Goal: Task Accomplishment & Management: Complete application form

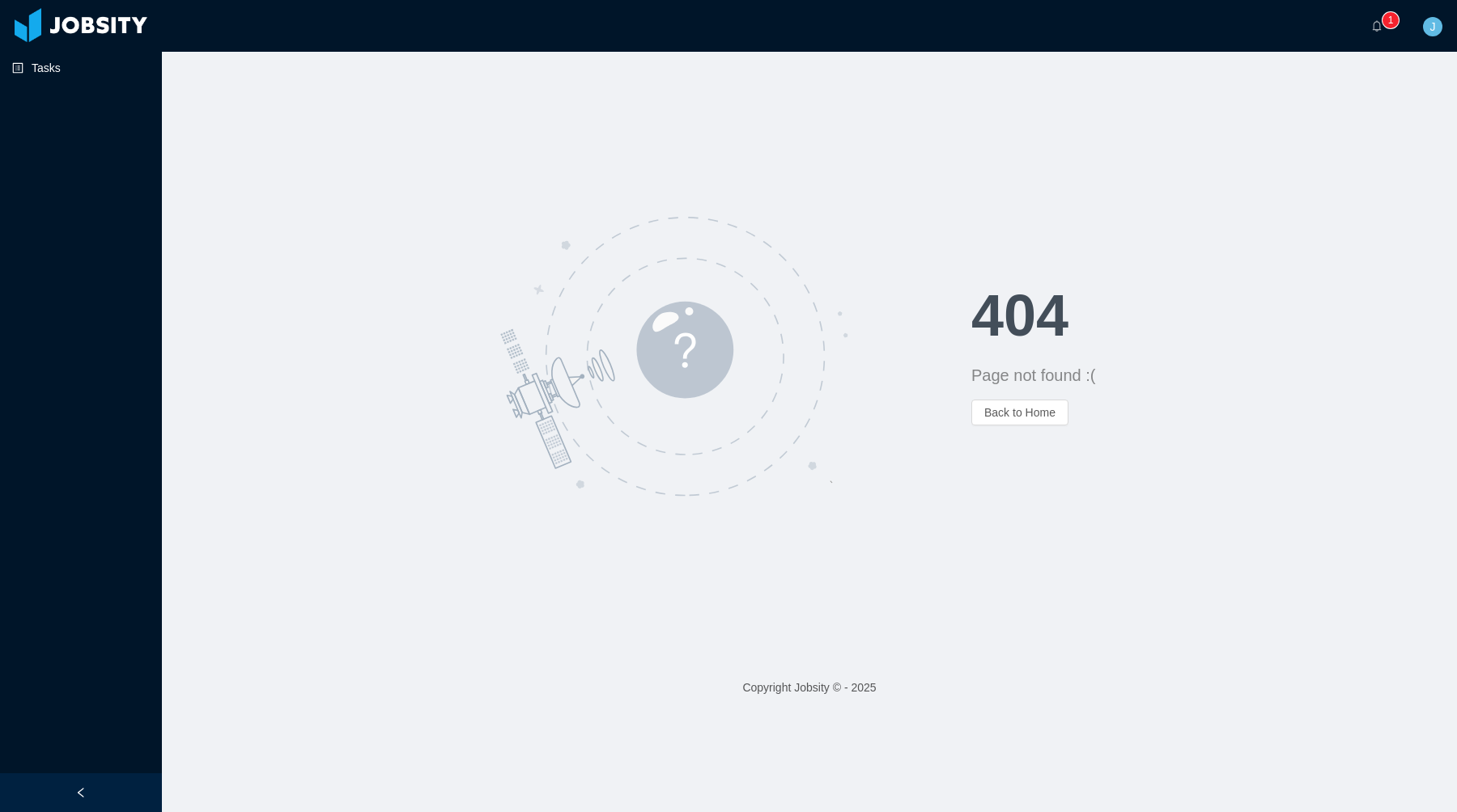
click at [114, 72] on link "Tasks" at bounding box center [80, 68] width 137 height 32
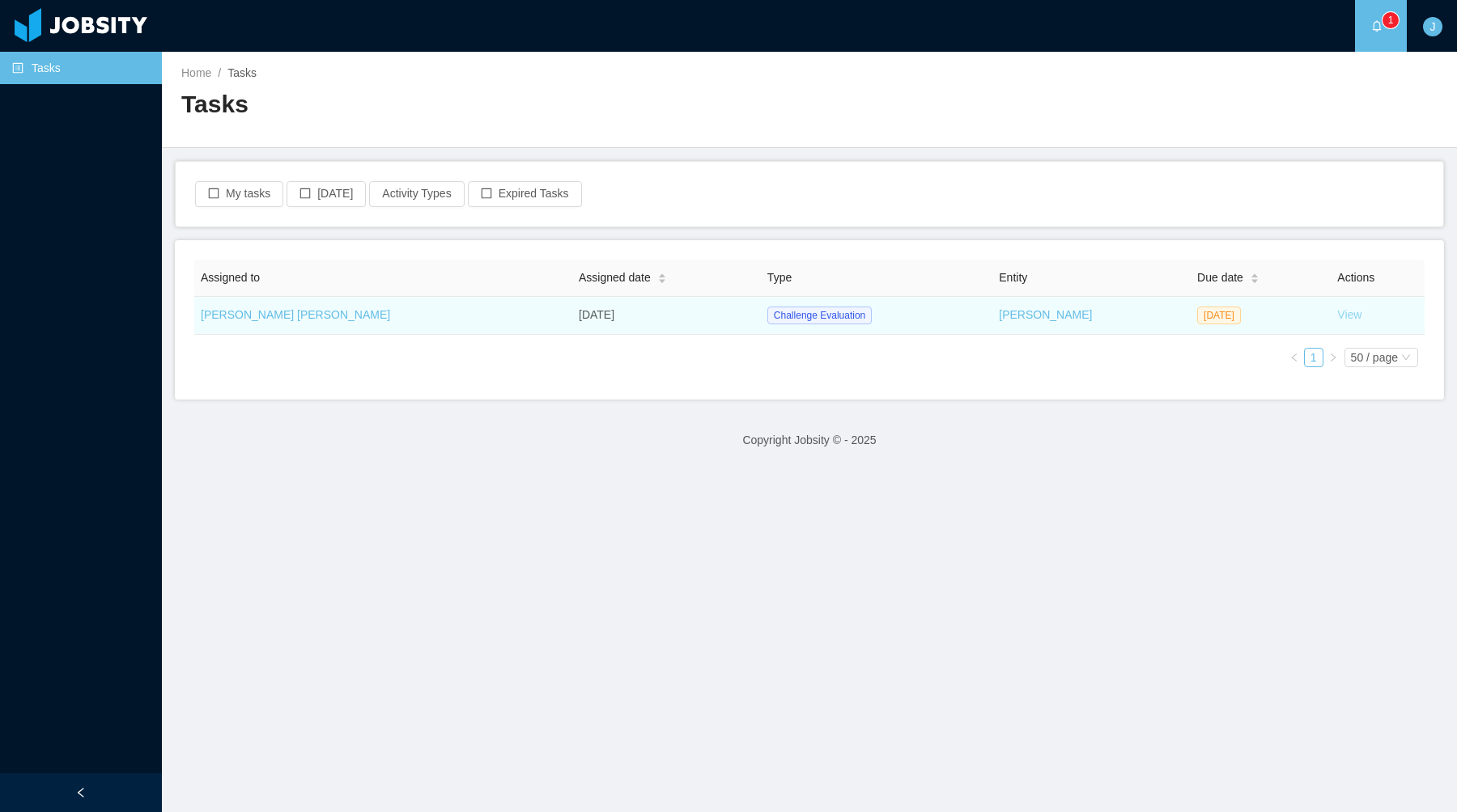
click at [1337, 314] on link "View" at bounding box center [1349, 314] width 24 height 13
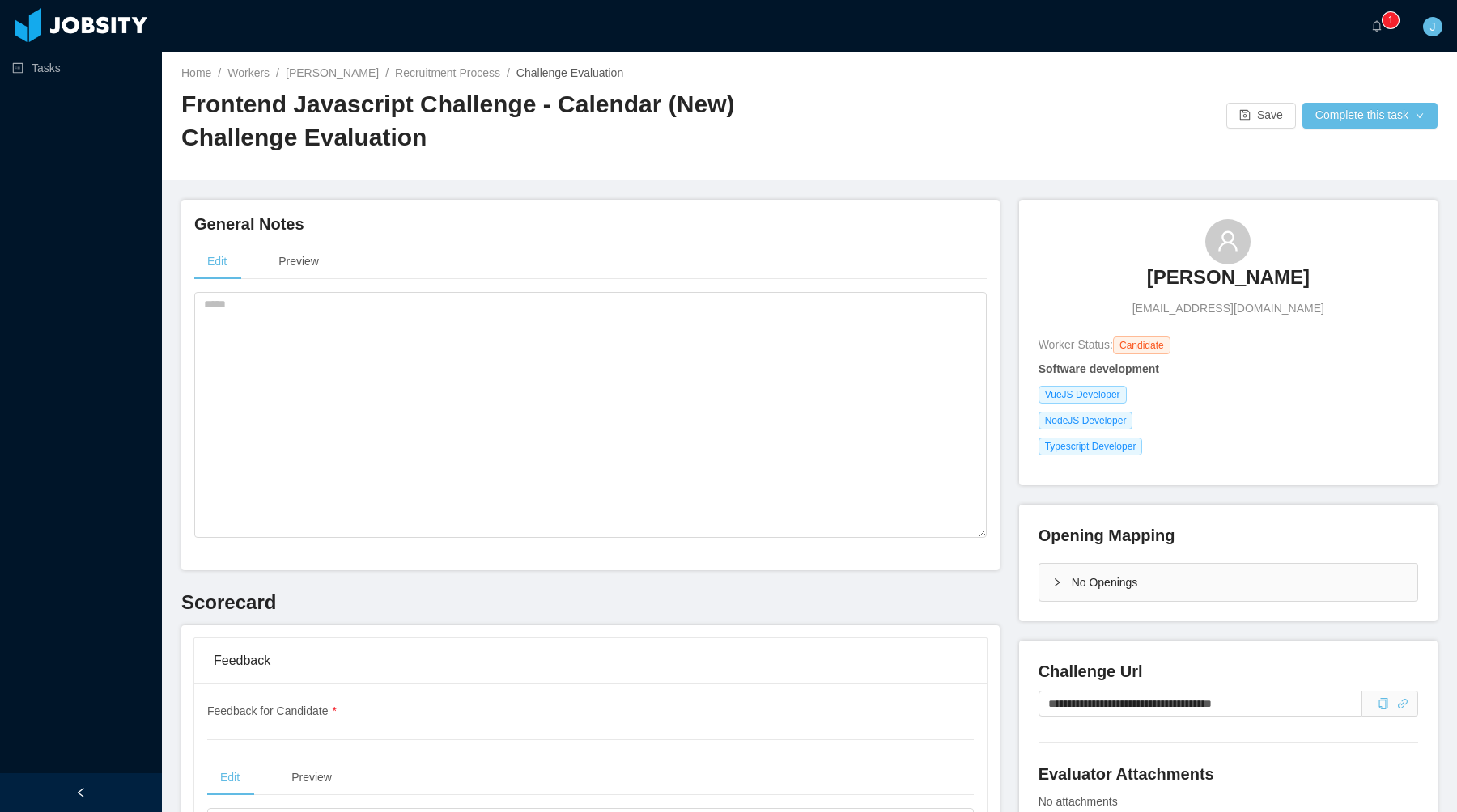
click at [1057, 595] on div "No Openings" at bounding box center [1227, 582] width 378 height 37
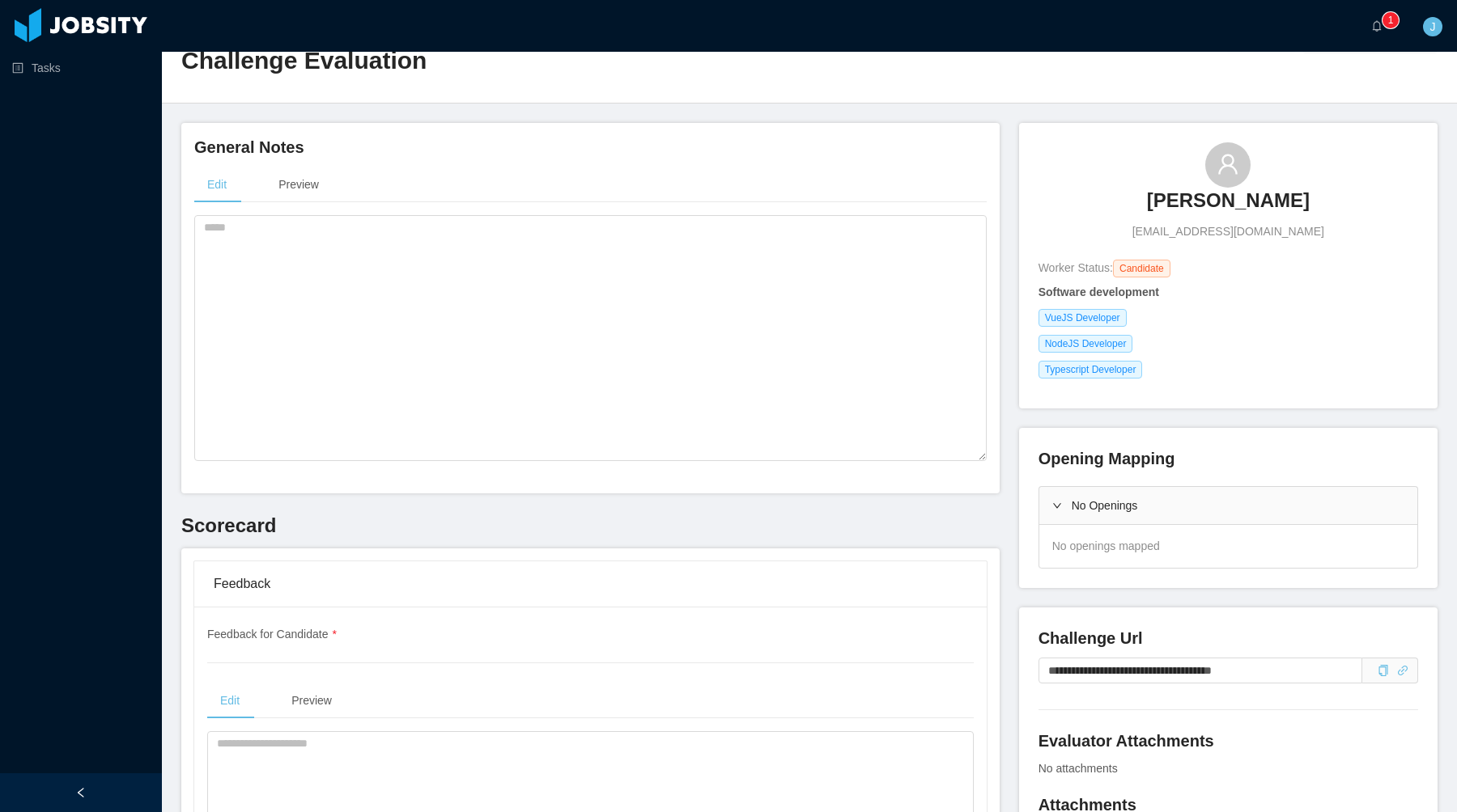
scroll to position [82, 0]
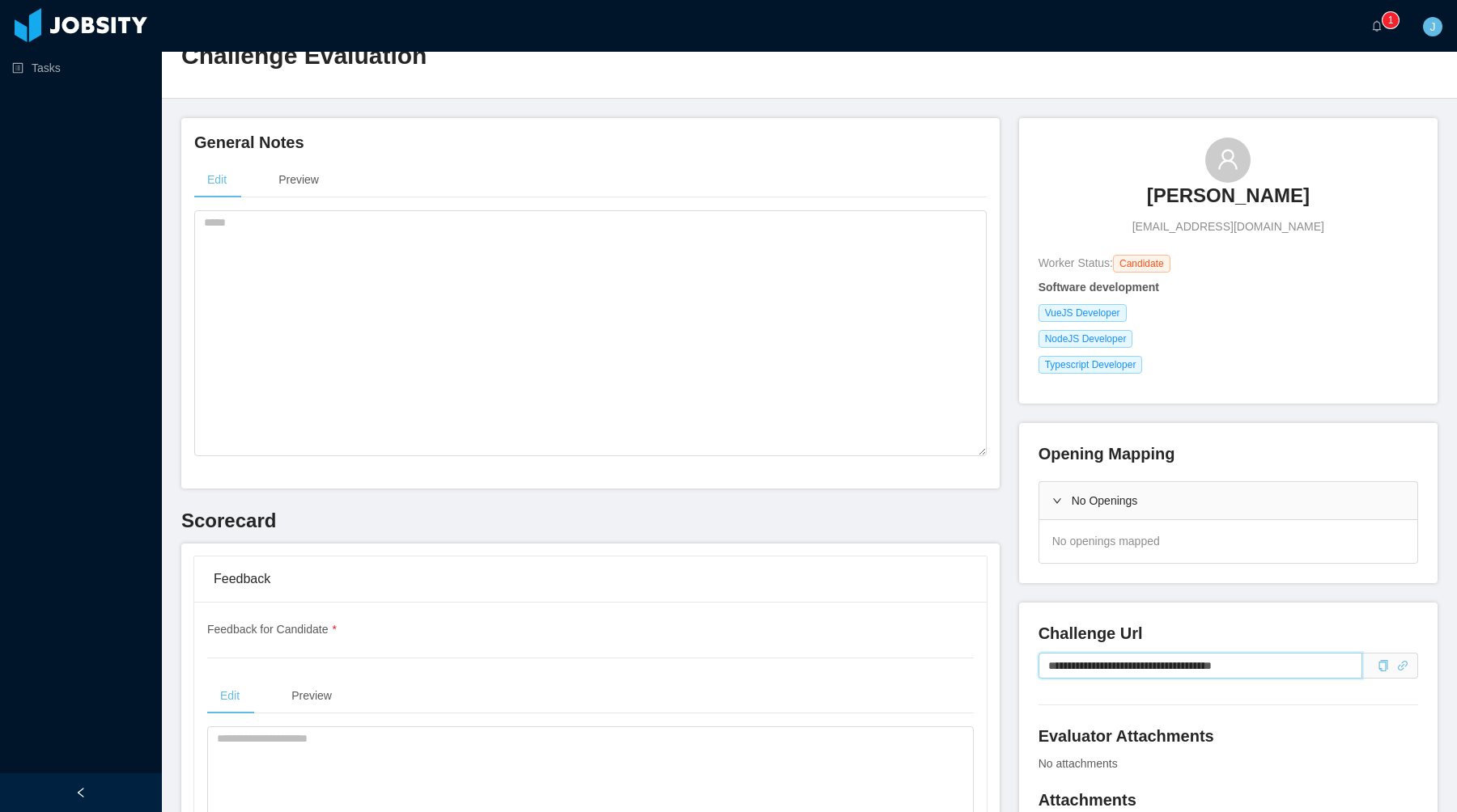
click at [1257, 669] on input "**********" at bounding box center [1201, 666] width 323 height 26
drag, startPoint x: 1274, startPoint y: 669, endPoint x: 1020, endPoint y: 669, distance: 254.0
click at [1020, 669] on div "**********" at bounding box center [1227, 741] width 418 height 278
click at [484, 177] on div "Edit Preview" at bounding box center [591, 180] width 792 height 37
click at [477, 226] on textarea at bounding box center [591, 333] width 792 height 246
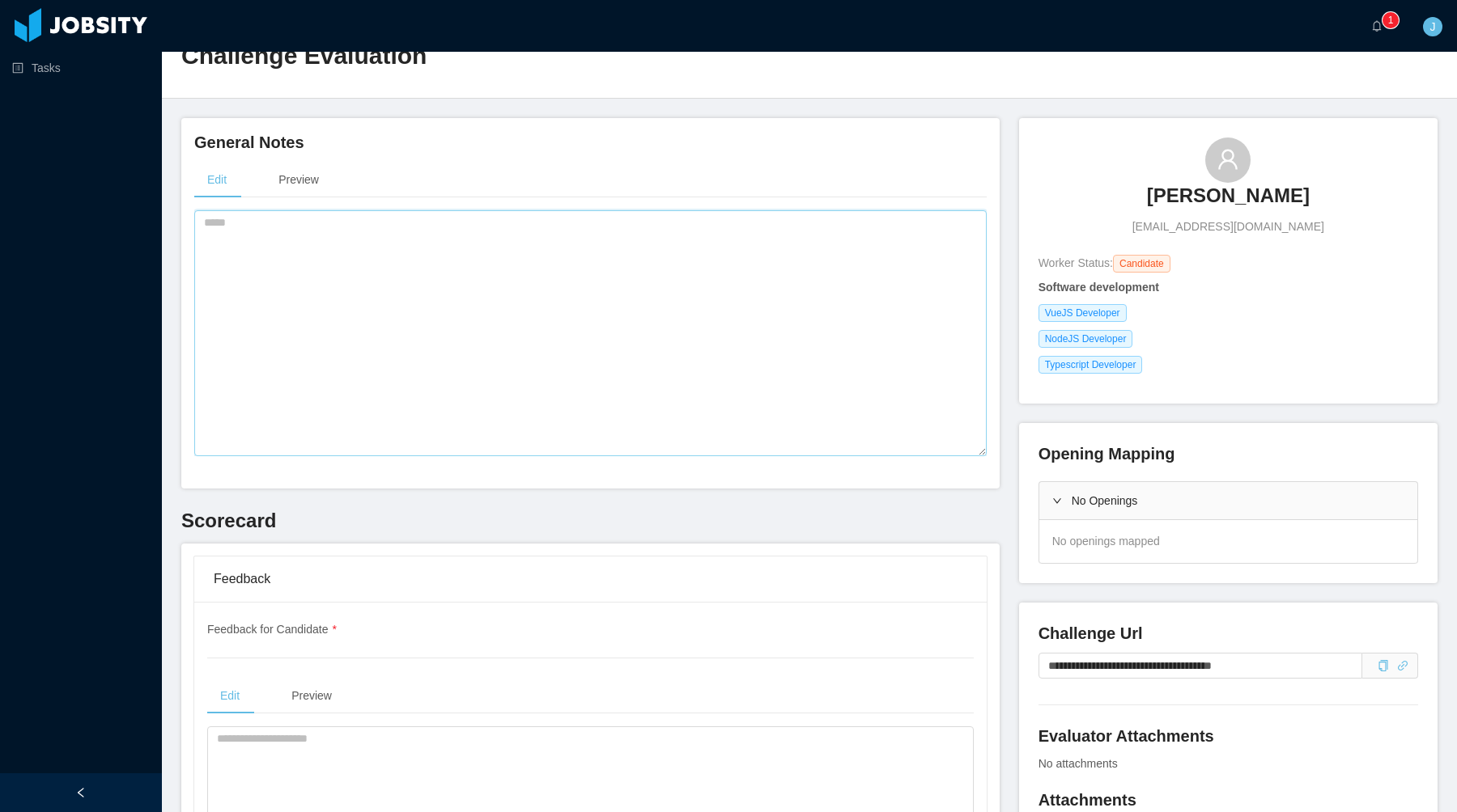
paste textarea "**********"
click at [208, 224] on textarea "**********" at bounding box center [591, 333] width 792 height 246
click at [204, 242] on textarea "**********" at bounding box center [591, 333] width 792 height 246
click at [565, 220] on textarea "**********" at bounding box center [591, 333] width 792 height 246
click at [400, 220] on textarea "**********" at bounding box center [591, 333] width 792 height 246
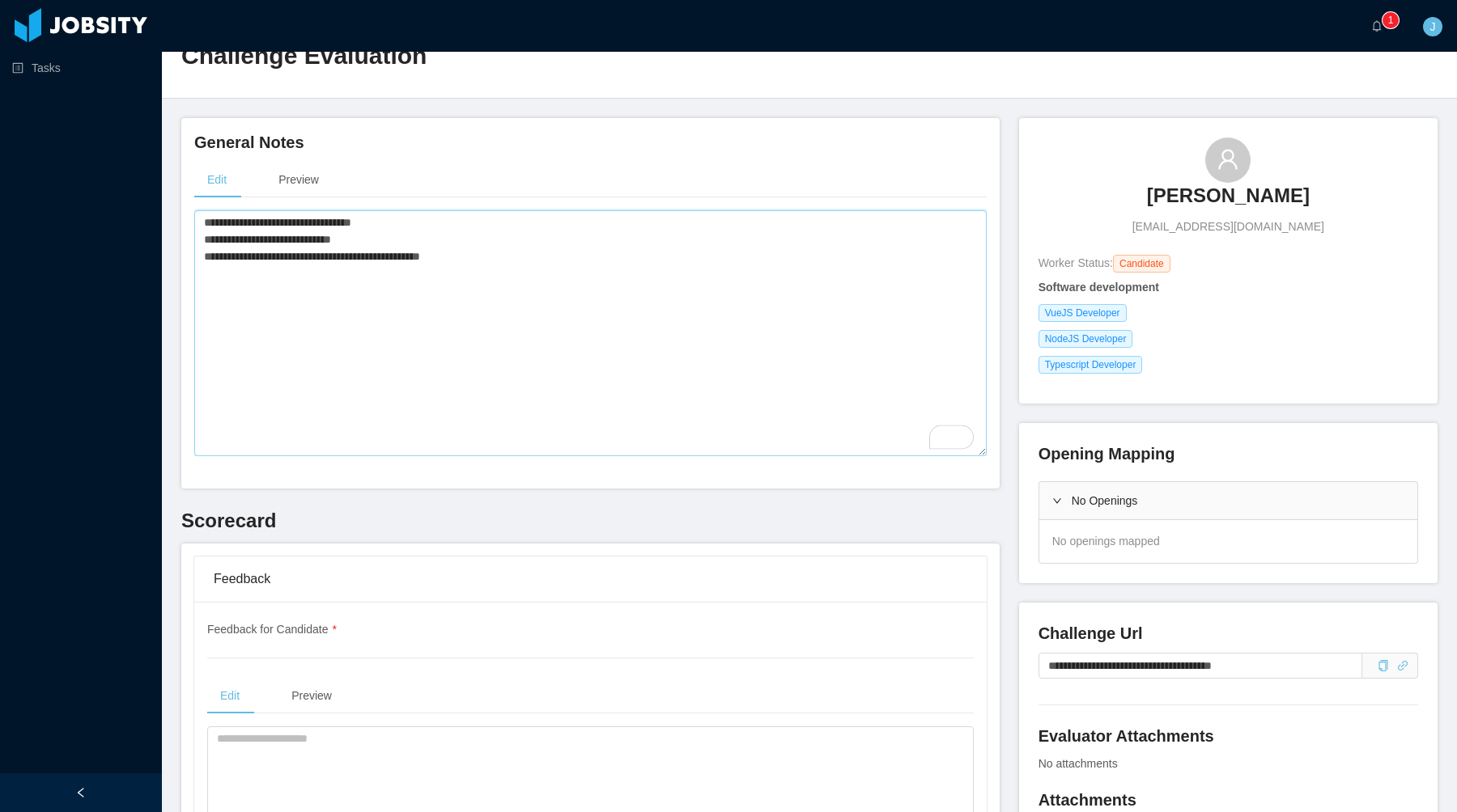
click at [379, 216] on textarea "**********" at bounding box center [591, 333] width 792 height 246
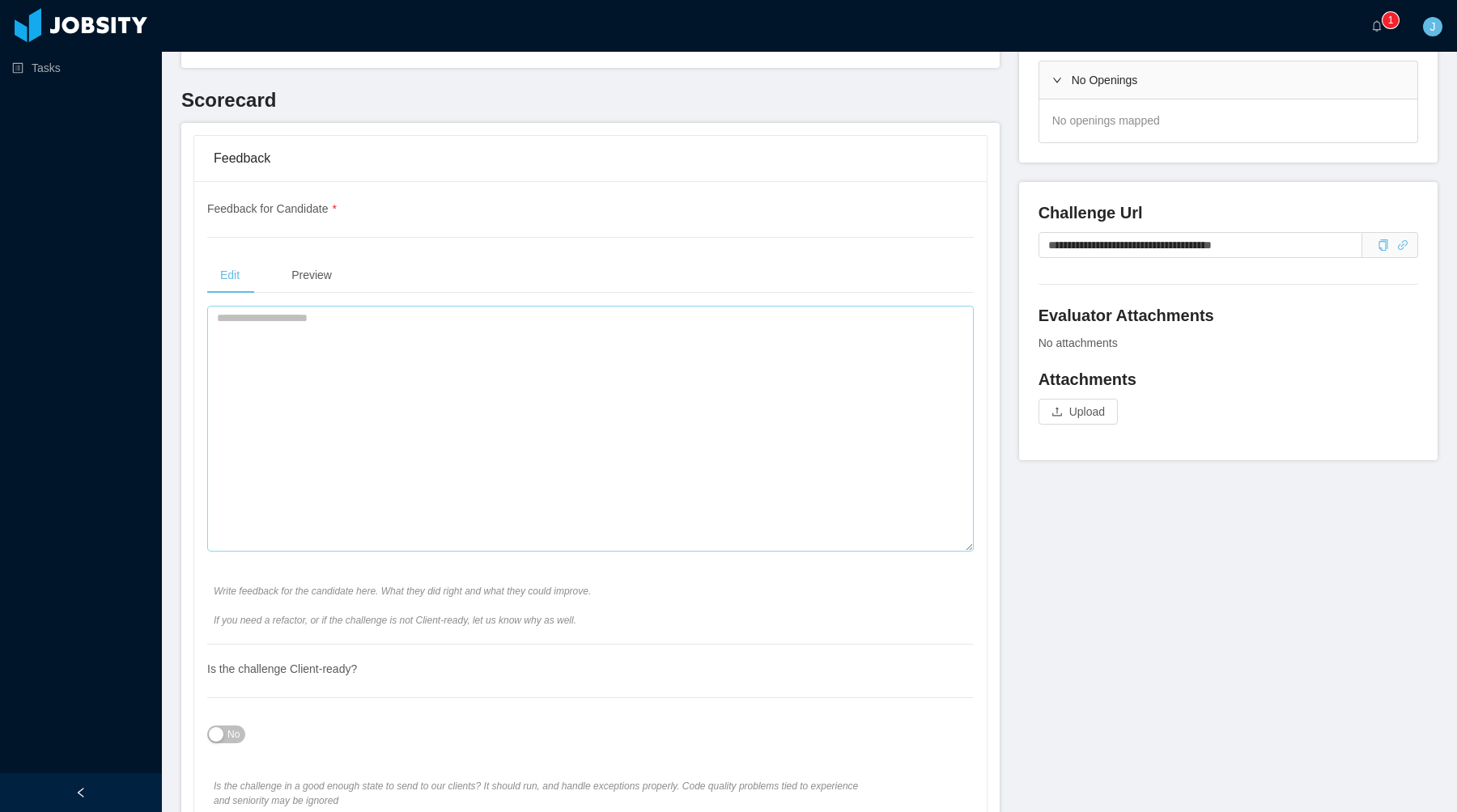
type textarea "**********"
click at [398, 443] on textarea at bounding box center [591, 429] width 766 height 246
paste textarea "**********"
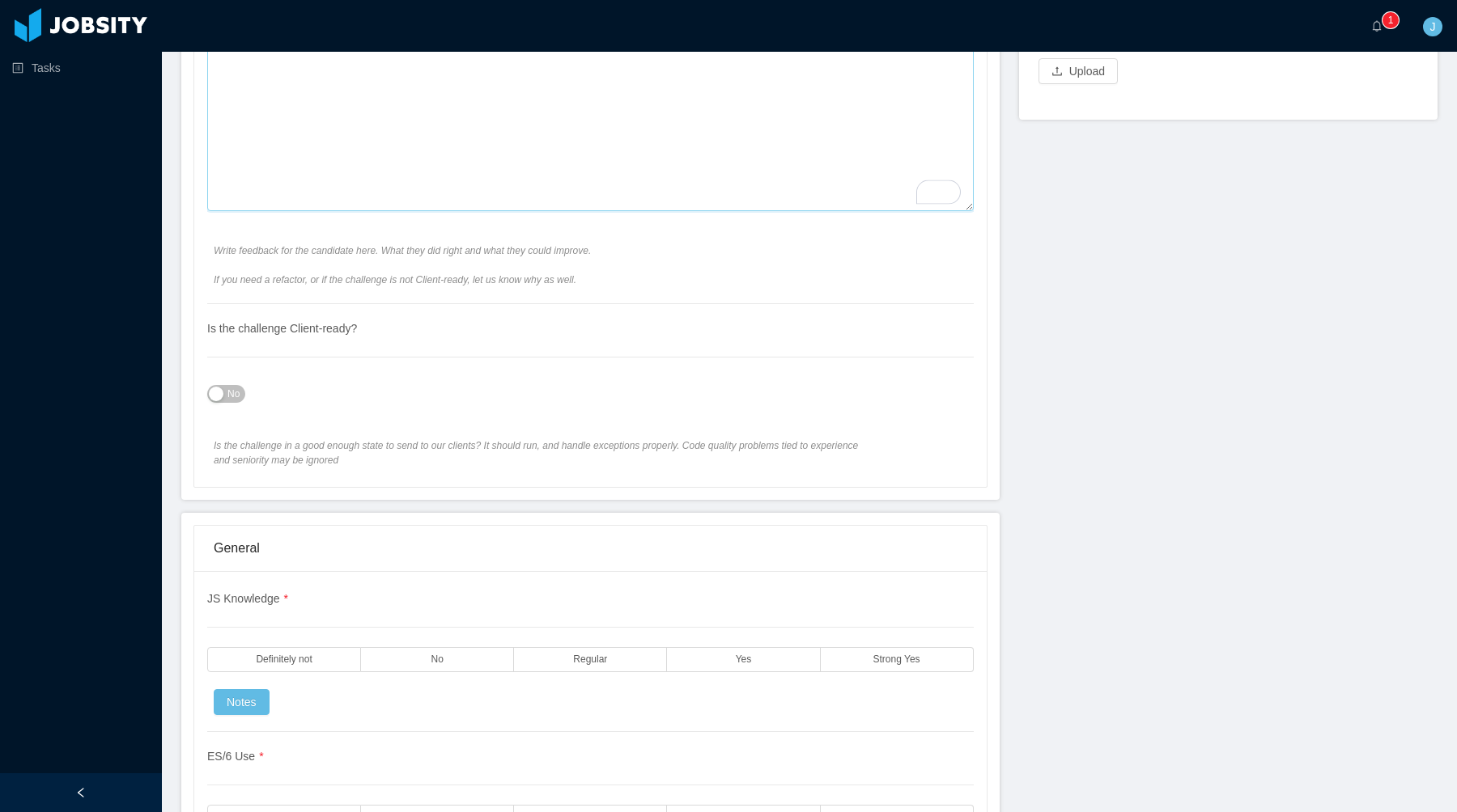
scroll to position [869, 0]
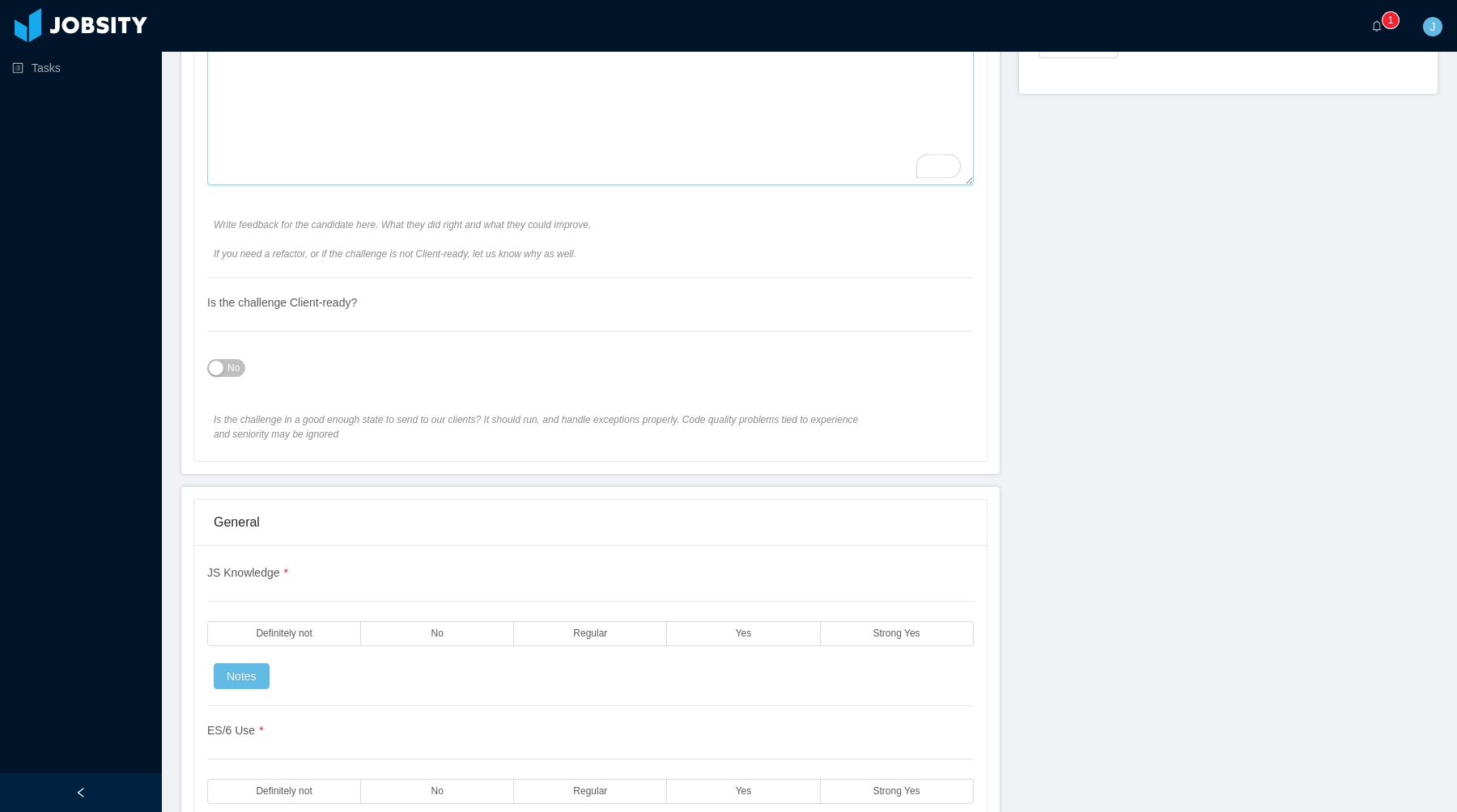
type textarea "**********"
click at [234, 363] on span "No" at bounding box center [234, 368] width 12 height 16
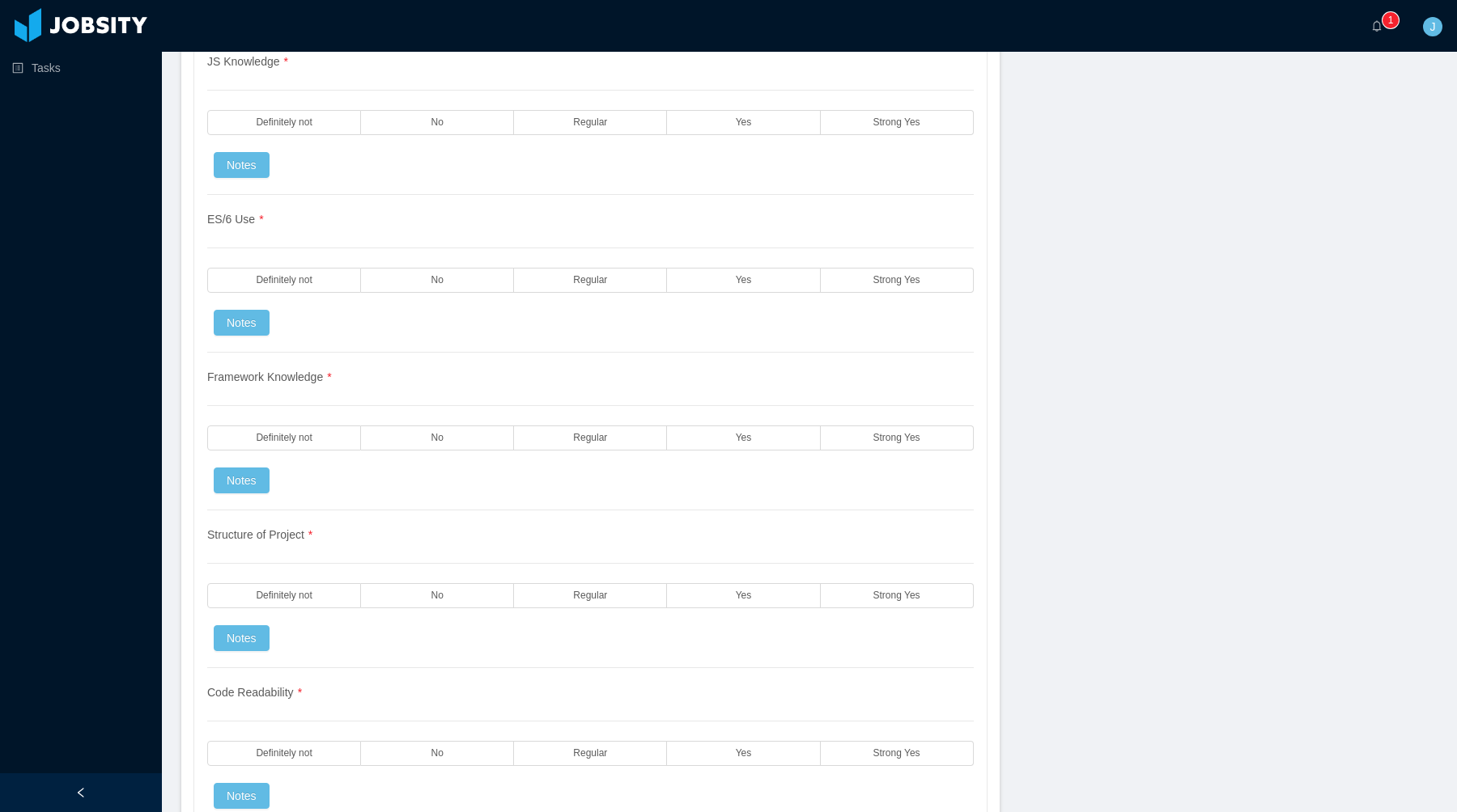
scroll to position [1302, 0]
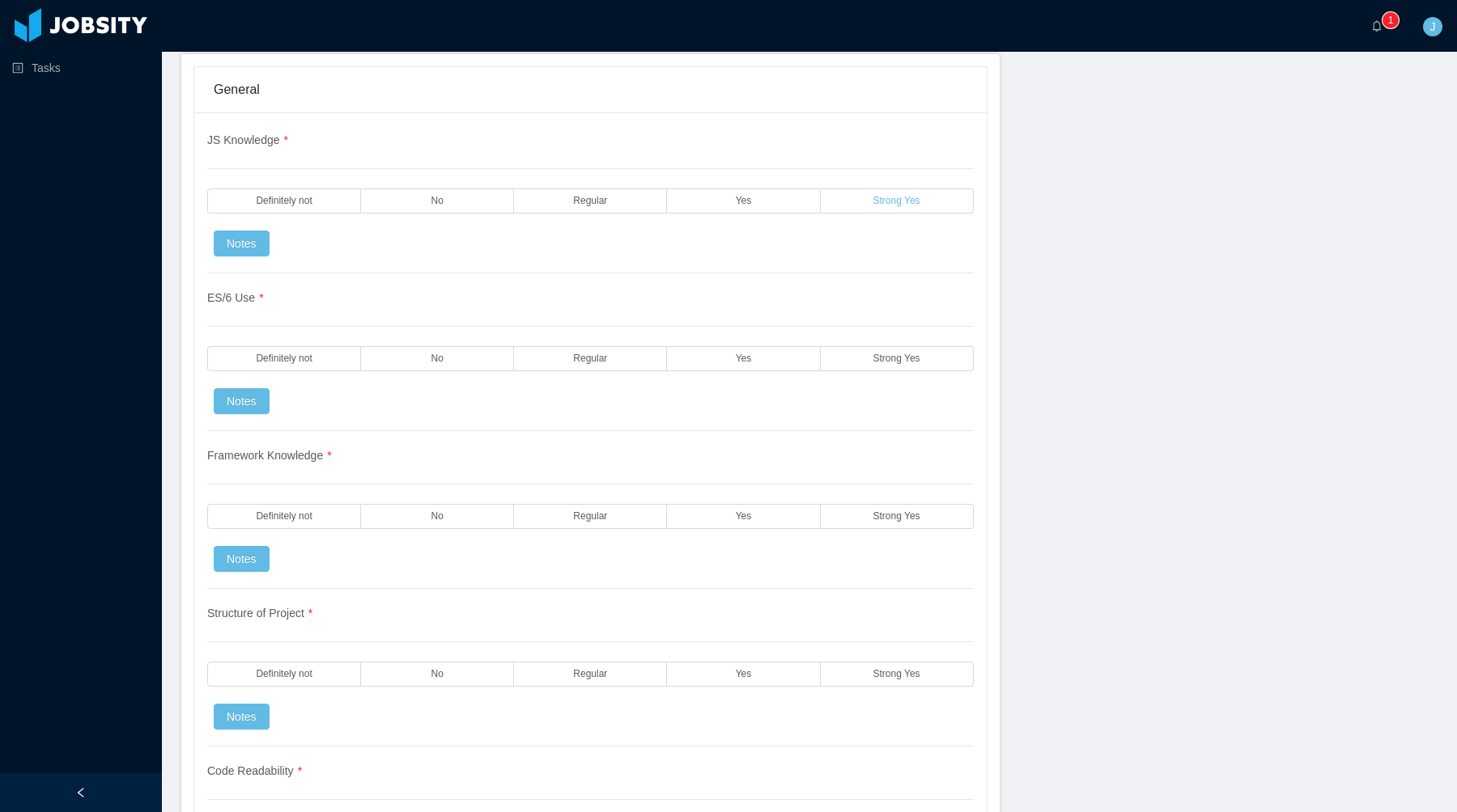
click at [865, 193] on label "Strong Yes" at bounding box center [896, 201] width 153 height 25
click at [857, 333] on div "ES/6 Use * Definitely not No Regular Yes Strong Yes Notes" at bounding box center [591, 352] width 766 height 158
click at [857, 349] on label "Strong Yes" at bounding box center [896, 358] width 153 height 25
click at [800, 512] on label "Yes" at bounding box center [742, 516] width 153 height 25
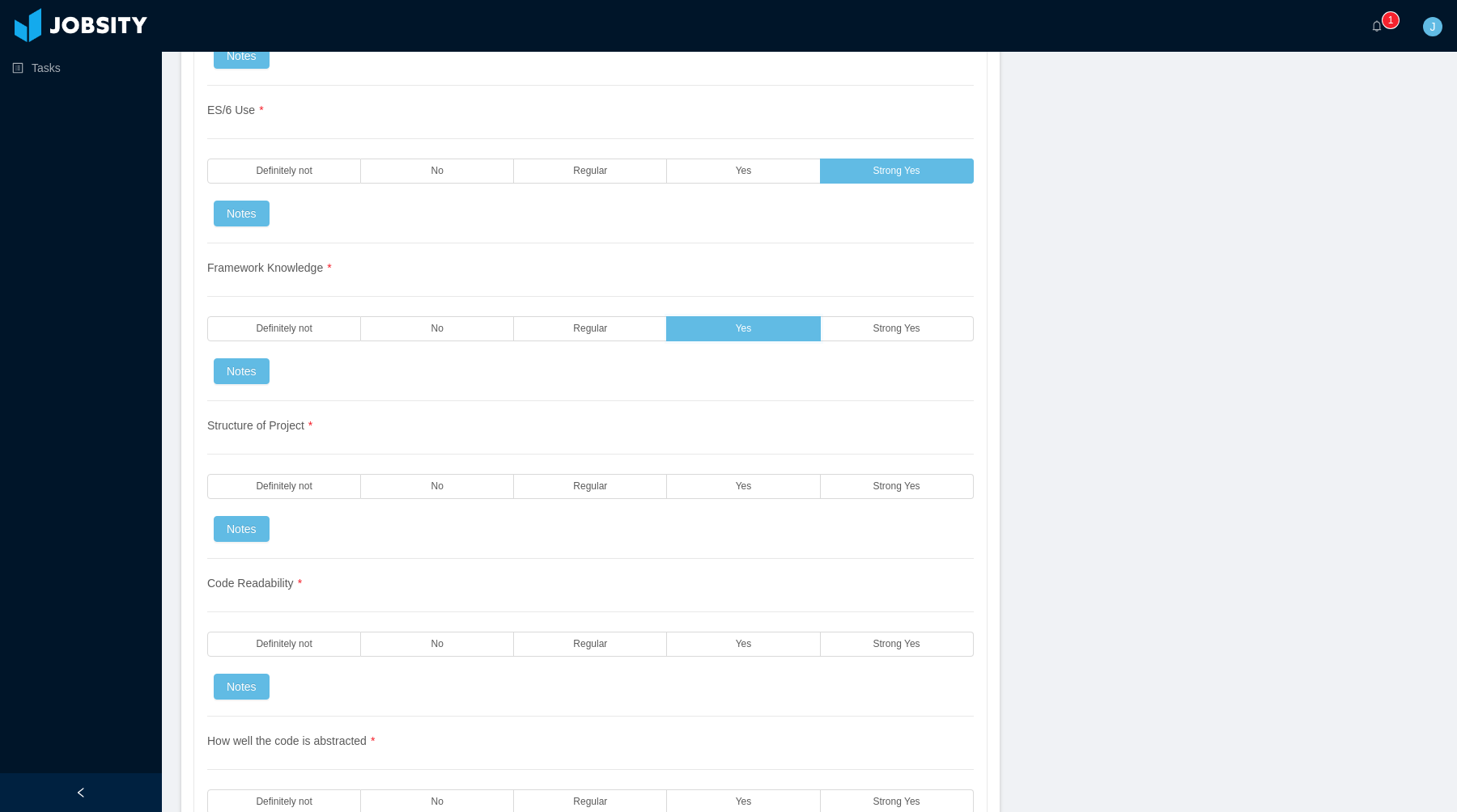
scroll to position [1519, 0]
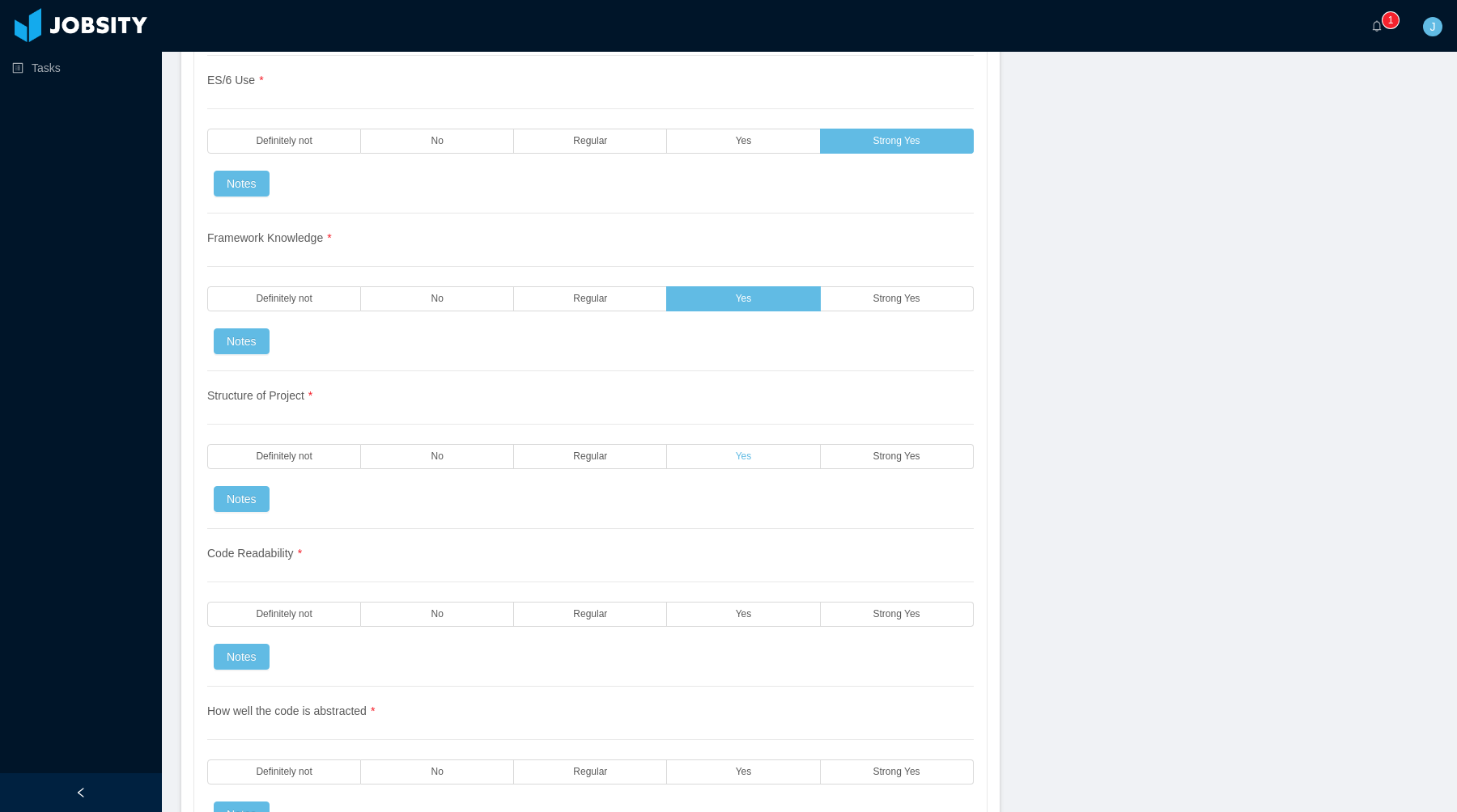
click at [737, 460] on span "Yes" at bounding box center [743, 457] width 16 height 11
click at [737, 610] on span "Yes" at bounding box center [743, 614] width 16 height 11
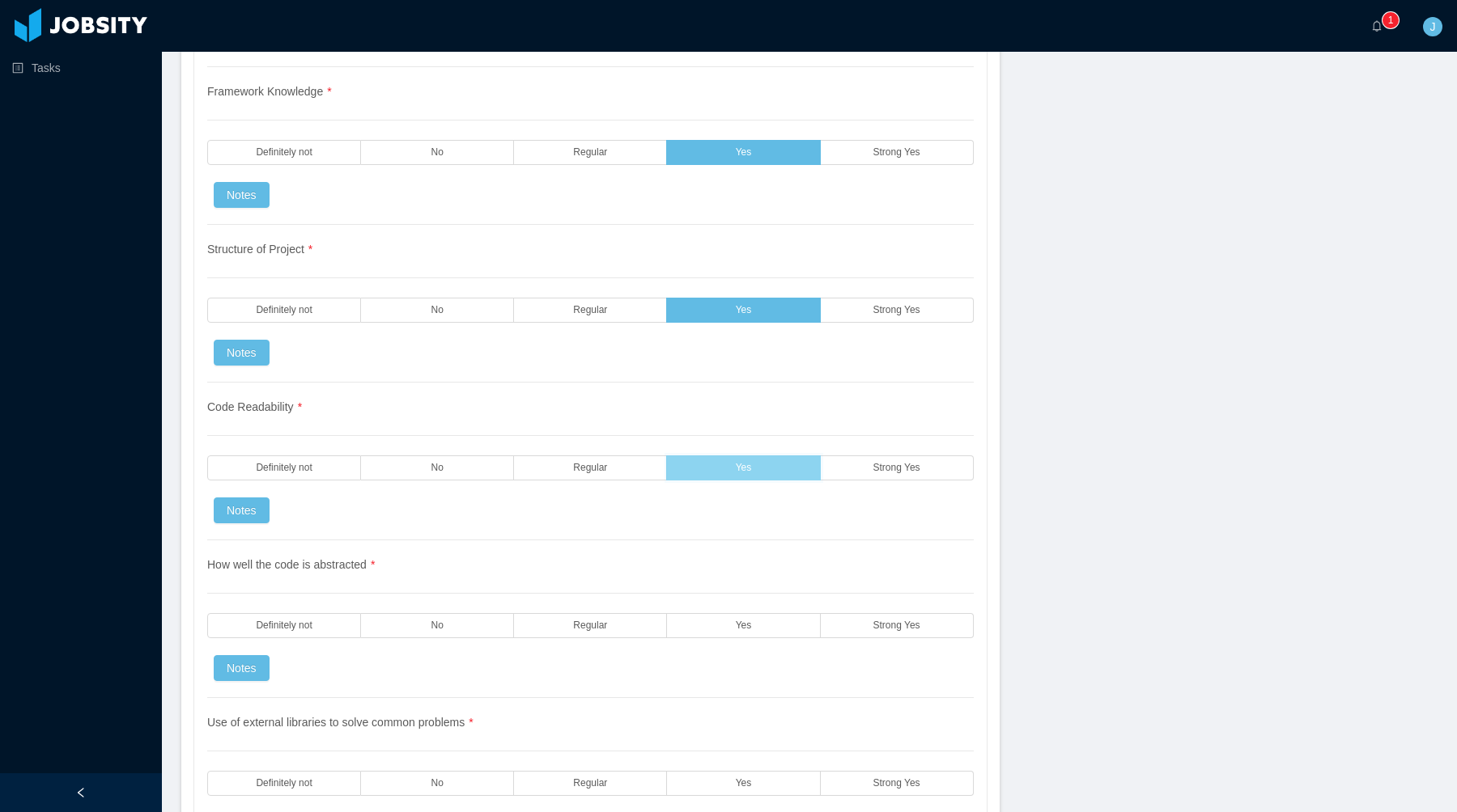
scroll to position [1668, 0]
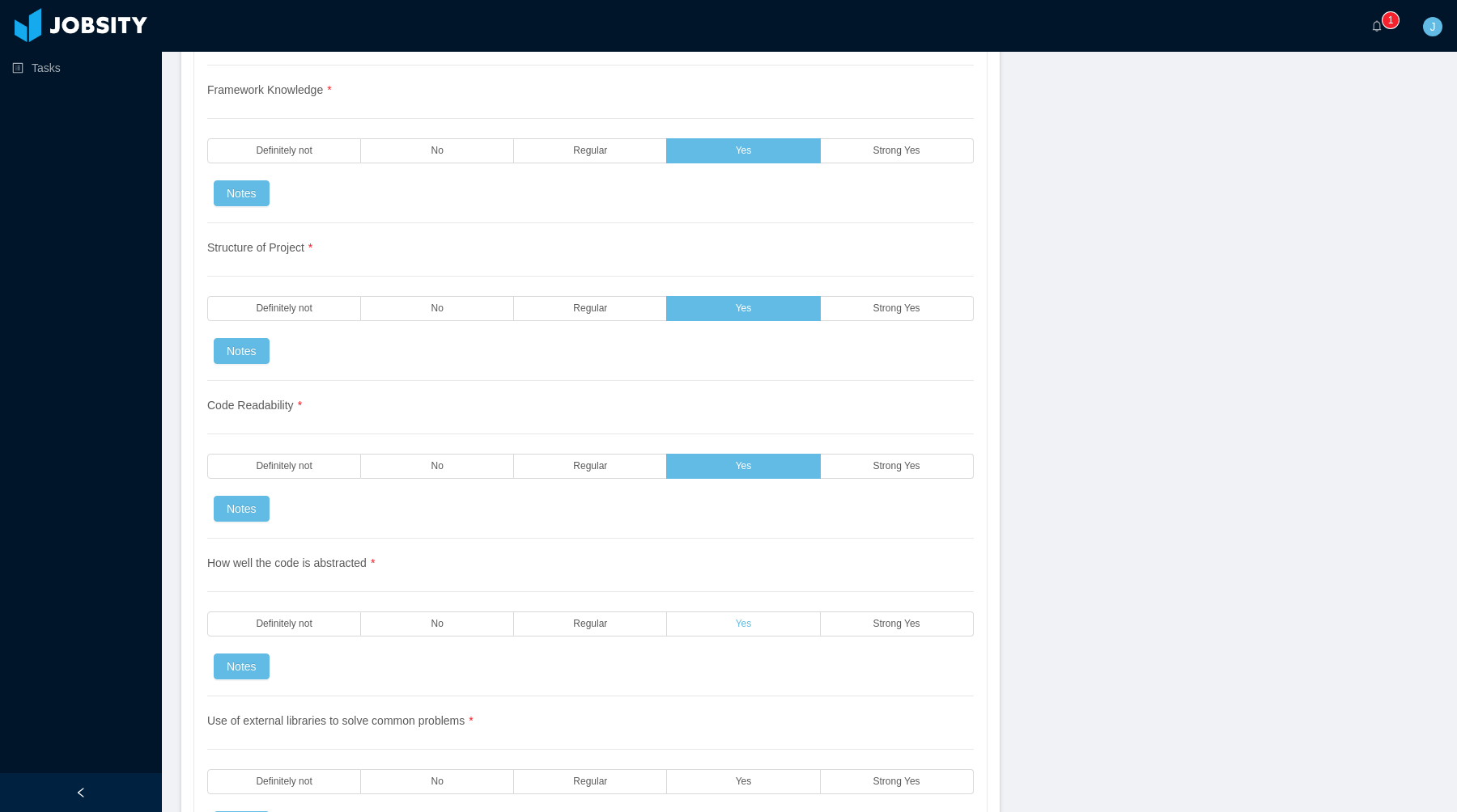
click at [751, 621] on label "Yes" at bounding box center [742, 623] width 153 height 25
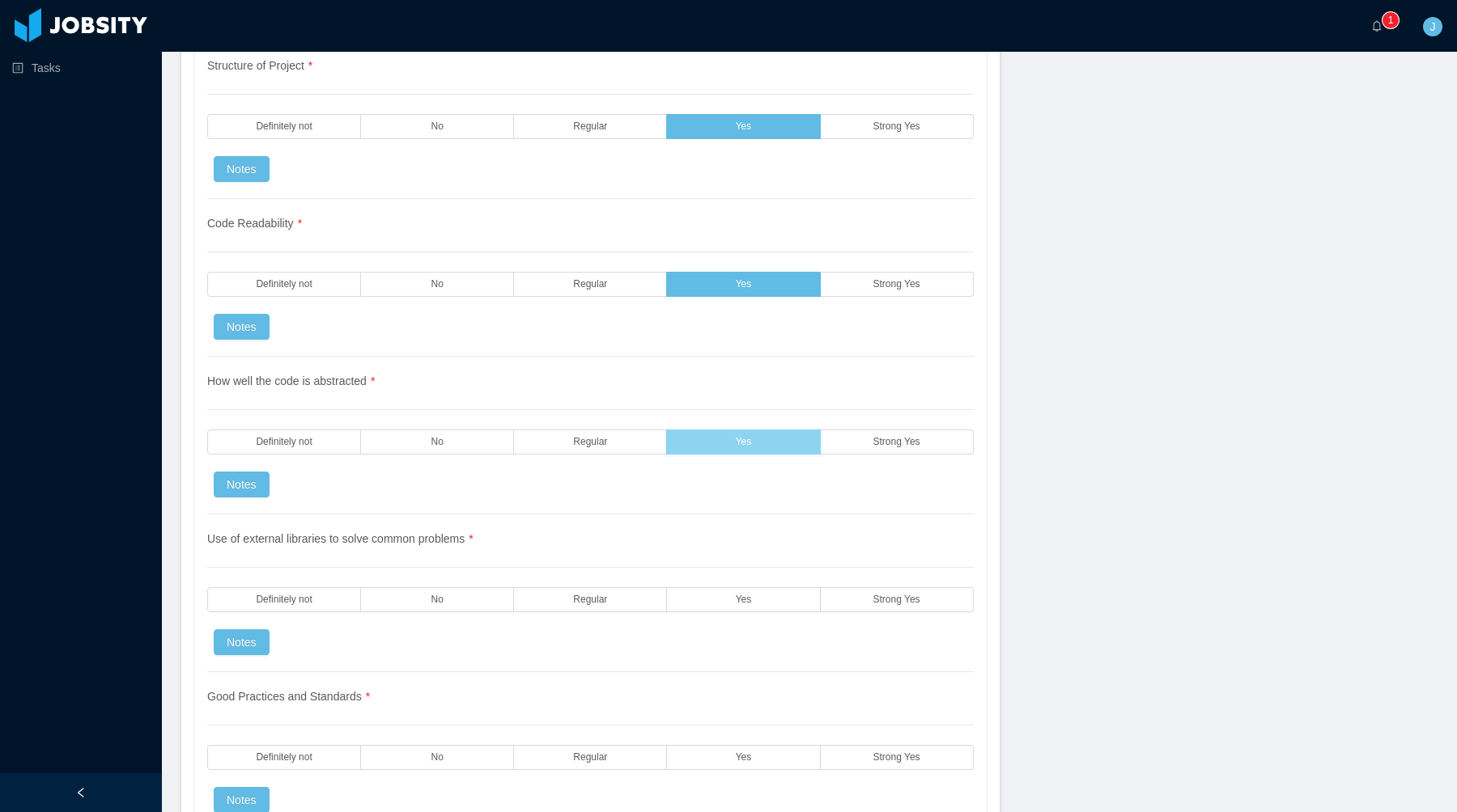
scroll to position [1931, 0]
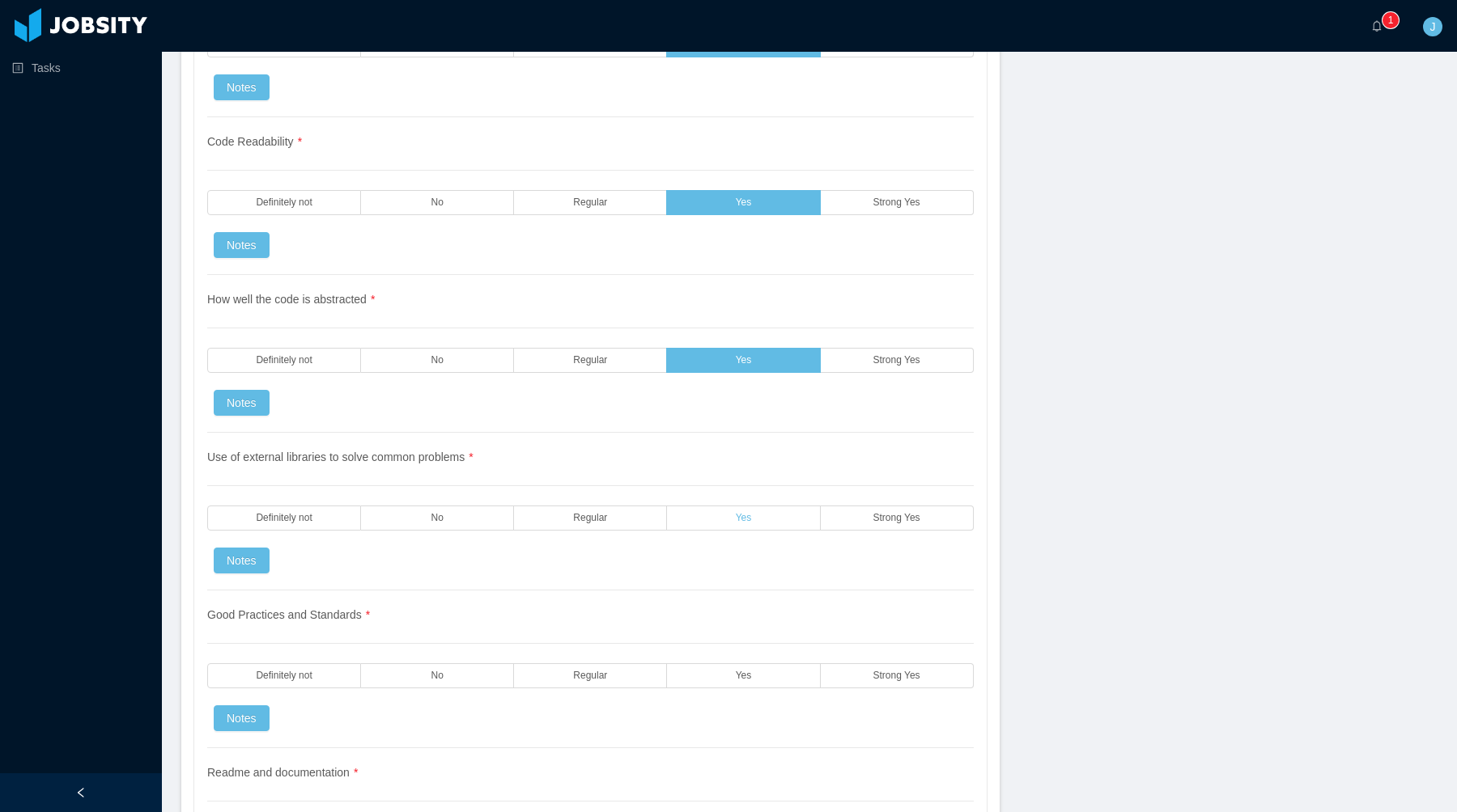
click at [743, 521] on span "Yes" at bounding box center [743, 518] width 16 height 11
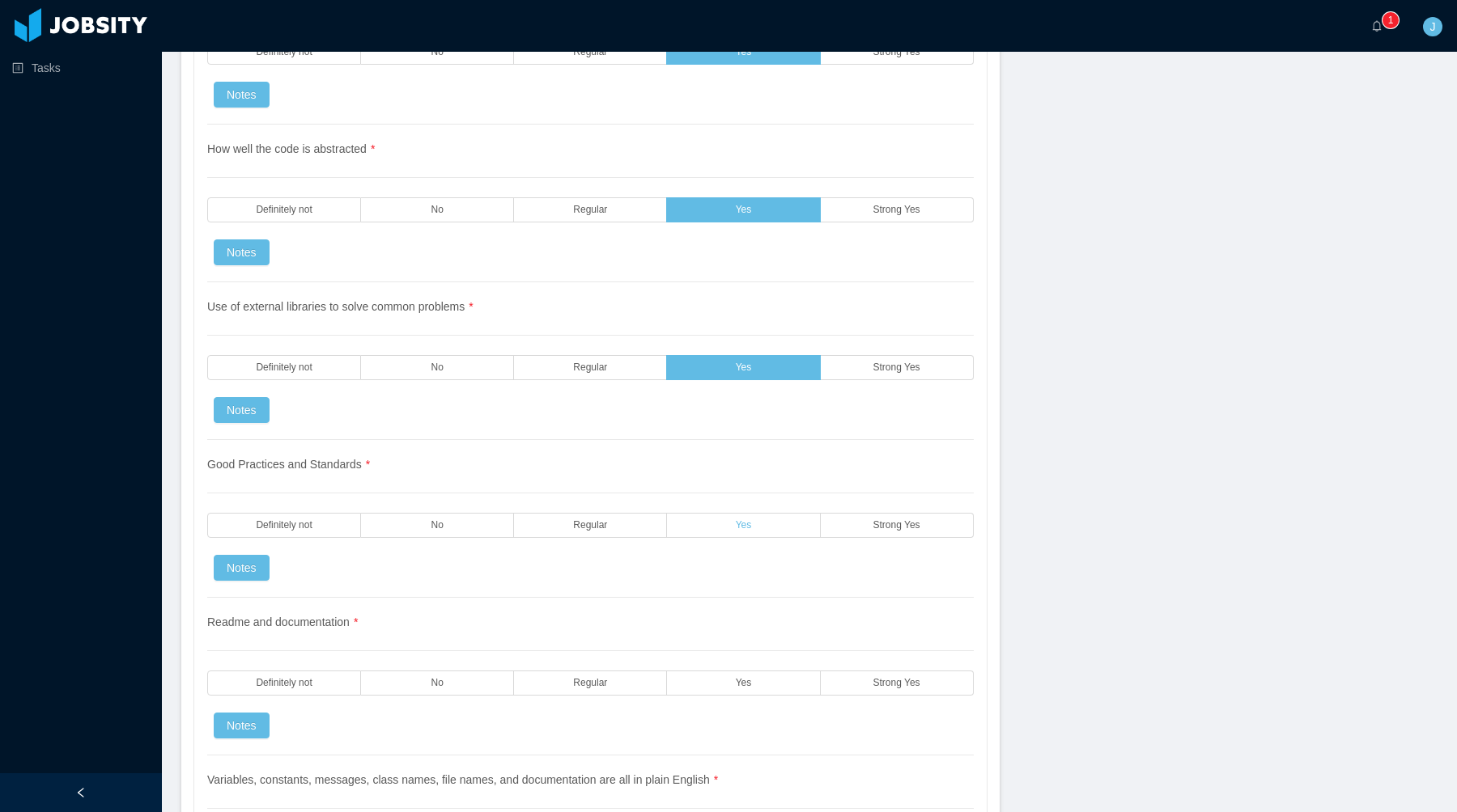
click at [752, 534] on label "Yes" at bounding box center [742, 525] width 153 height 25
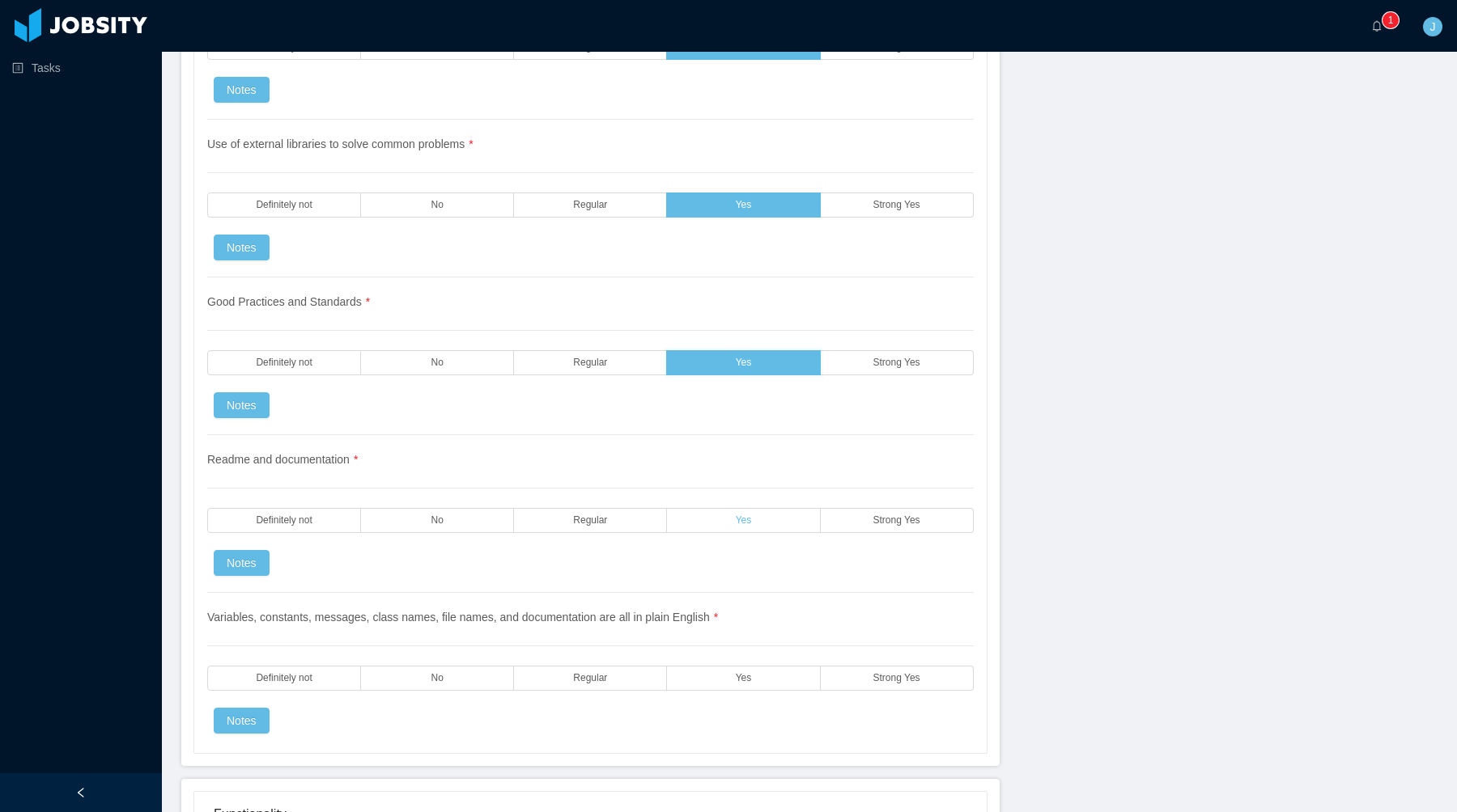
scroll to position [2256, 0]
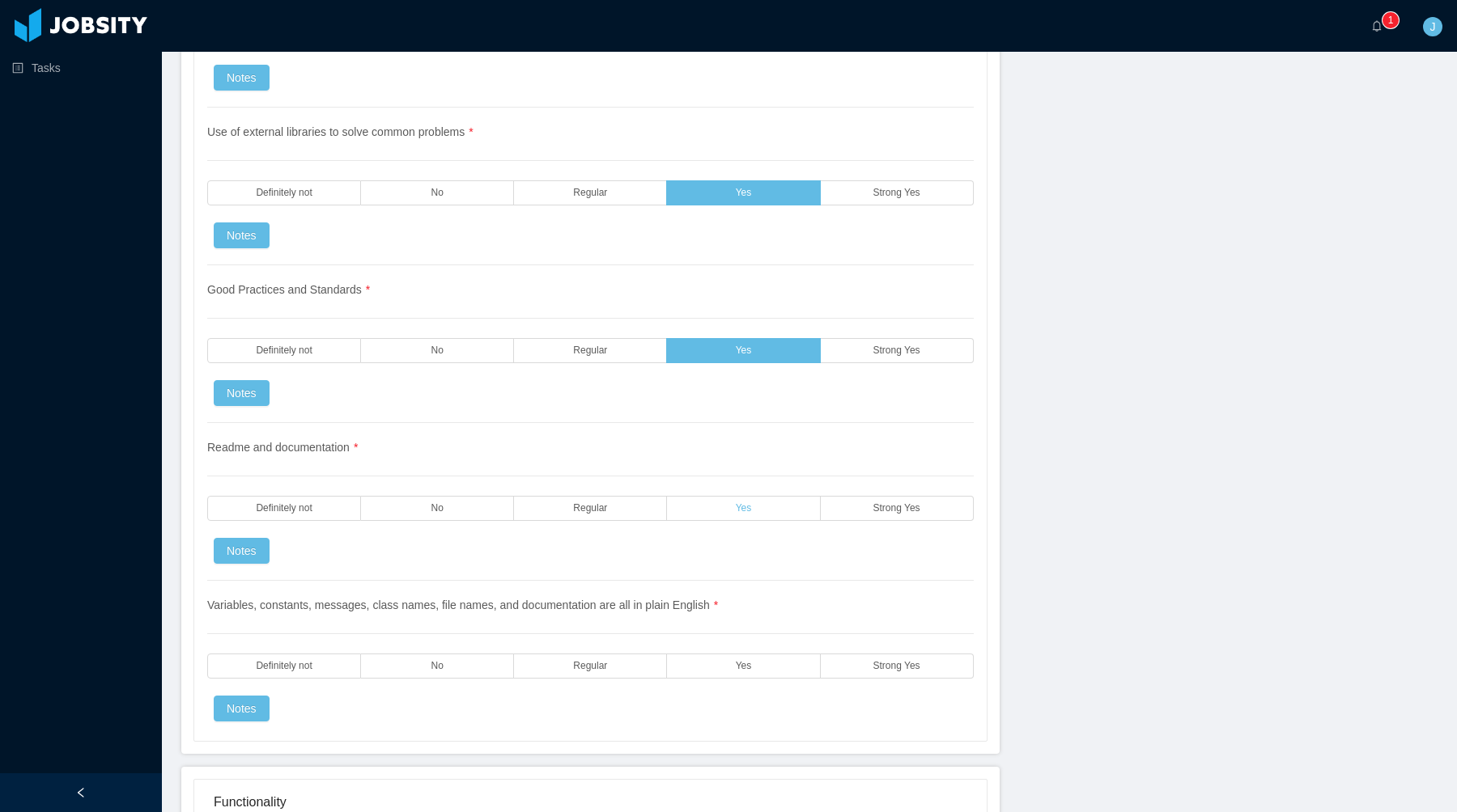
click at [766, 503] on label "Yes" at bounding box center [742, 508] width 153 height 25
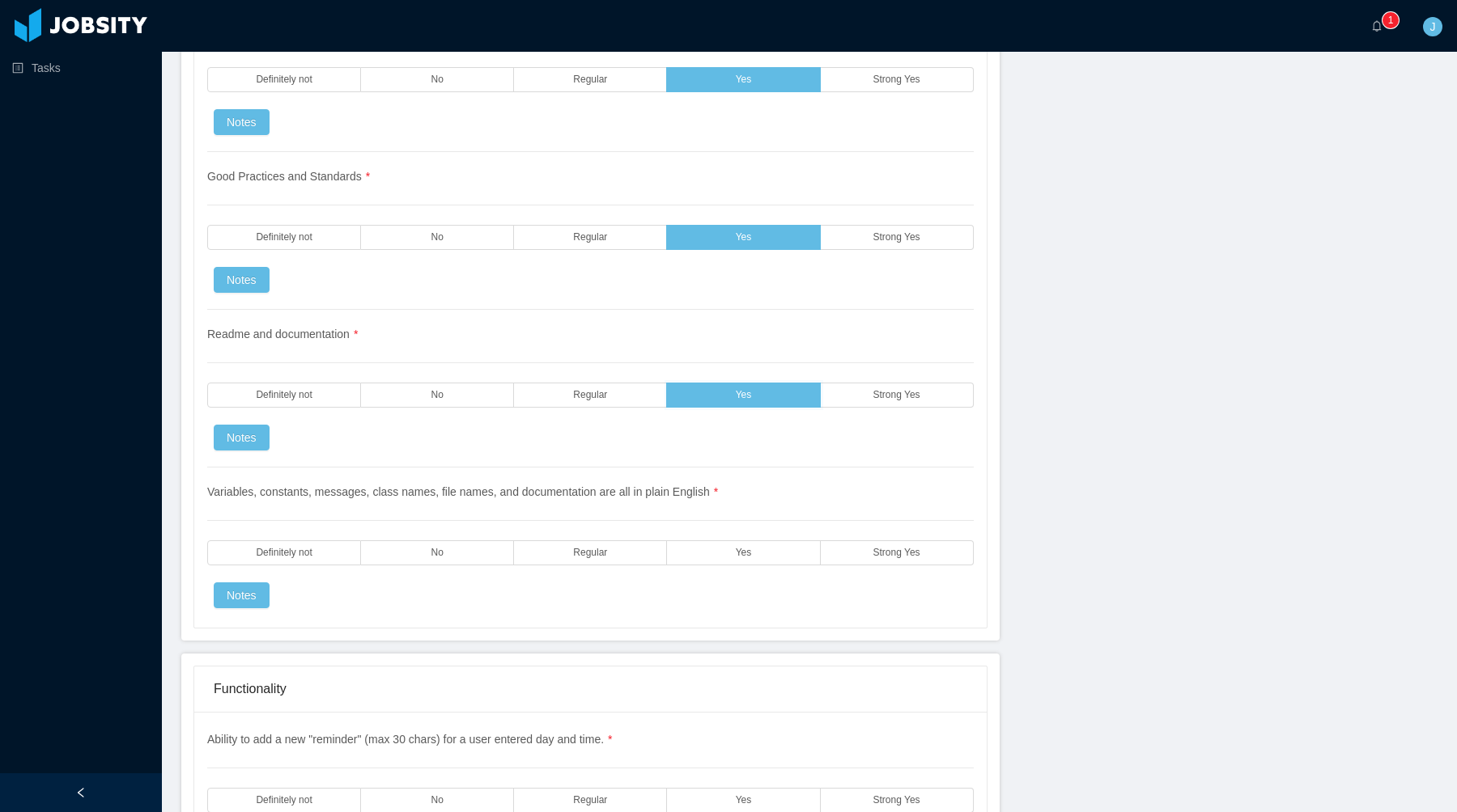
scroll to position [2397, 0]
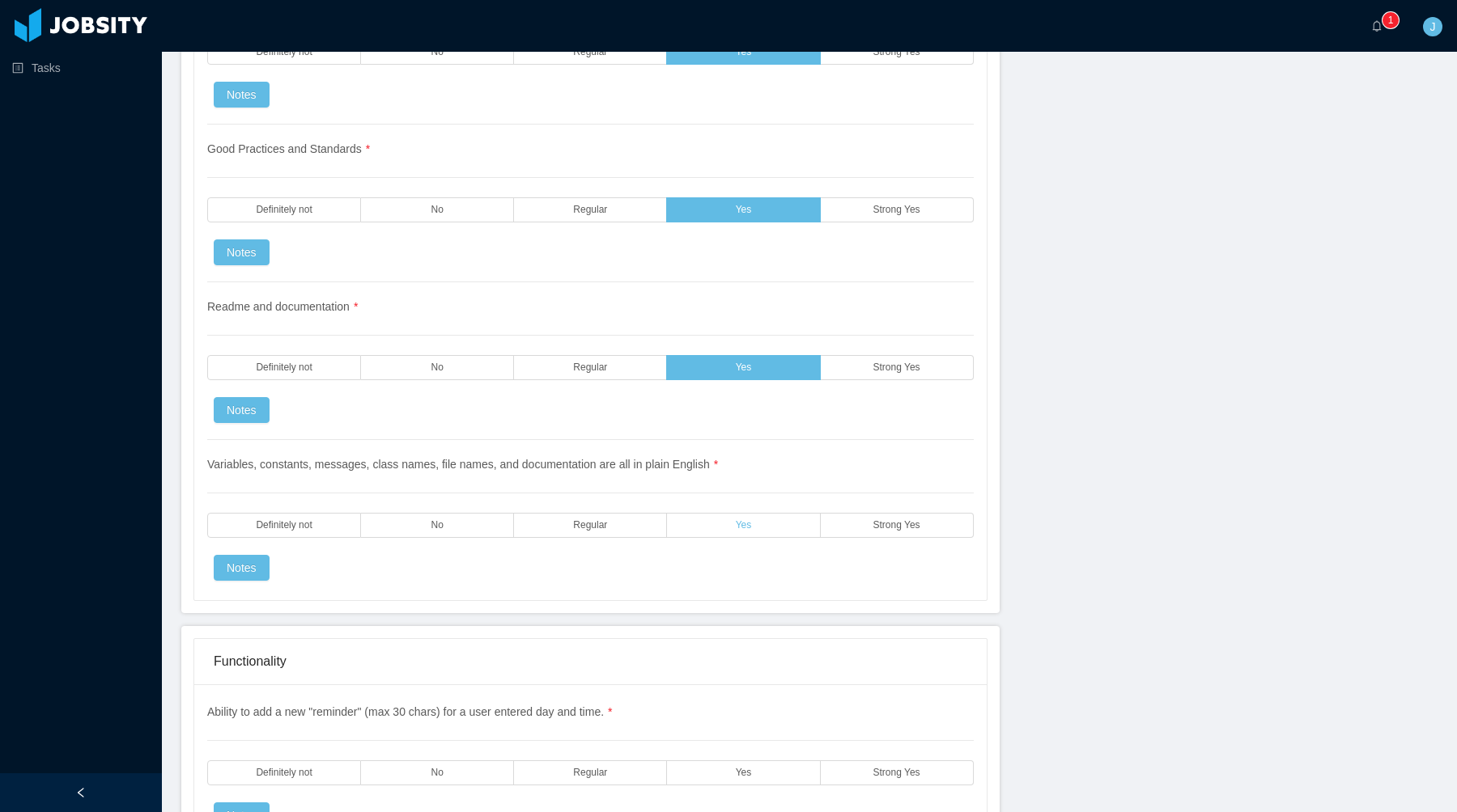
click at [758, 530] on label "Yes" at bounding box center [742, 525] width 153 height 25
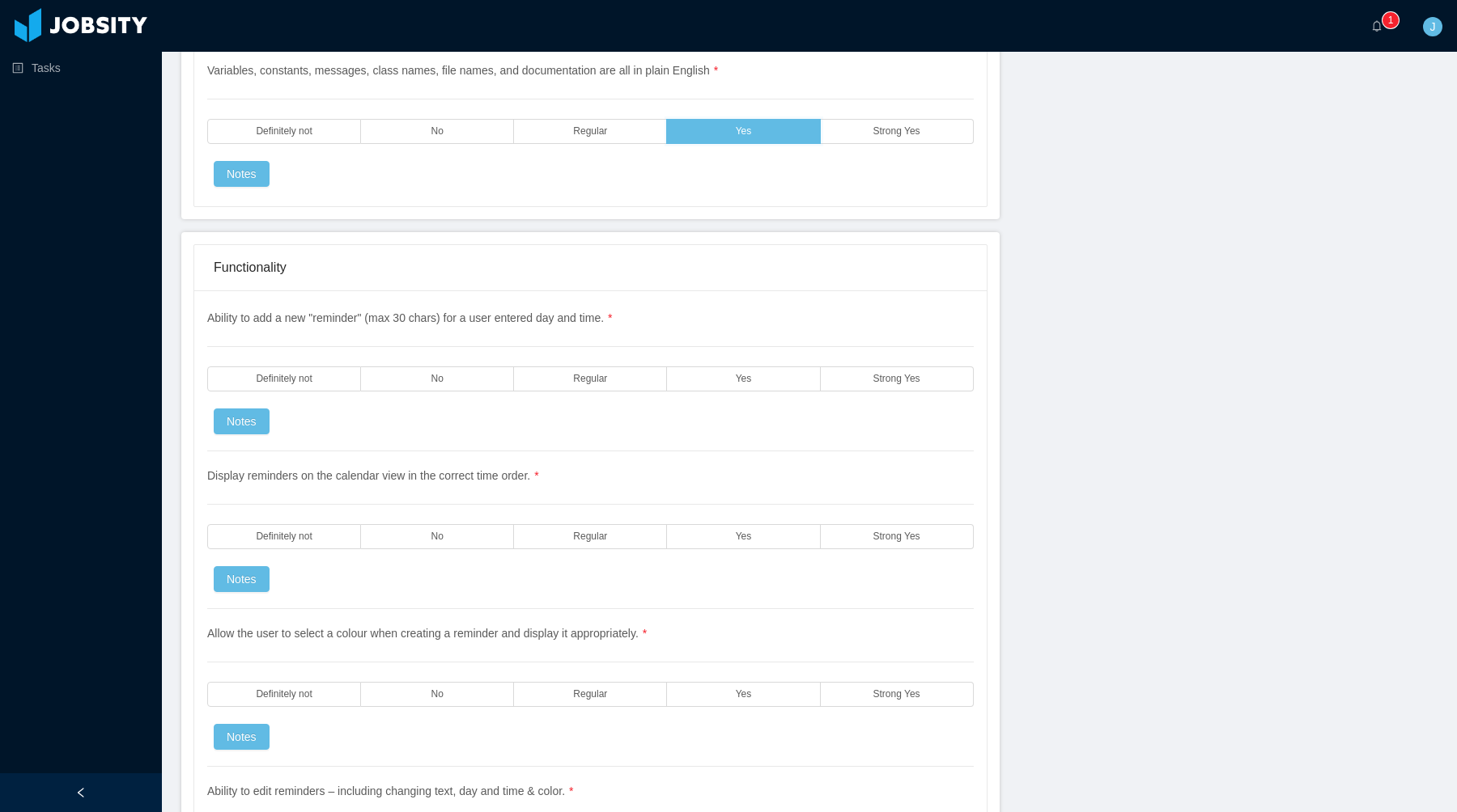
scroll to position [2795, 0]
click at [850, 380] on label "Strong Yes" at bounding box center [896, 375] width 153 height 25
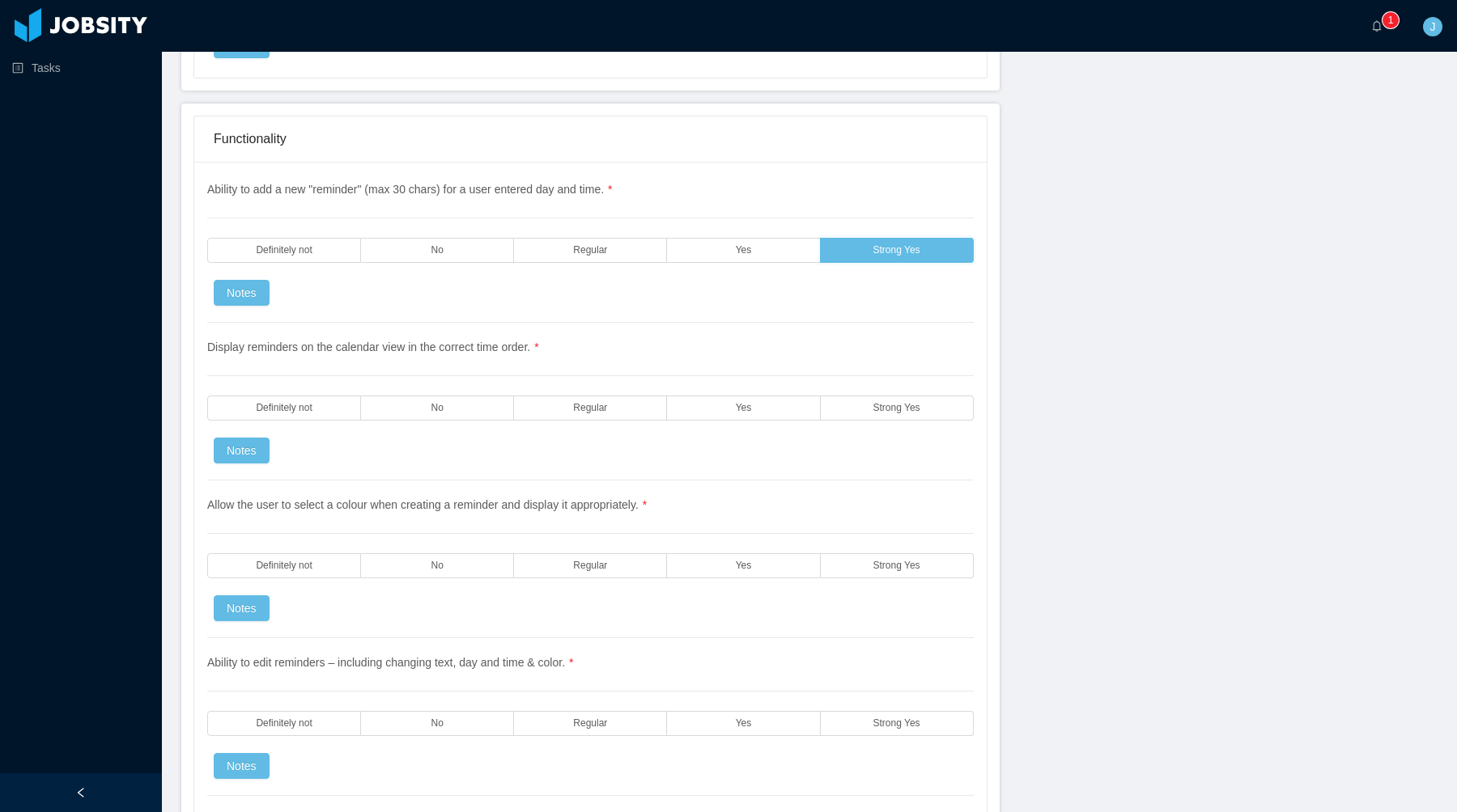
scroll to position [2942, 0]
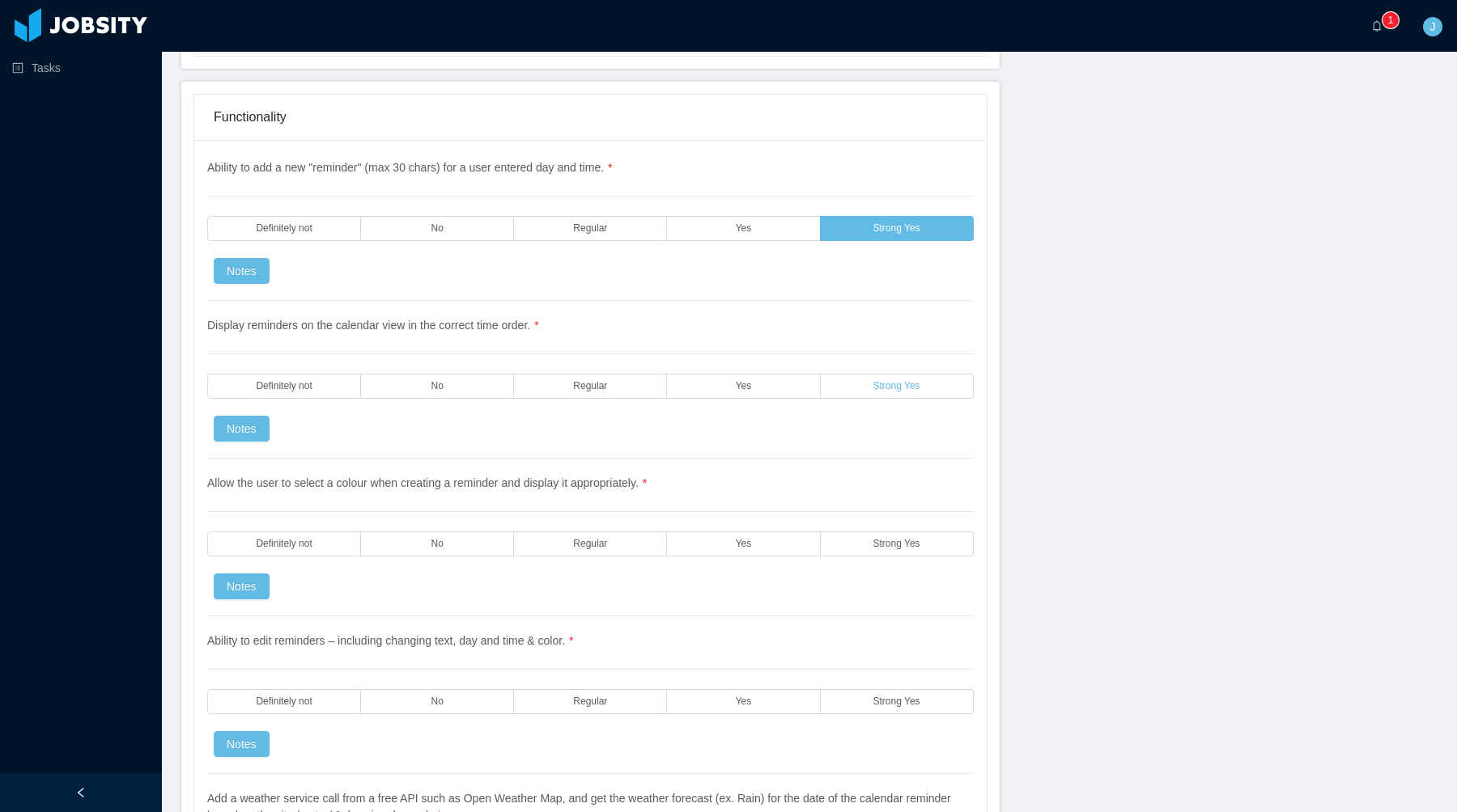
click at [897, 393] on label "Strong Yes" at bounding box center [896, 386] width 153 height 25
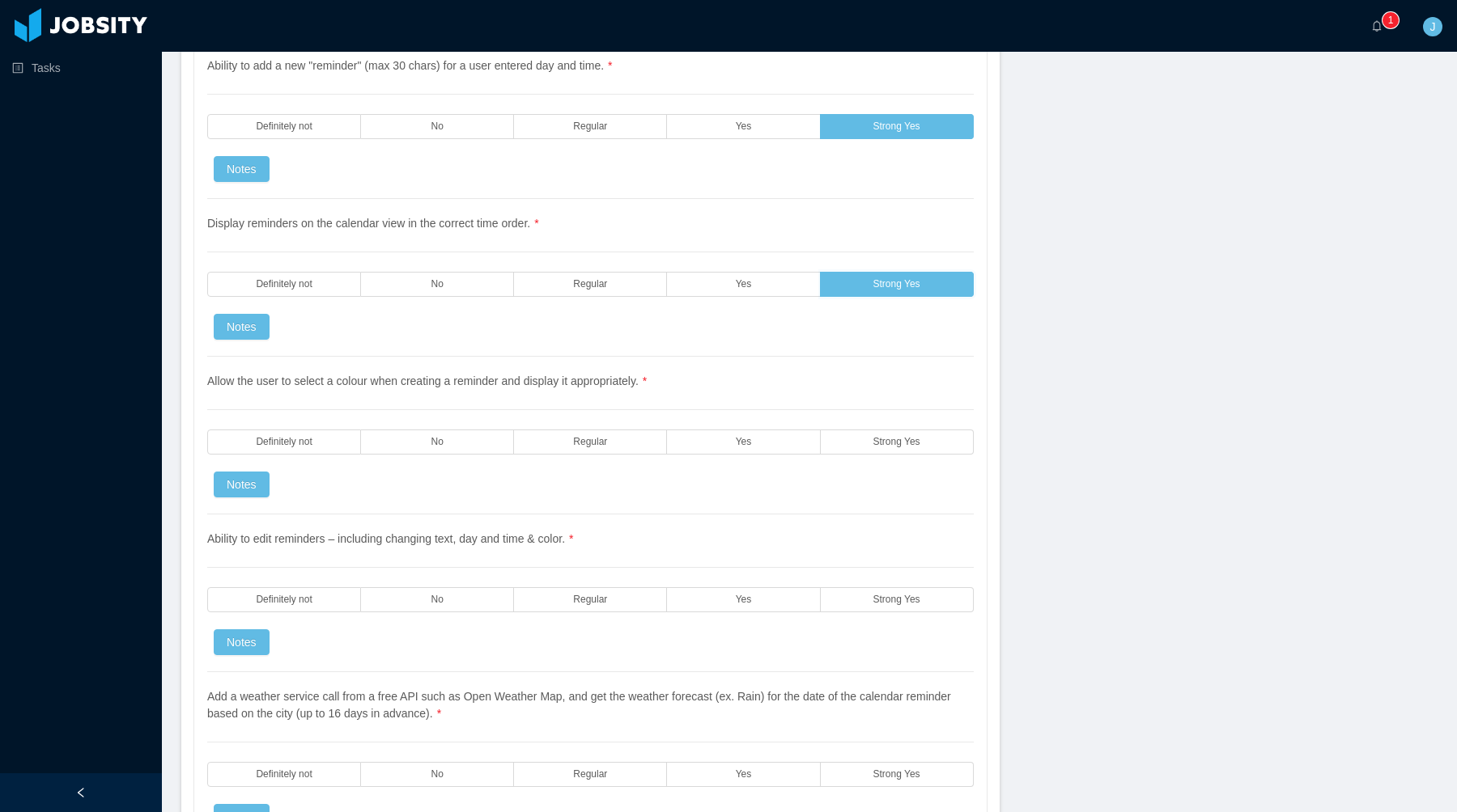
scroll to position [3057, 0]
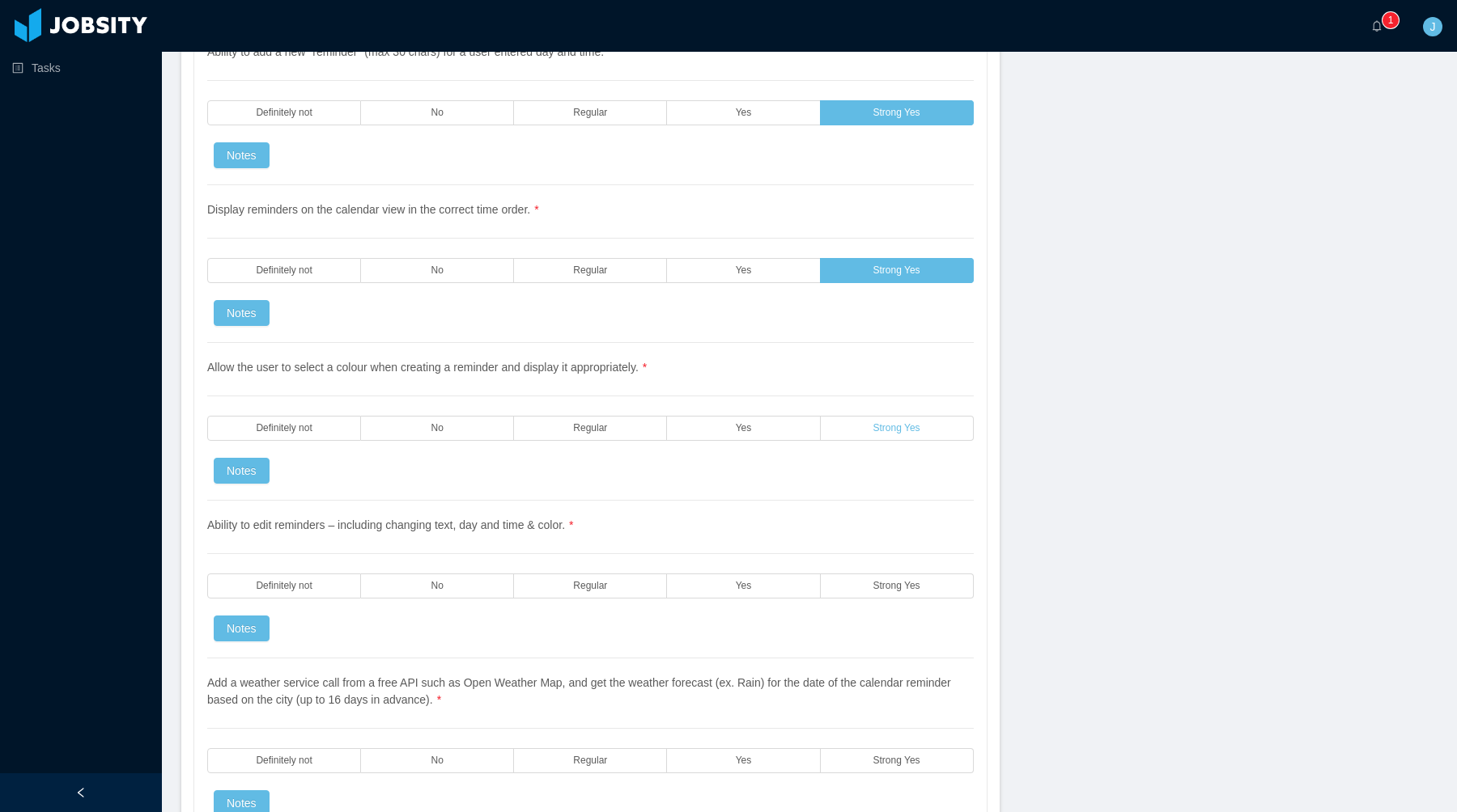
click at [867, 422] on label "Strong Yes" at bounding box center [896, 428] width 153 height 25
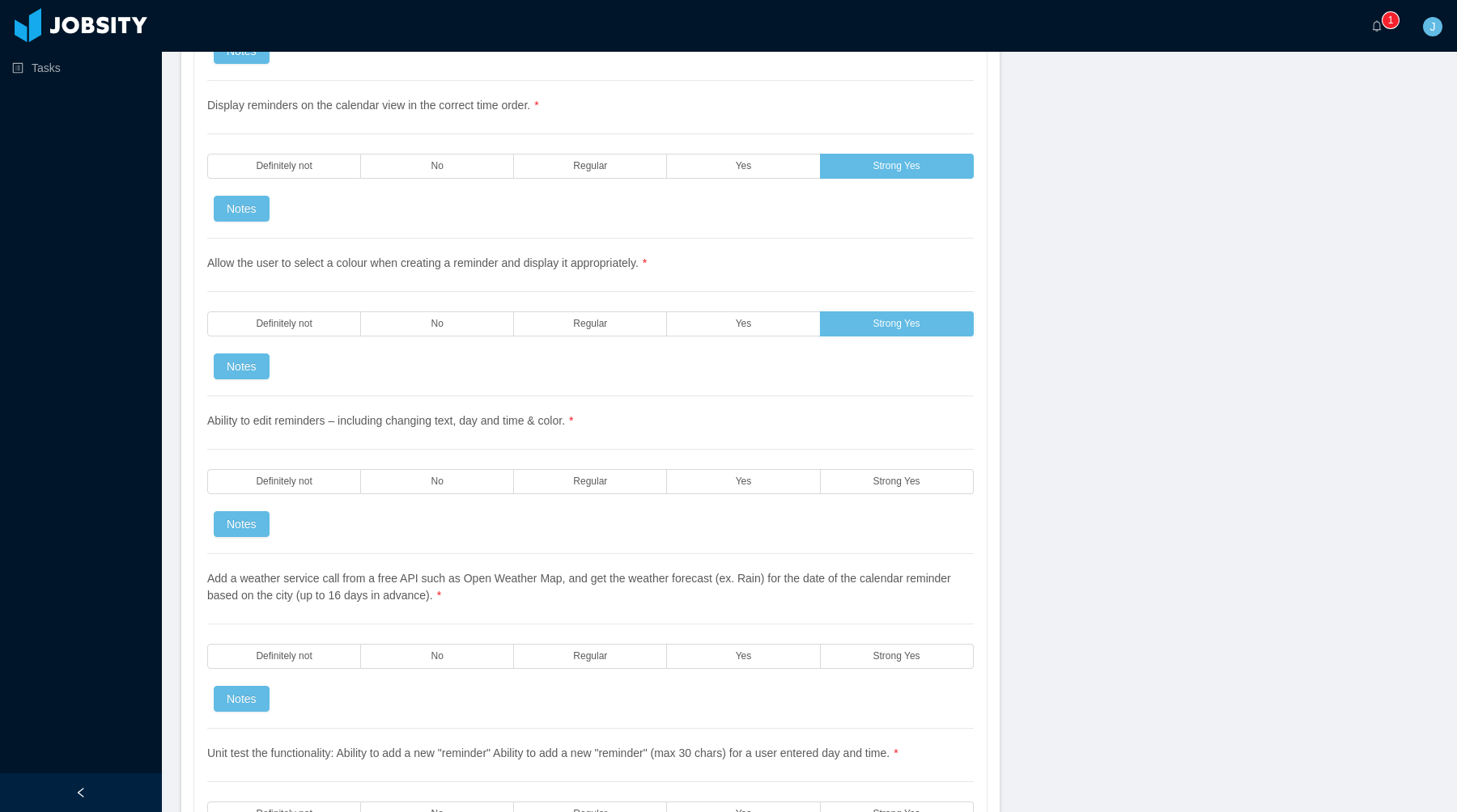
scroll to position [3166, 0]
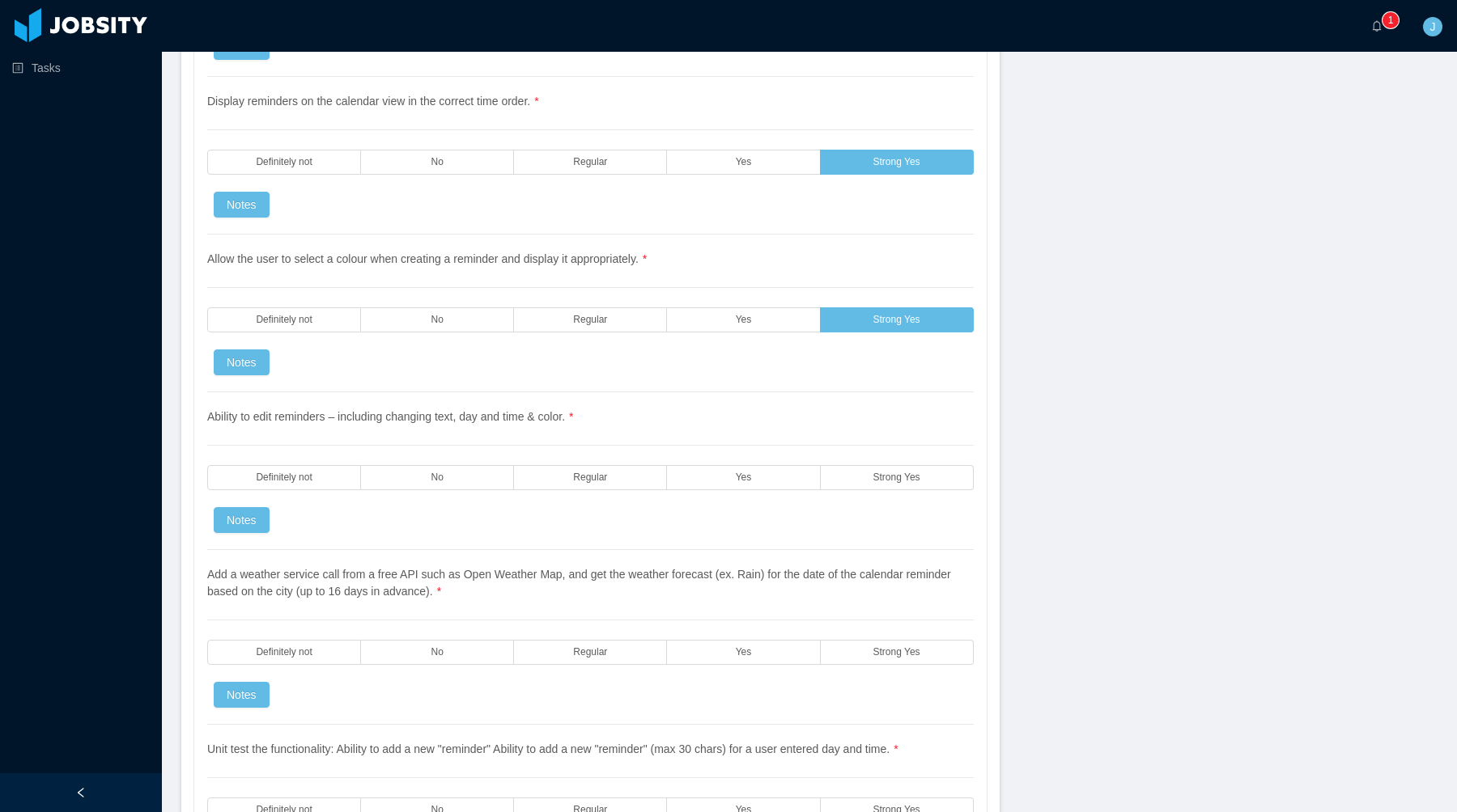
click at [896, 499] on div "Ability to edit reminders – including changing text, day and time & color. * De…" at bounding box center [591, 471] width 766 height 158
click at [883, 480] on span "Strong Yes" at bounding box center [896, 478] width 47 height 11
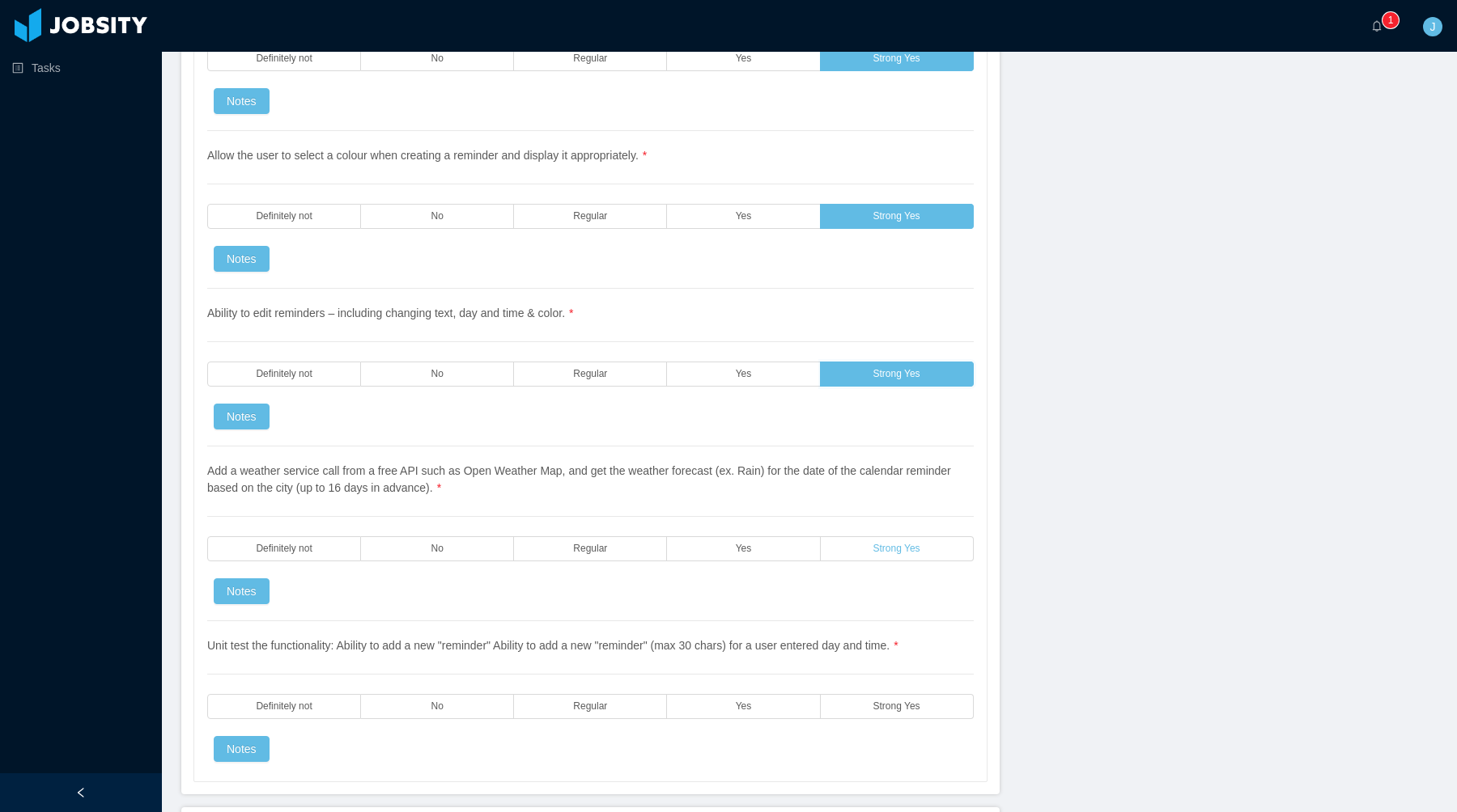
scroll to position [3288, 0]
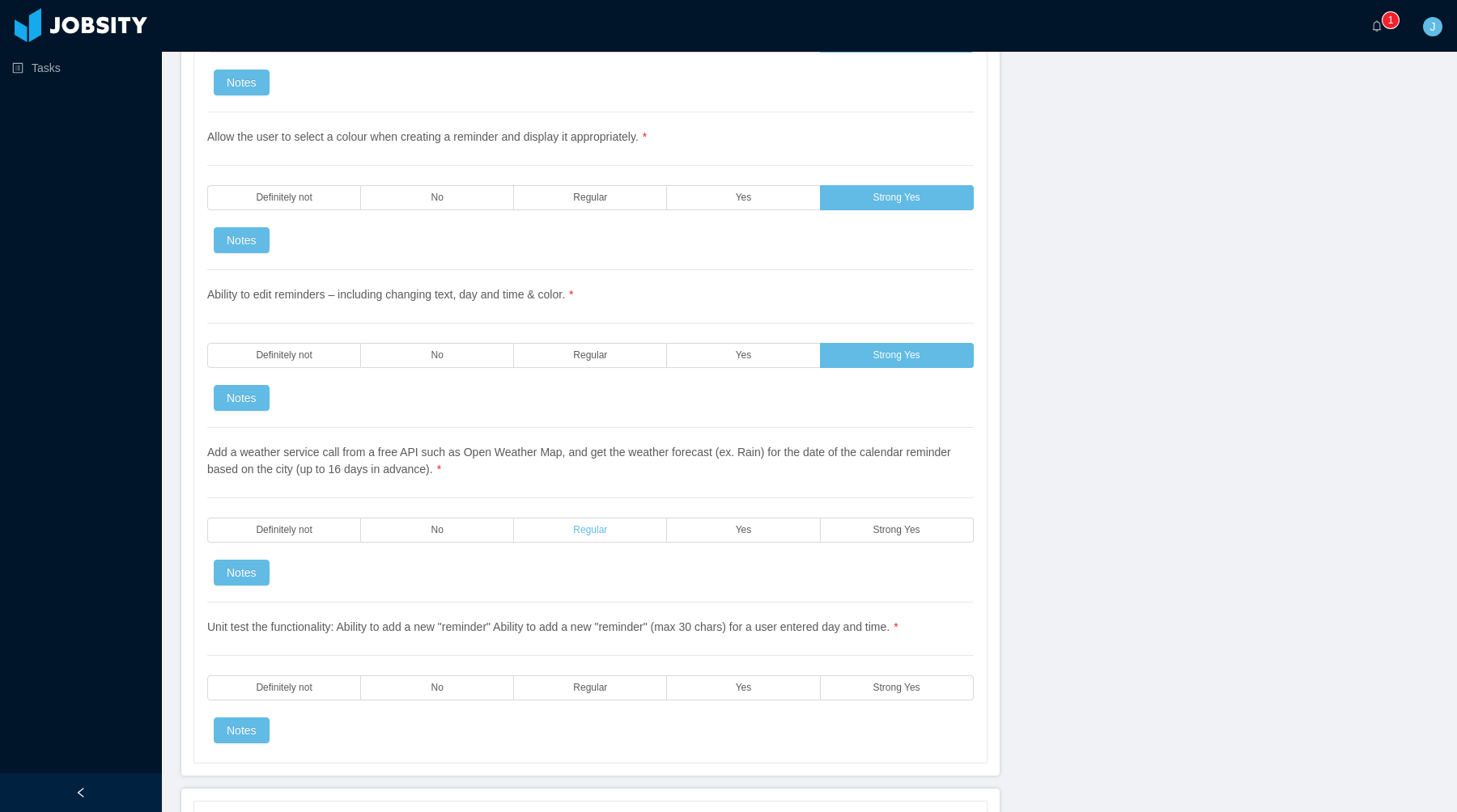
click at [583, 529] on span "Regular" at bounding box center [590, 530] width 34 height 11
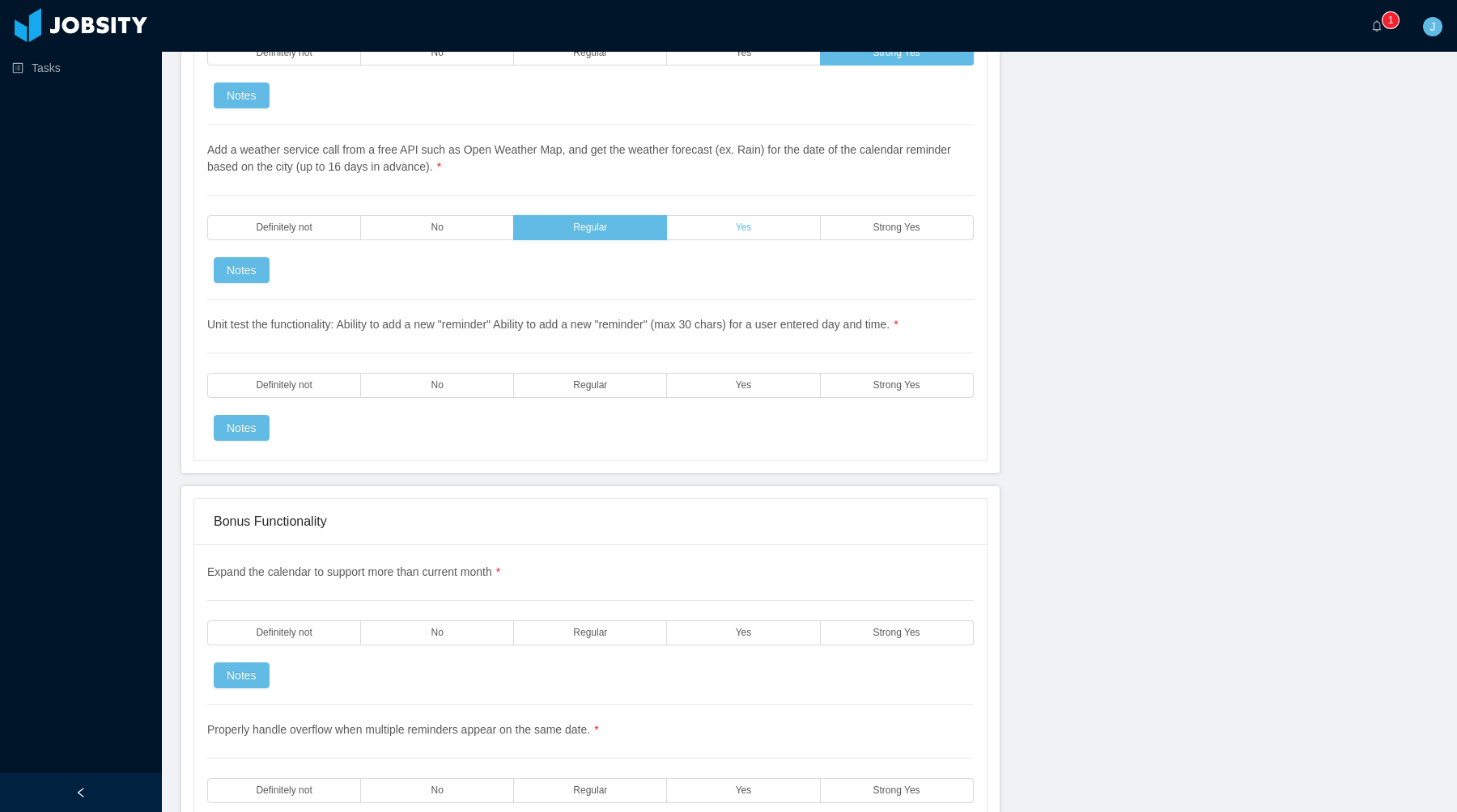
scroll to position [3570, 0]
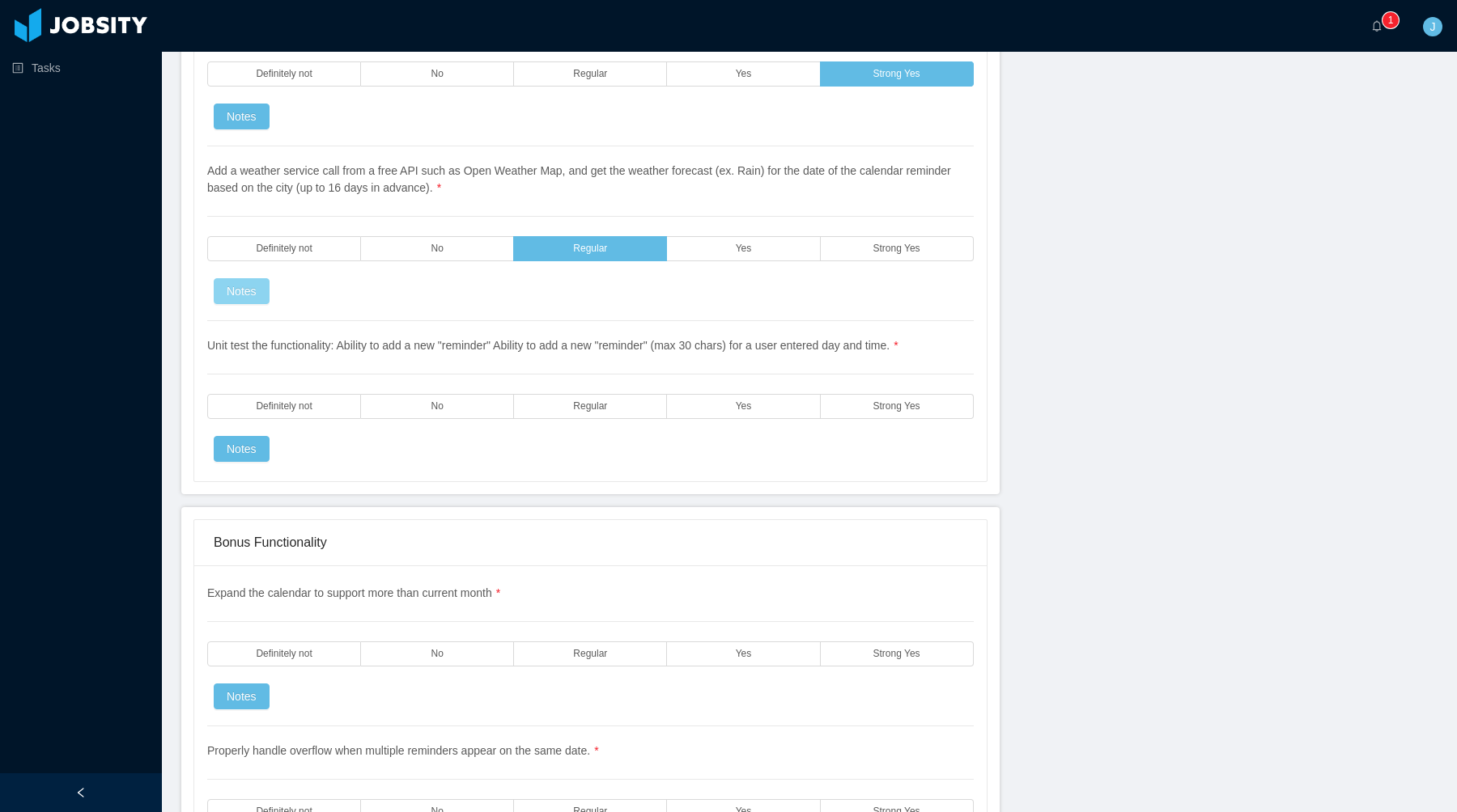
click at [244, 298] on button "Notes" at bounding box center [242, 291] width 56 height 26
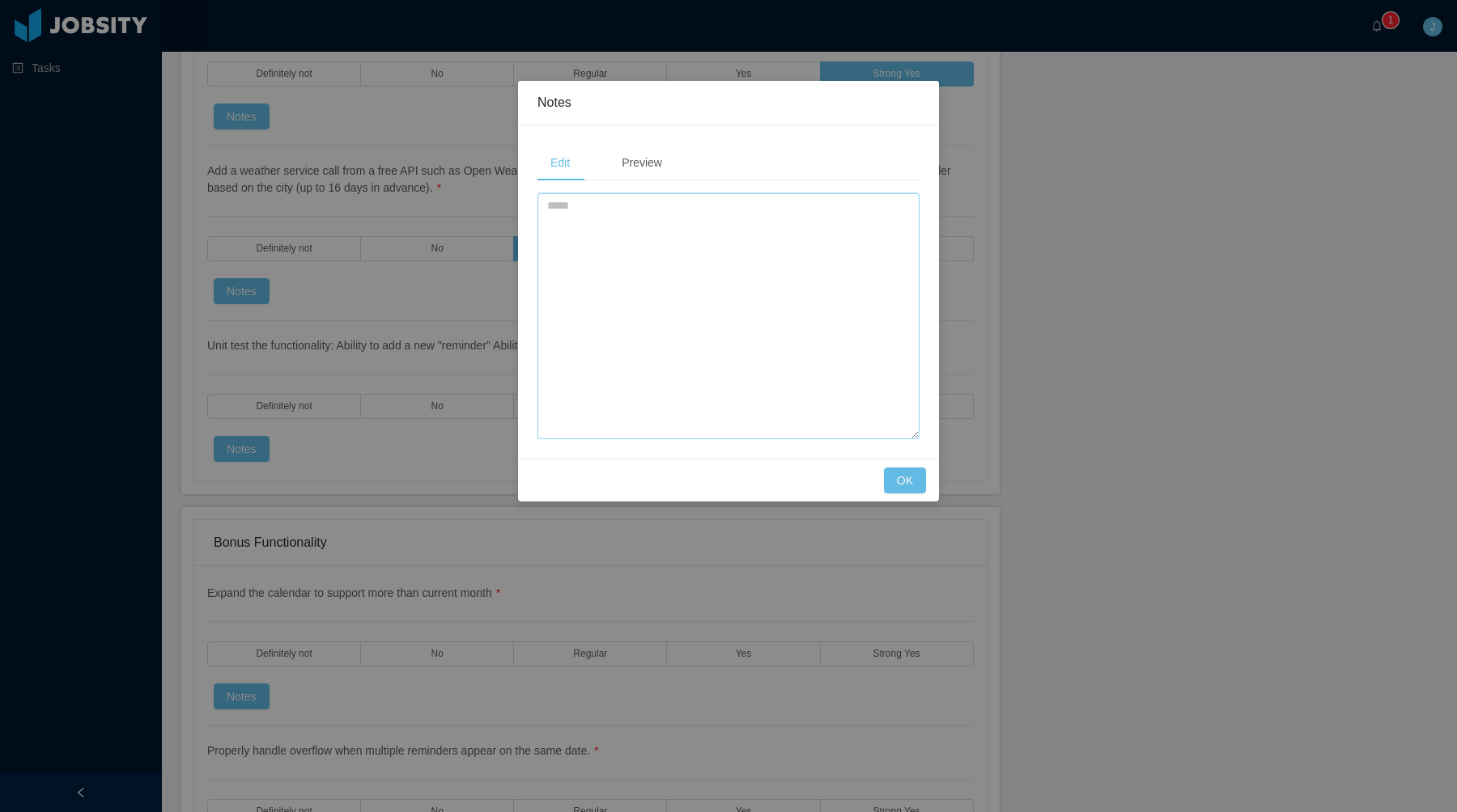
click at [609, 236] on textarea at bounding box center [728, 316] width 382 height 246
click at [903, 485] on button "OK" at bounding box center [905, 481] width 42 height 26
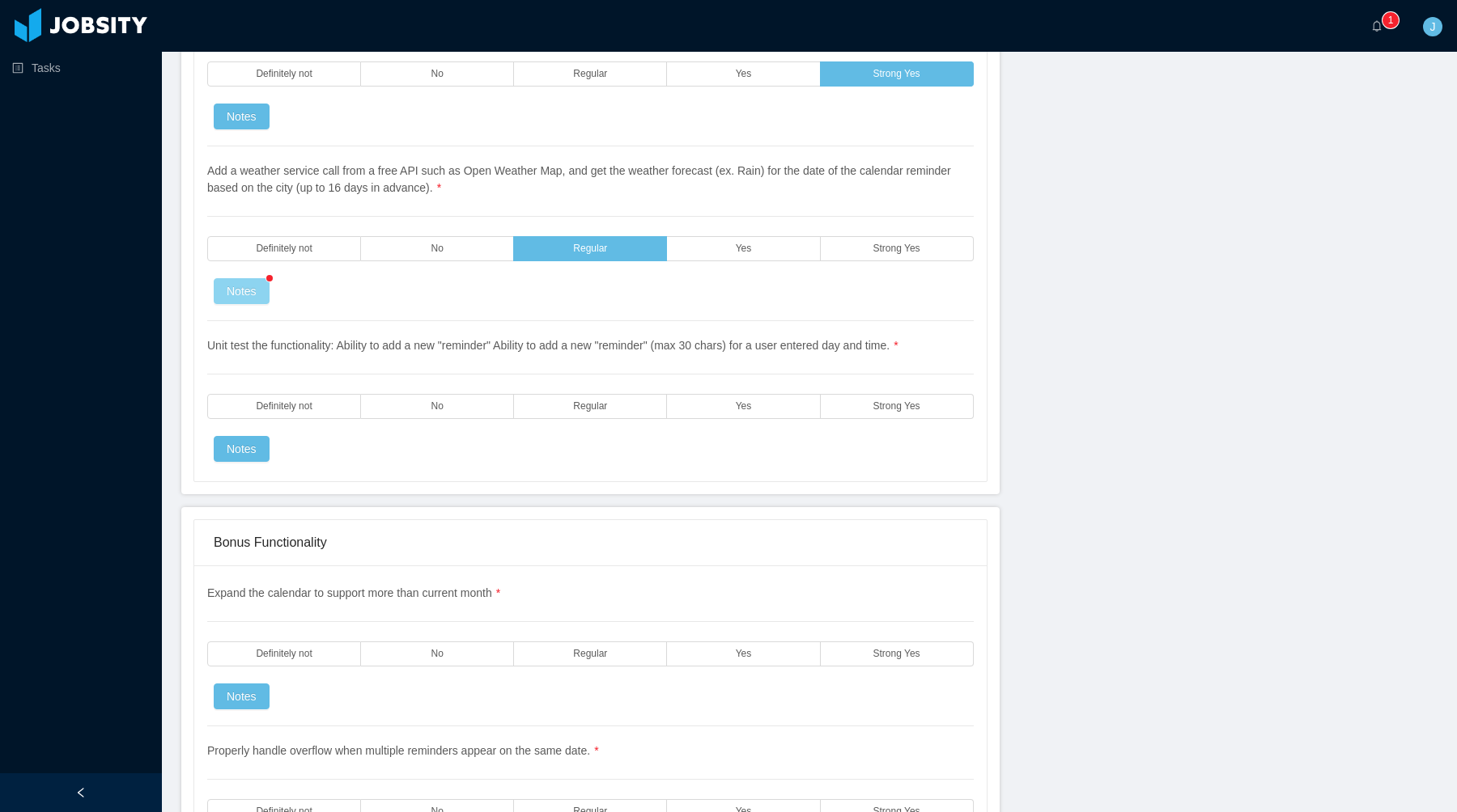
click at [233, 289] on button "Notes" at bounding box center [242, 291] width 56 height 26
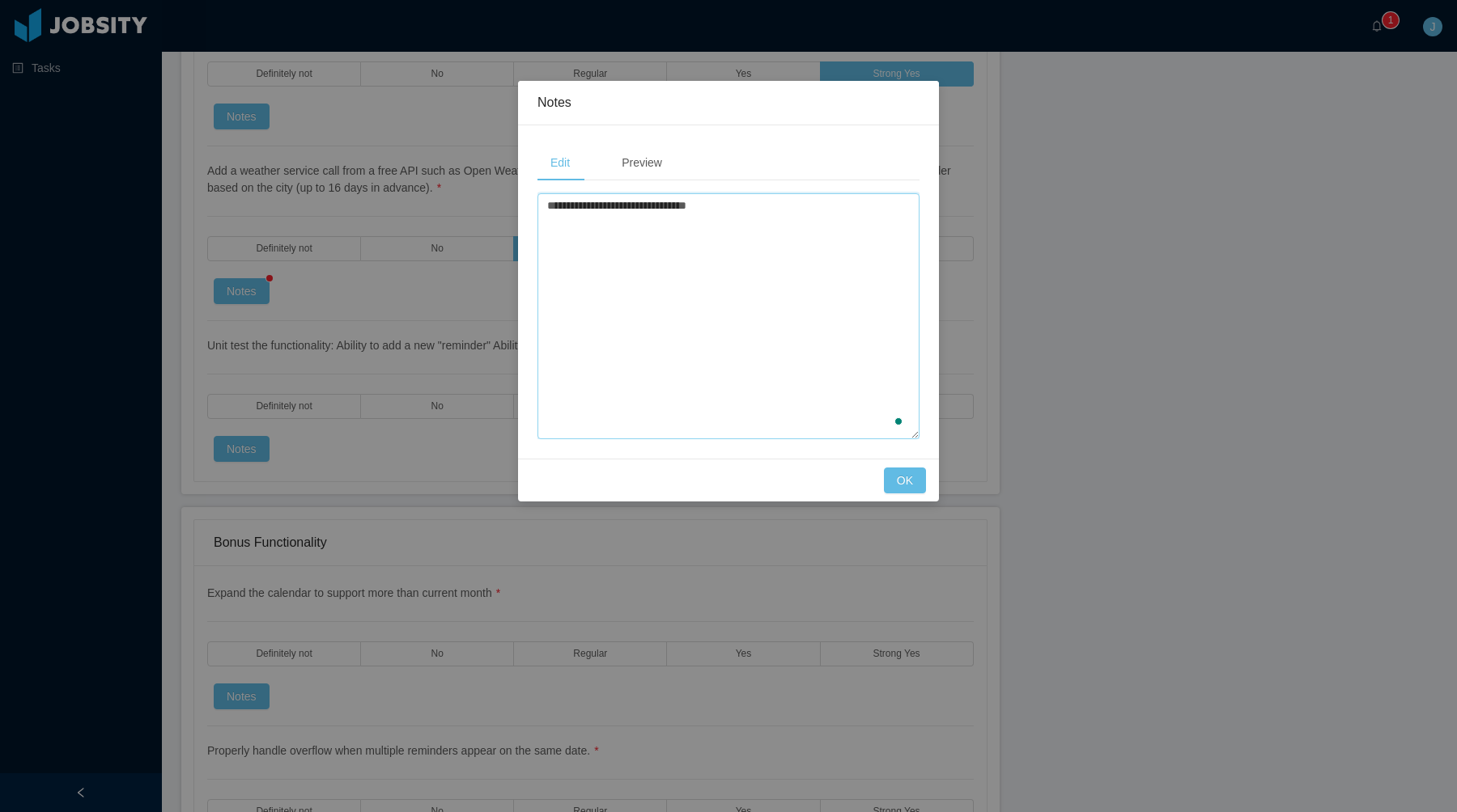
click at [704, 255] on textarea "**********" at bounding box center [728, 316] width 382 height 246
type textarea "**********"
click at [898, 485] on button "OK" at bounding box center [905, 481] width 42 height 26
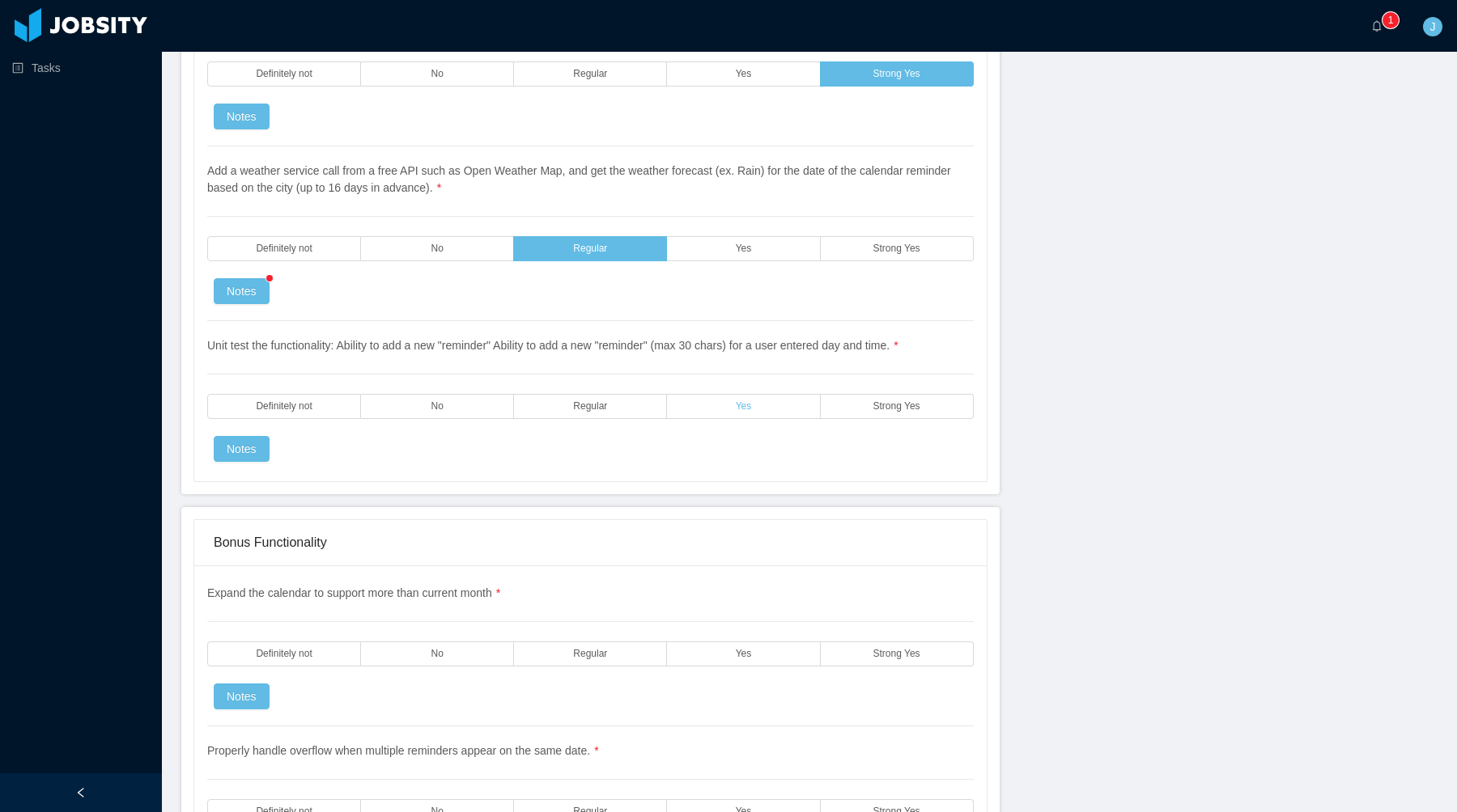
click at [686, 412] on label "Yes" at bounding box center [742, 406] width 153 height 25
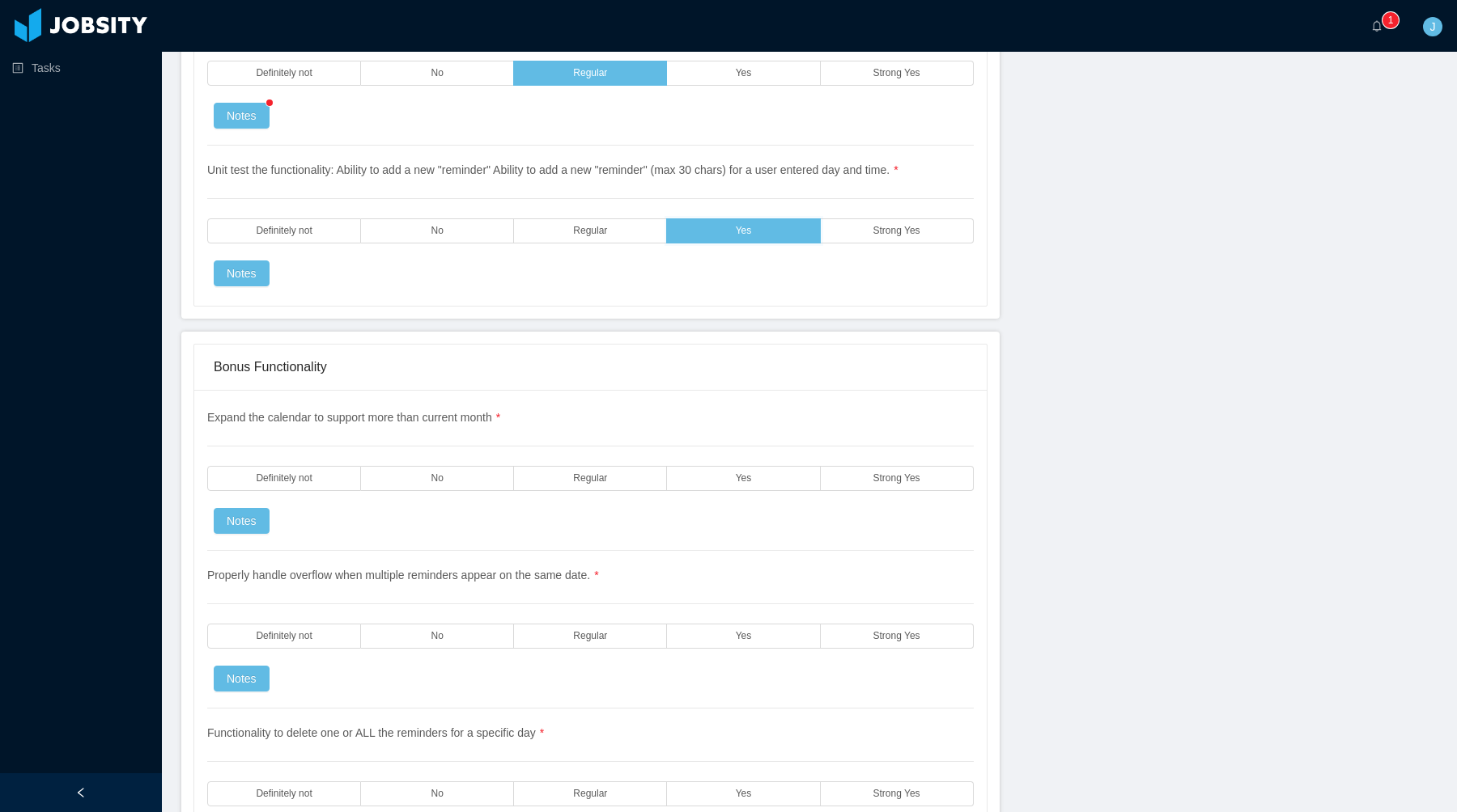
scroll to position [3748, 0]
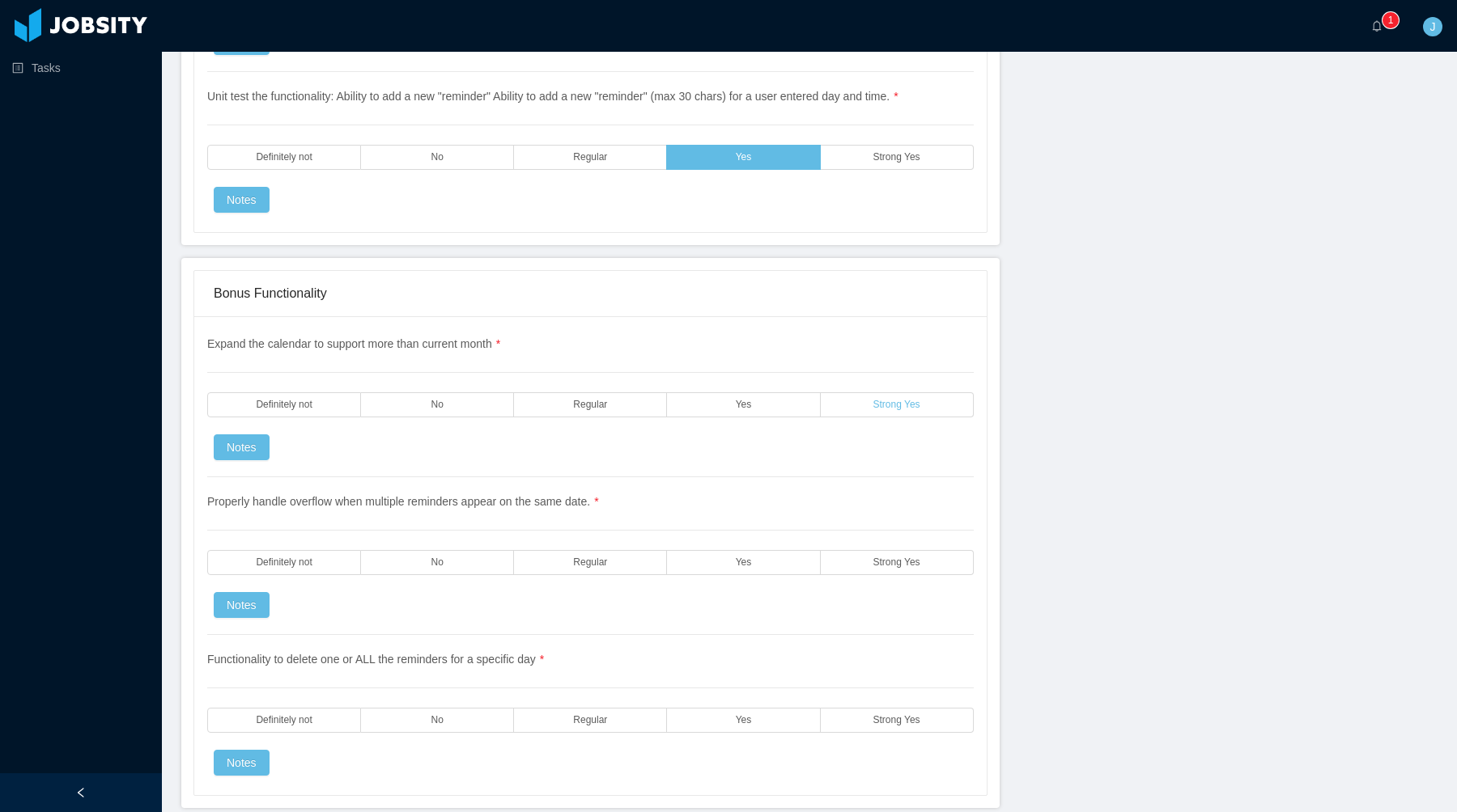
click at [876, 414] on label "Strong Yes" at bounding box center [896, 404] width 153 height 25
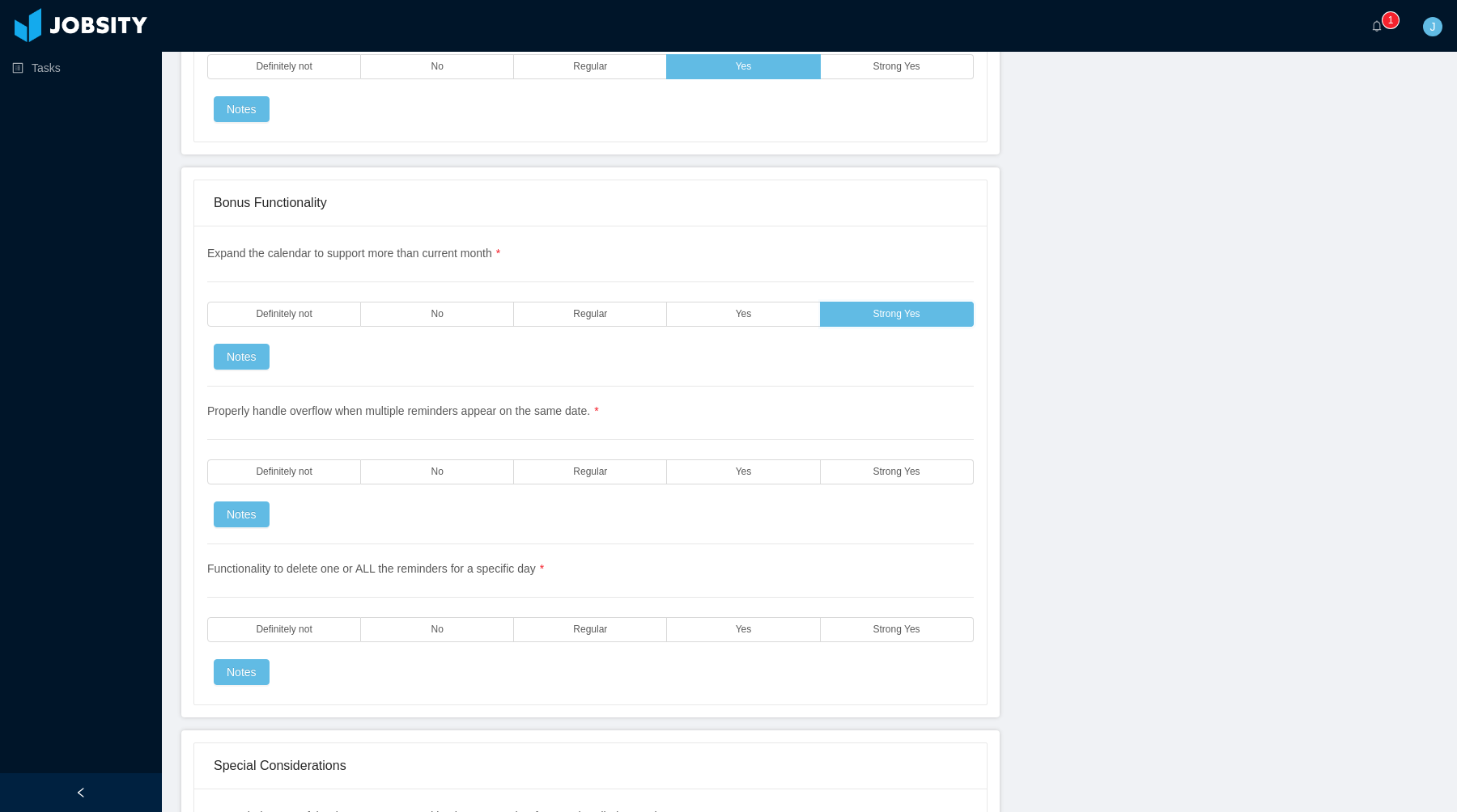
scroll to position [3910, 0]
click at [850, 465] on label "Strong Yes" at bounding box center [896, 471] width 153 height 25
click at [781, 461] on label "Yes" at bounding box center [742, 471] width 153 height 25
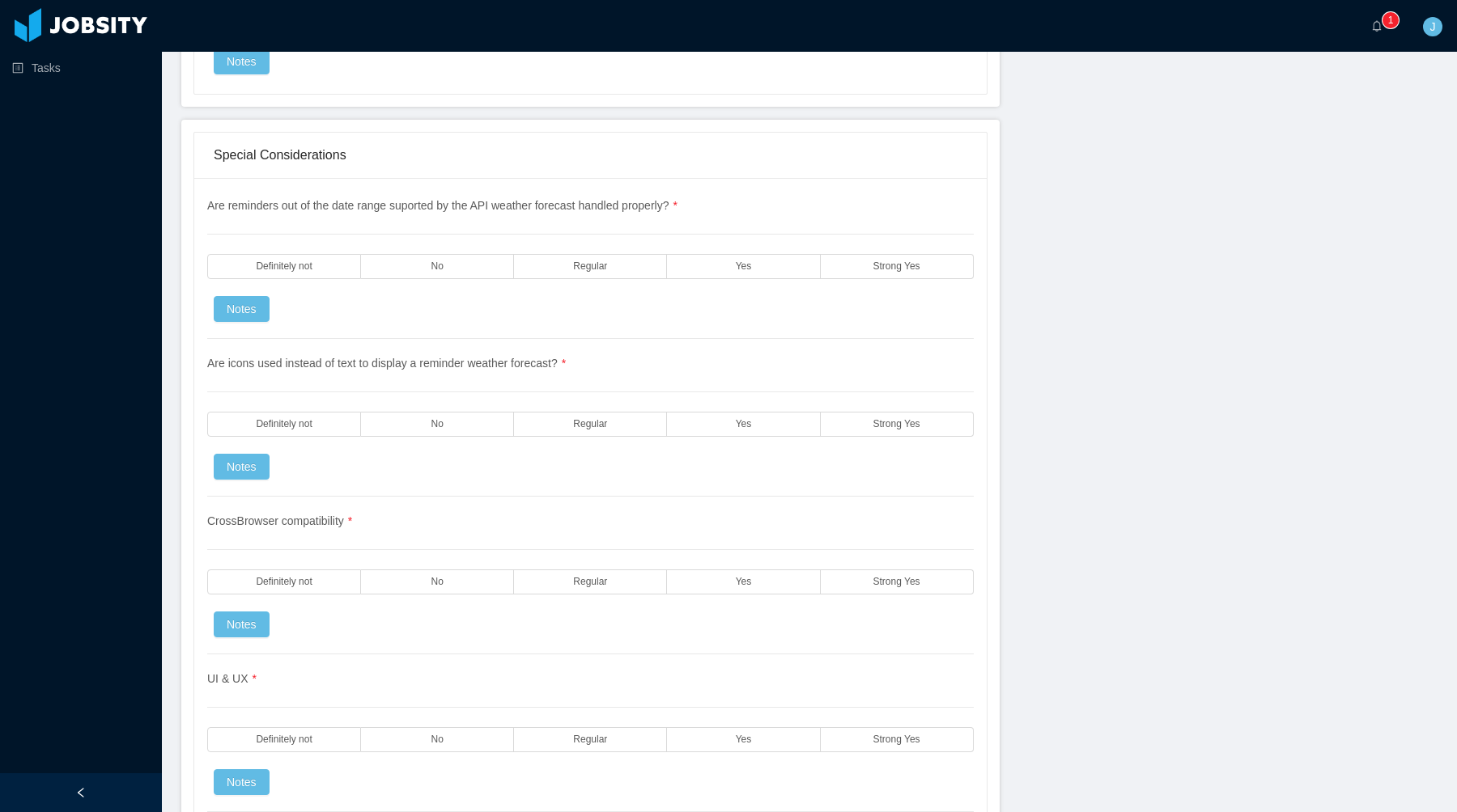
scroll to position [4524, 0]
click at [634, 265] on label "Regular" at bounding box center [590, 262] width 153 height 25
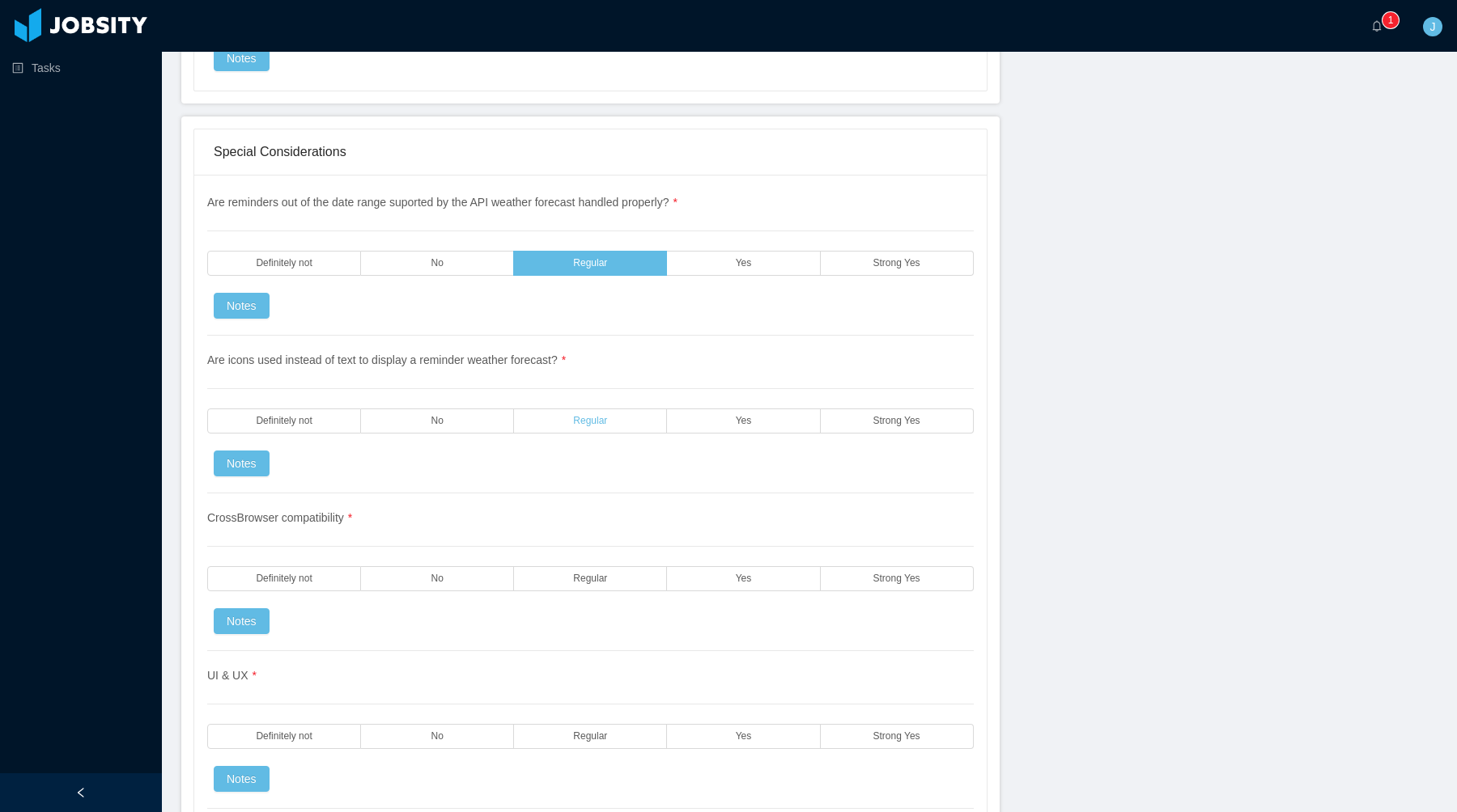
click at [620, 418] on label "Regular" at bounding box center [590, 421] width 153 height 25
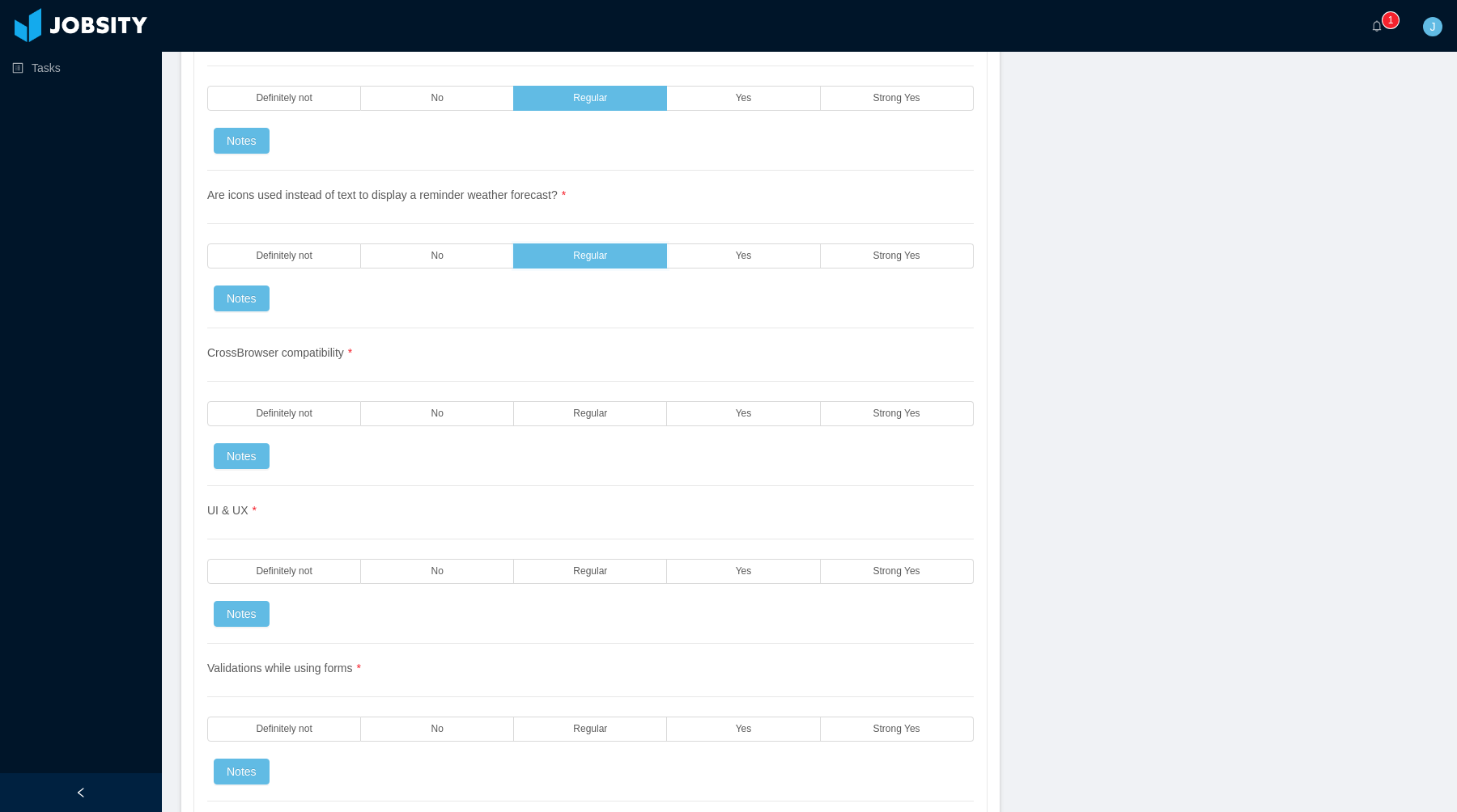
scroll to position [4691, 0]
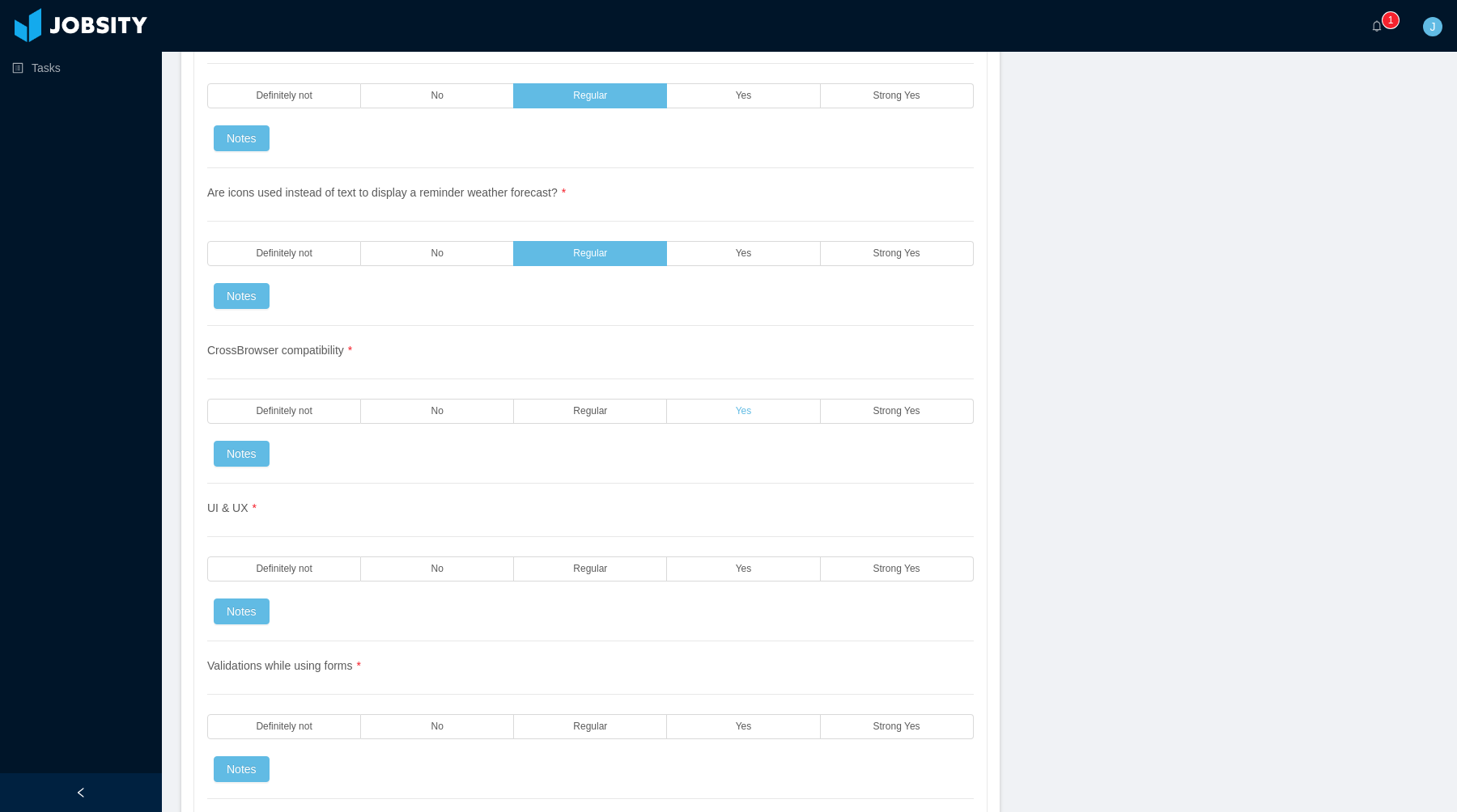
click at [810, 403] on label "Yes" at bounding box center [742, 411] width 153 height 25
click at [877, 572] on span "Strong Yes" at bounding box center [896, 569] width 47 height 11
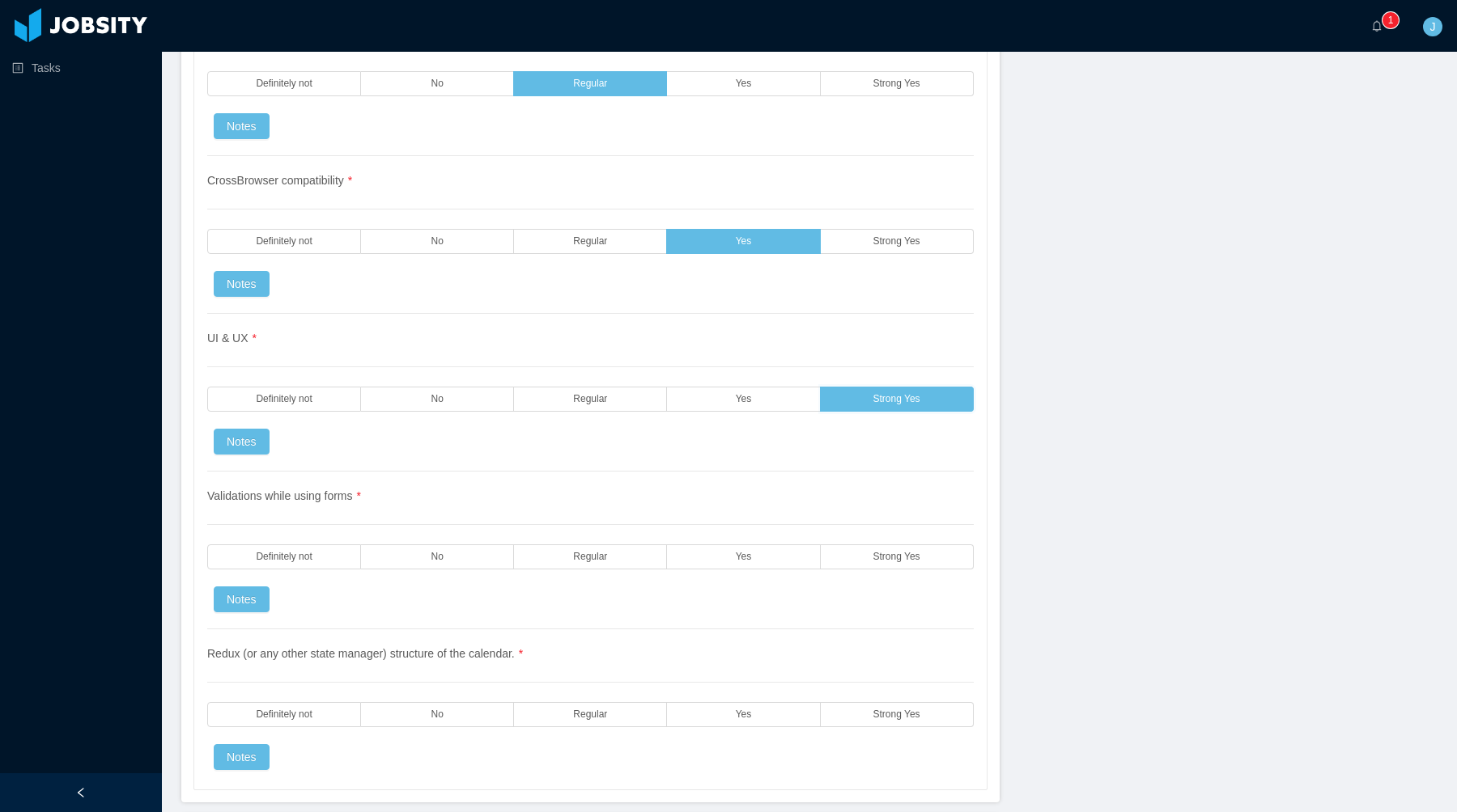
scroll to position [4870, 0]
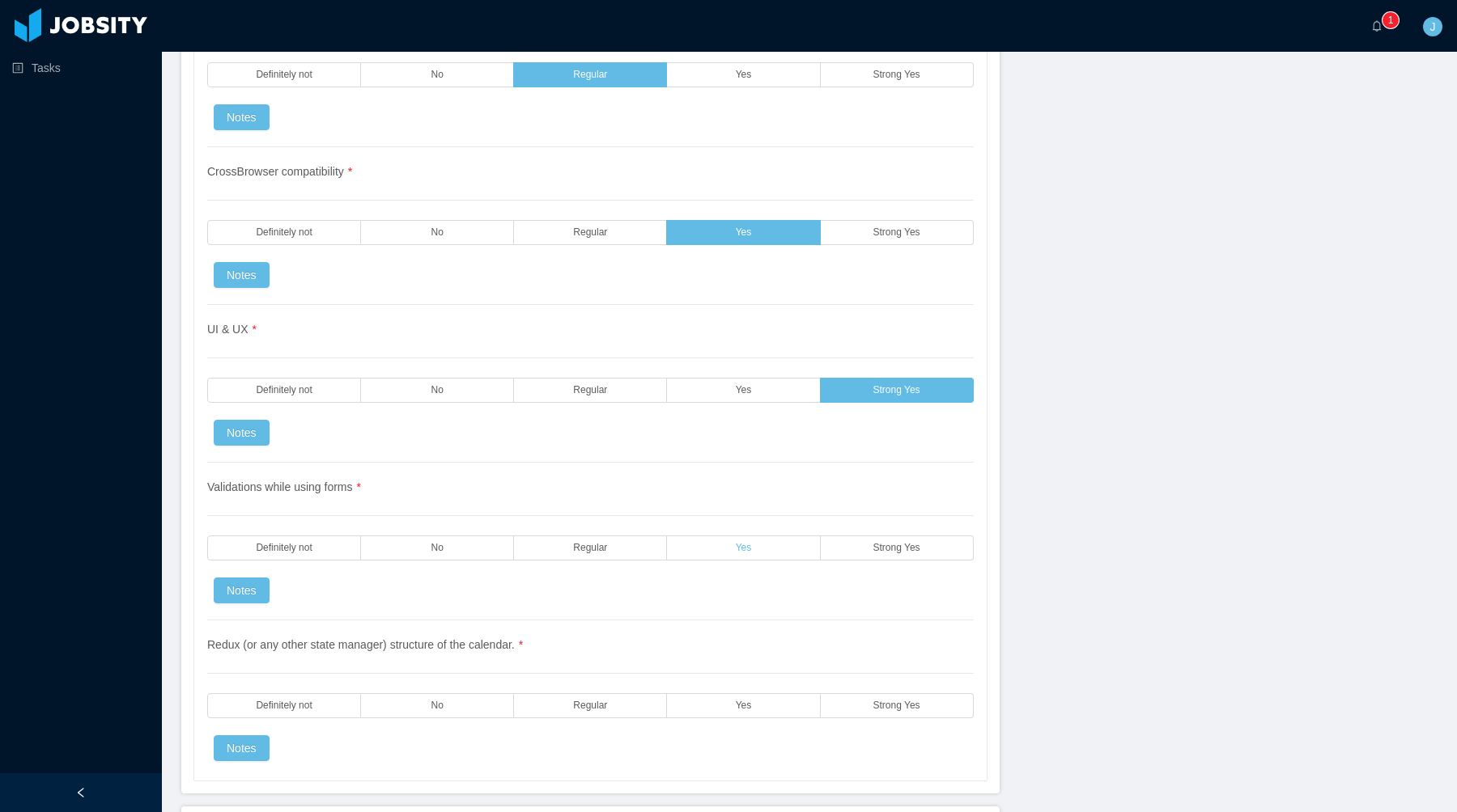
click at [795, 555] on label "Yes" at bounding box center [742, 548] width 153 height 25
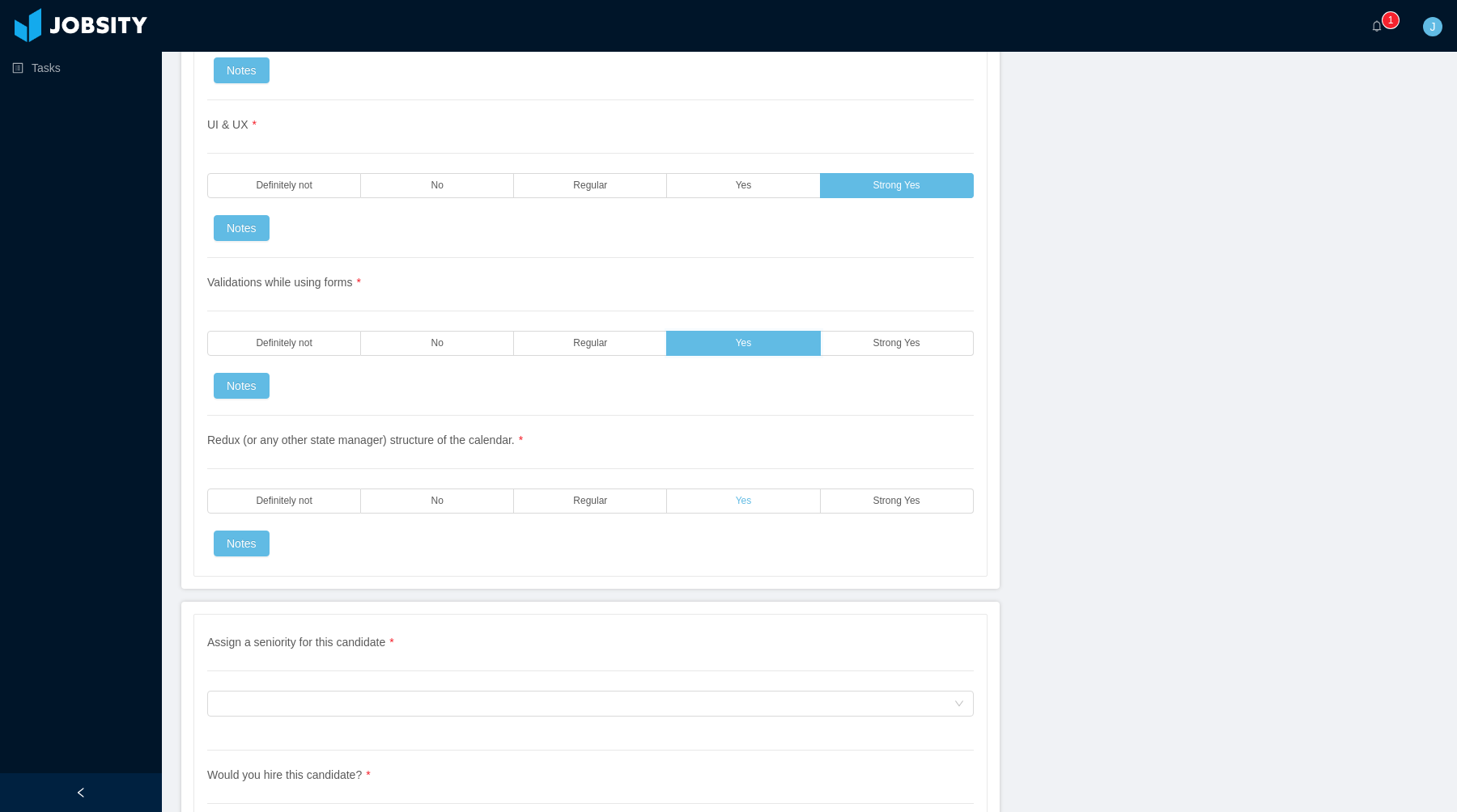
scroll to position [5093, 0]
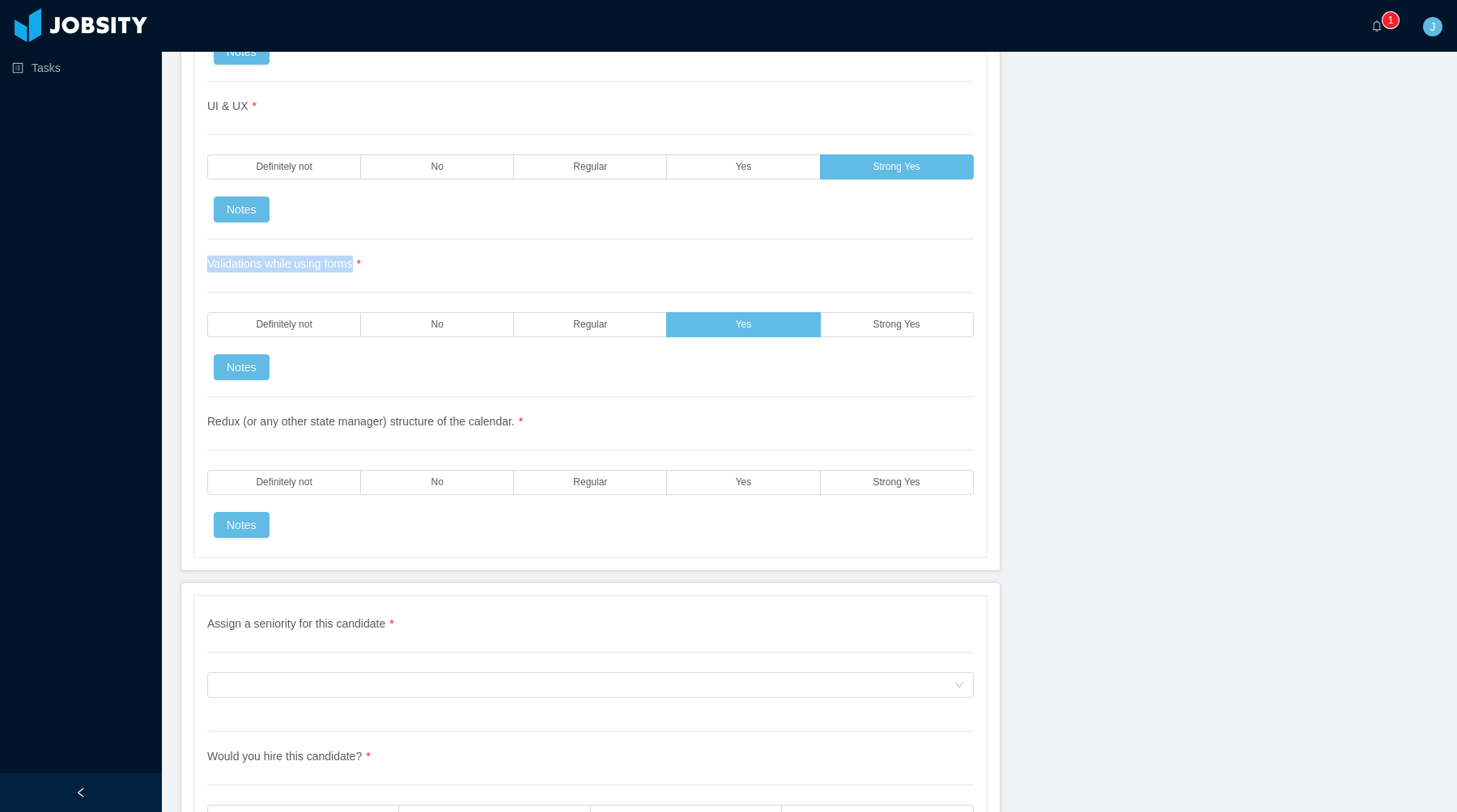
drag, startPoint x: 199, startPoint y: 260, endPoint x: 354, endPoint y: 258, distance: 155.0
click at [358, 259] on div "Are reminders out of the date range suported by the API weather forecast handle…" at bounding box center [591, 81] width 792 height 953
copy span "Validations while using forms"
click at [733, 486] on label "Yes" at bounding box center [742, 482] width 153 height 25
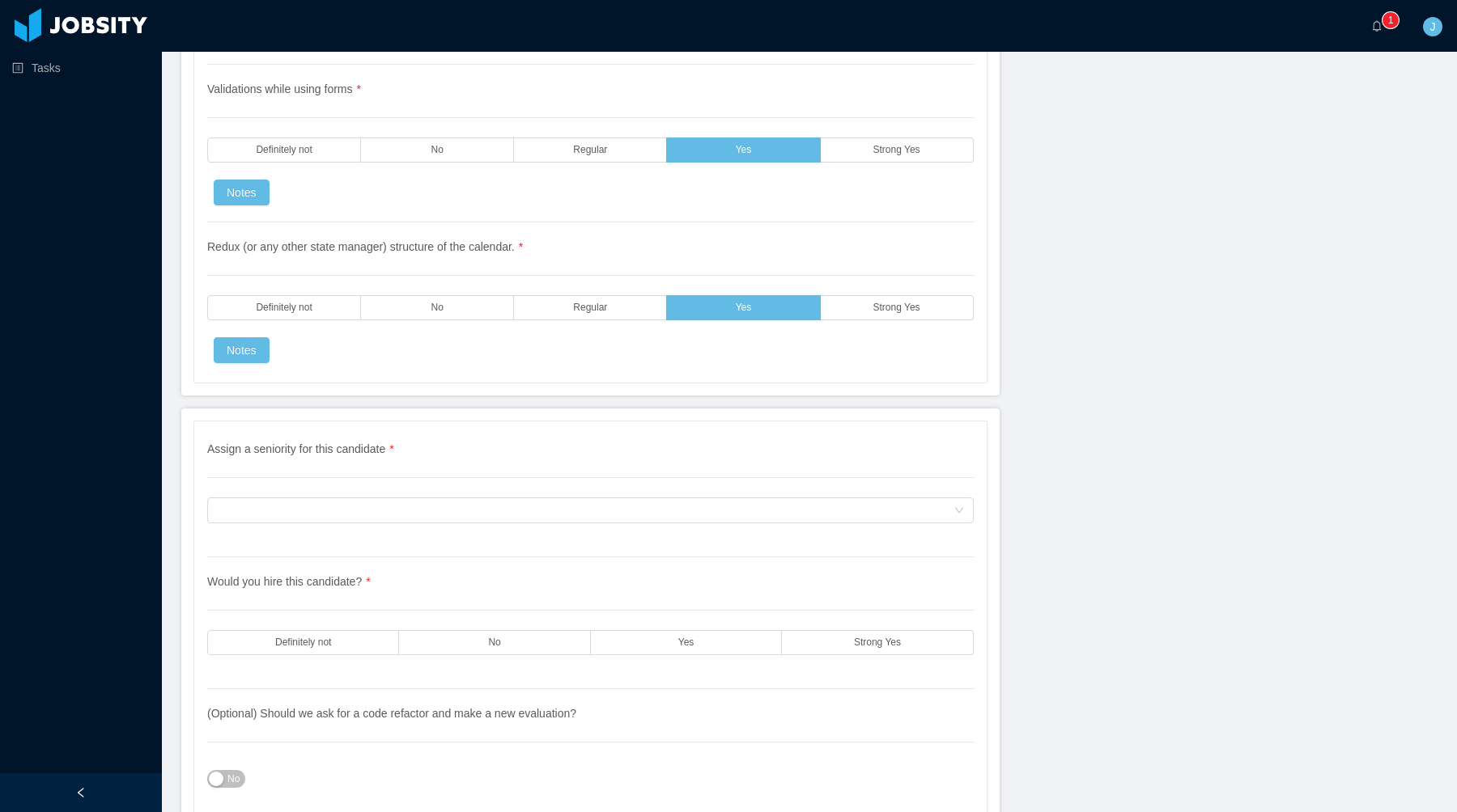
scroll to position [5274, 0]
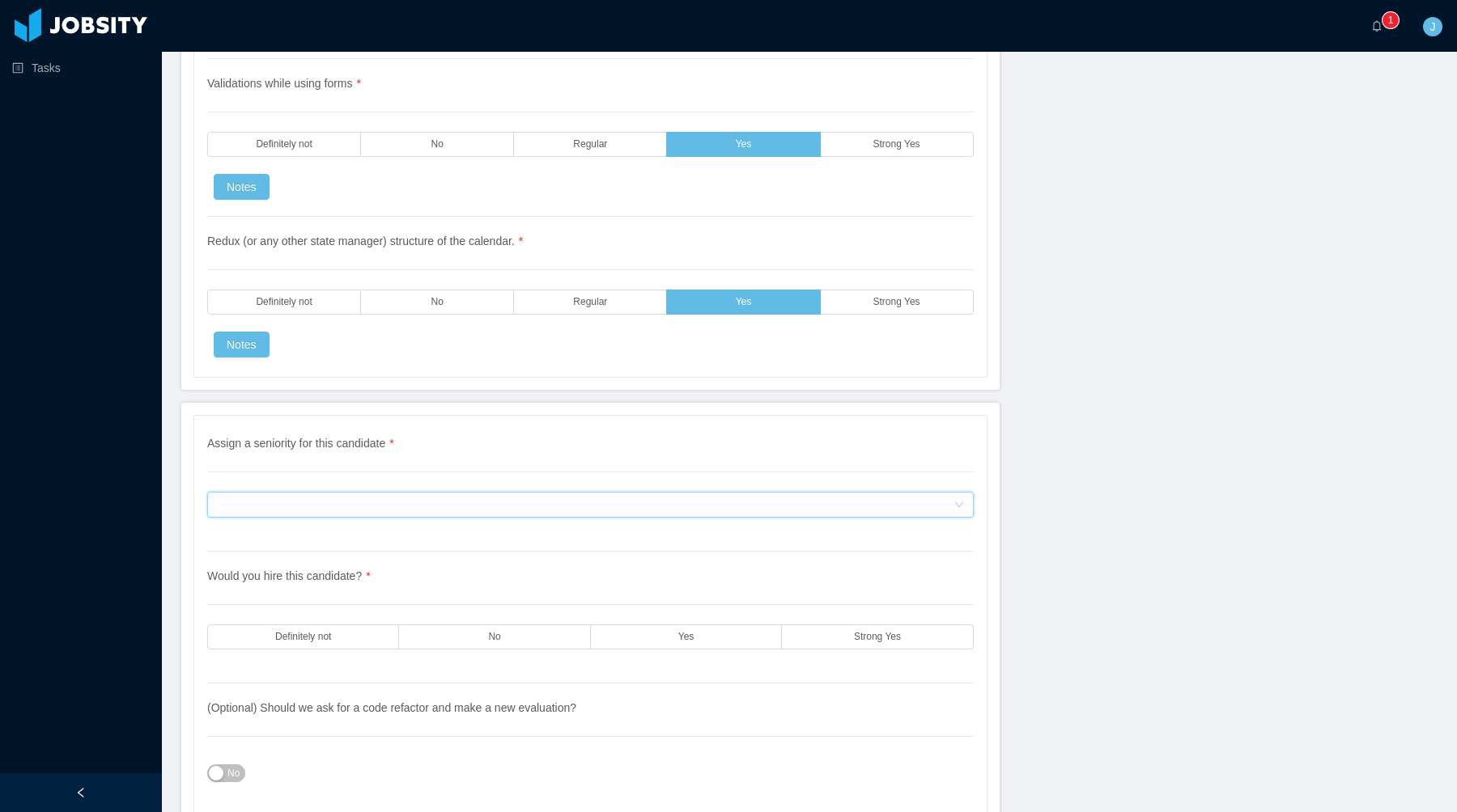
click at [606, 503] on div "Assign a seniority for this candidate" at bounding box center [585, 505] width 736 height 24
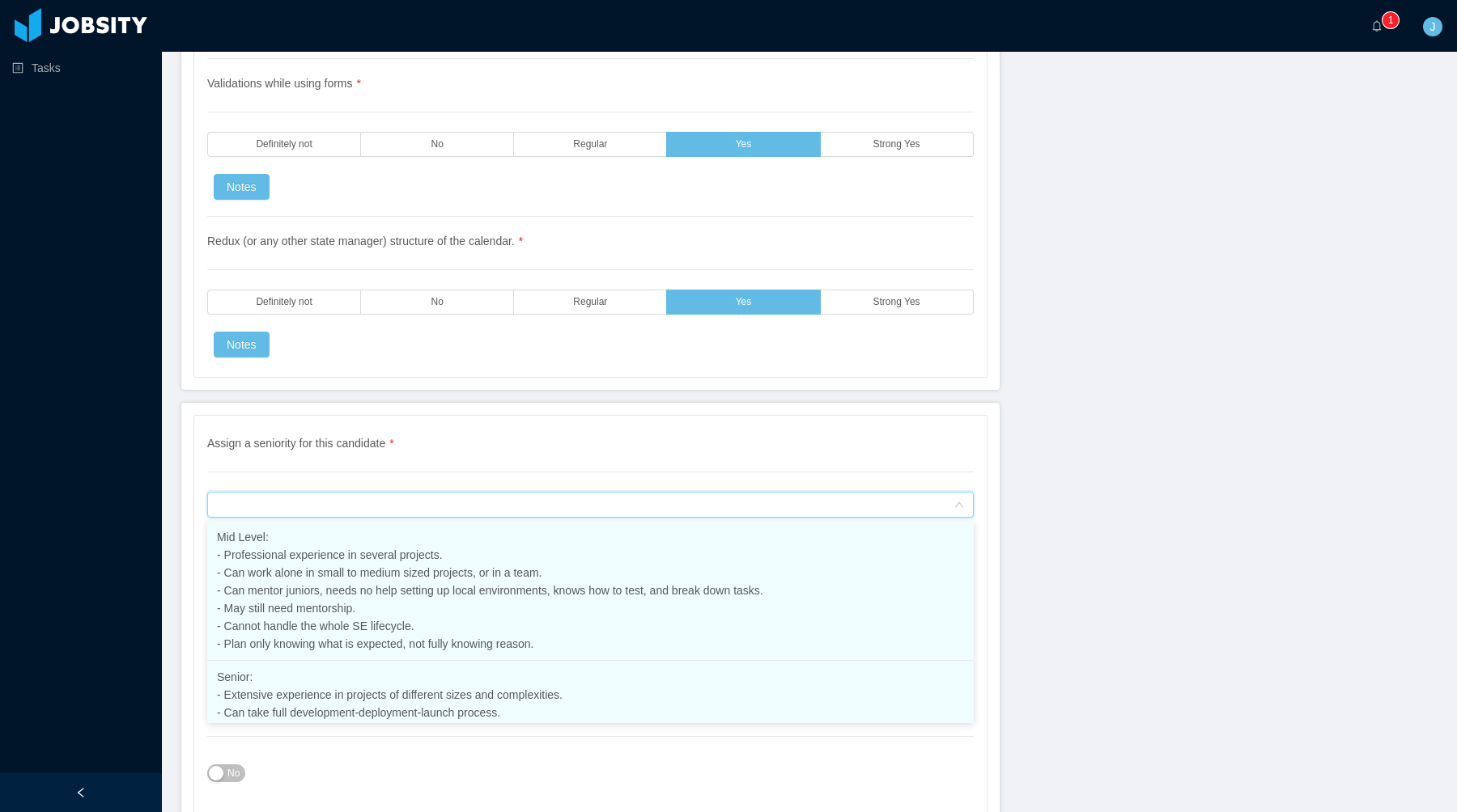
scroll to position [323, 0]
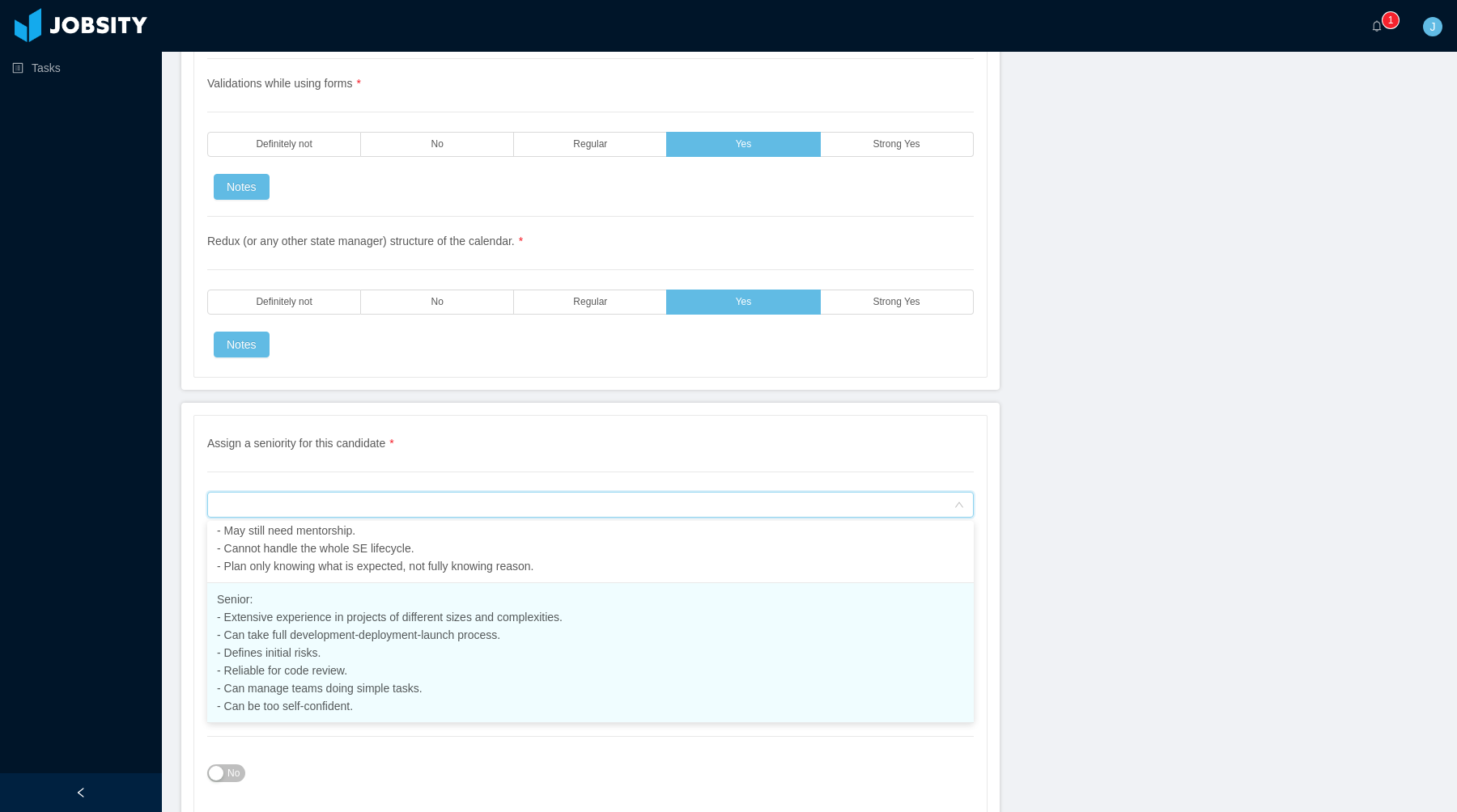
click at [474, 677] on li "Senior: - Extensive experience in projects of different sizes and complexities.…" at bounding box center [591, 653] width 766 height 140
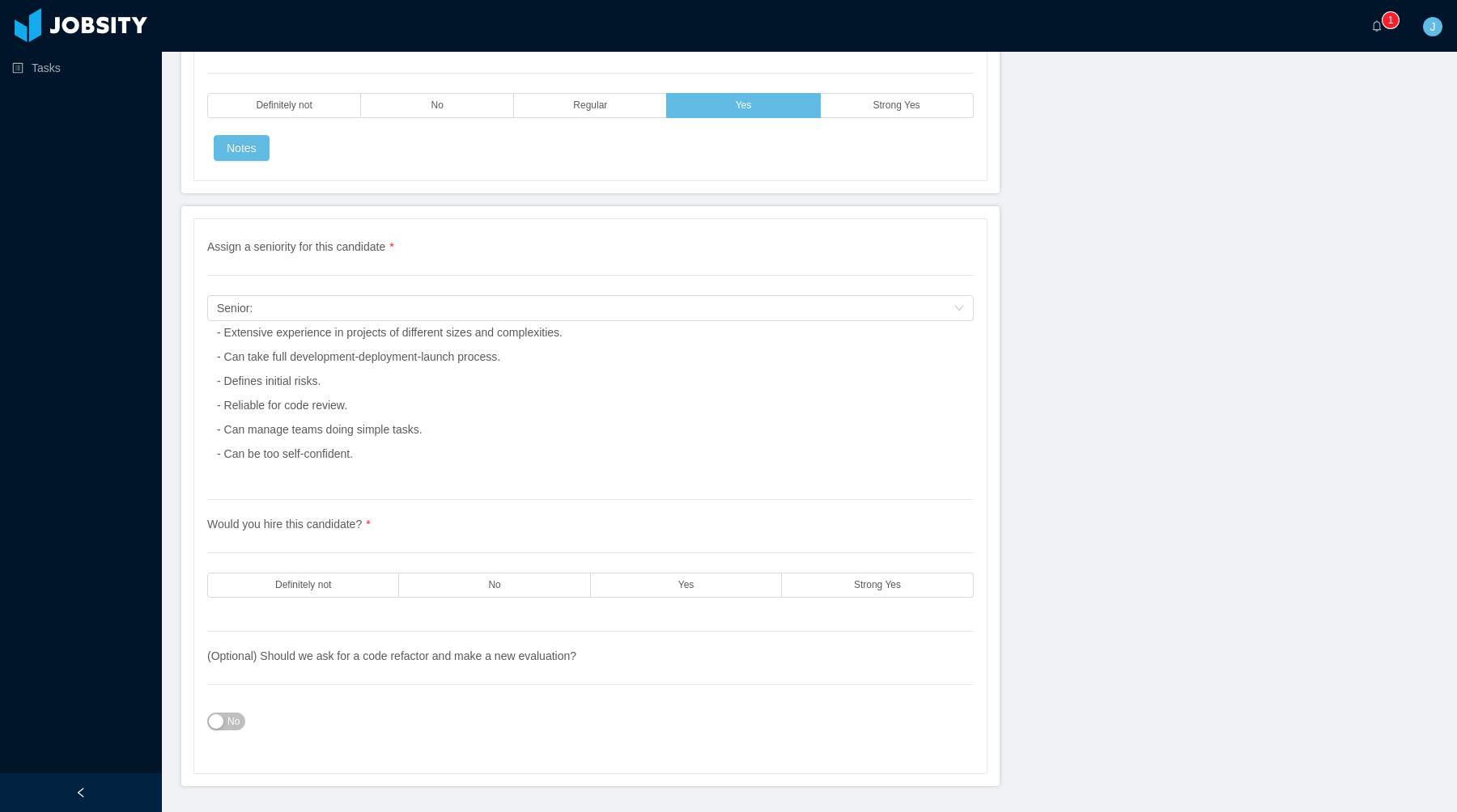
scroll to position [5491, 0]
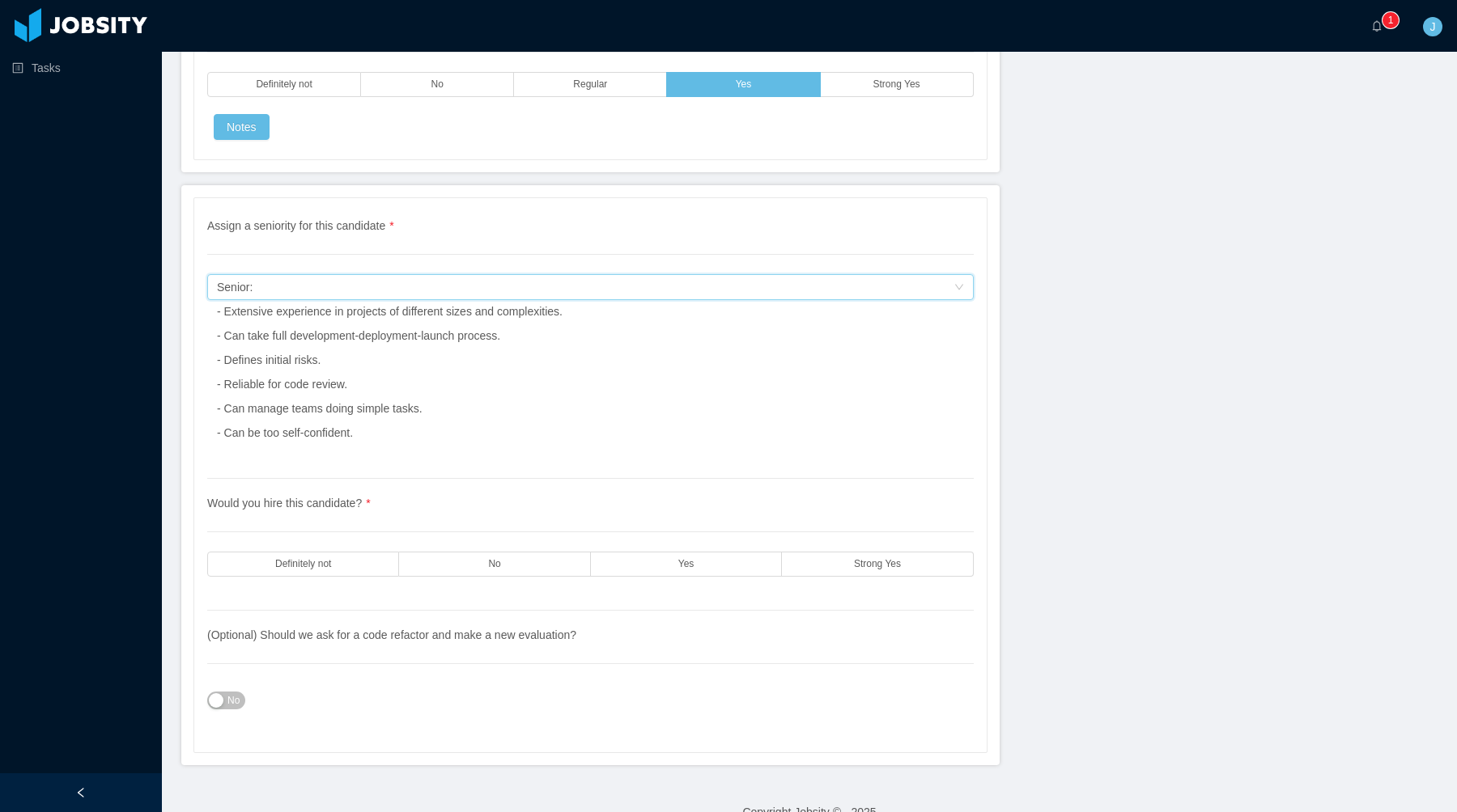
click at [556, 337] on div "Senior: - Extensive experience in projects of different sizes and complexities.…" at bounding box center [389, 360] width 345 height 170
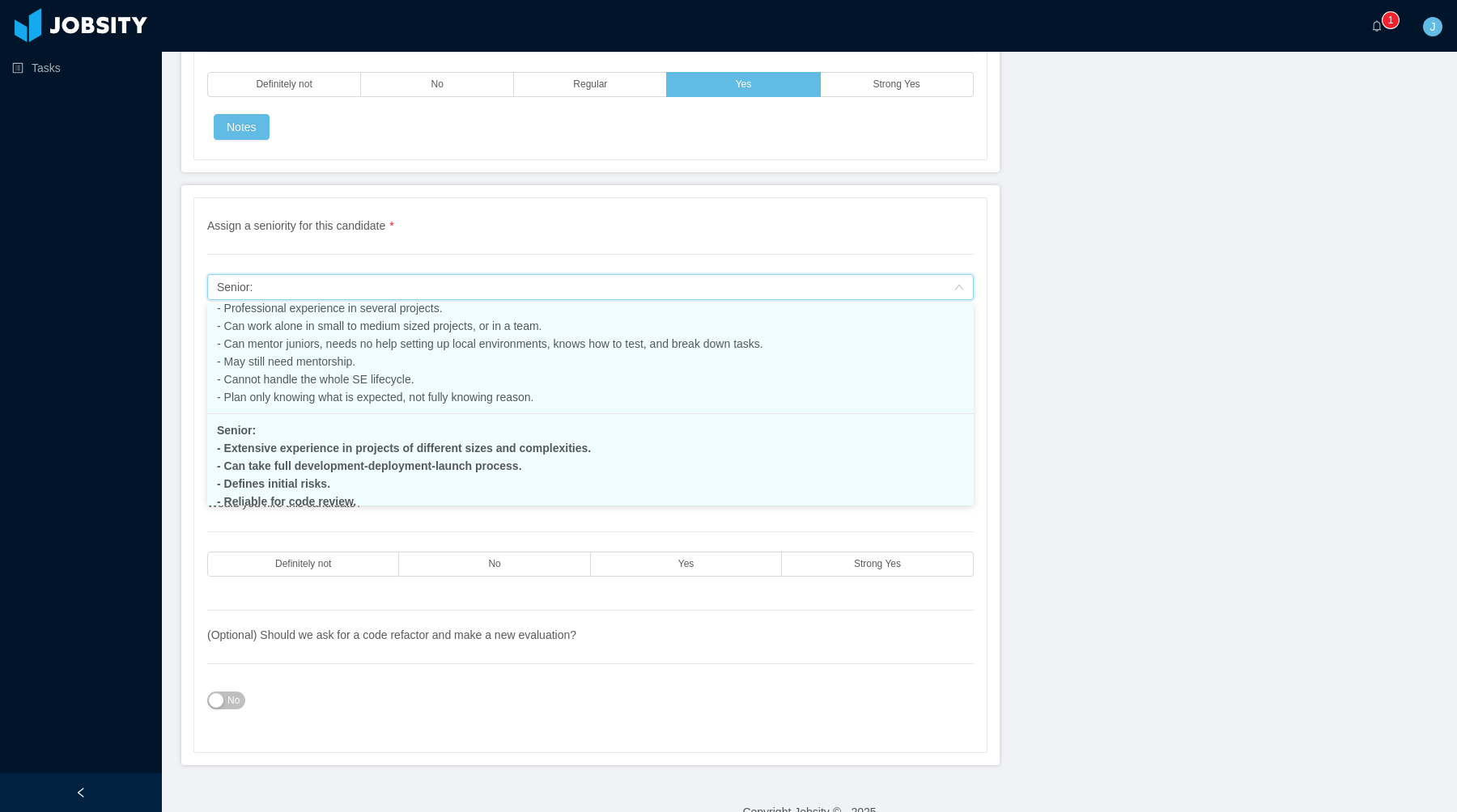
scroll to position [245, 0]
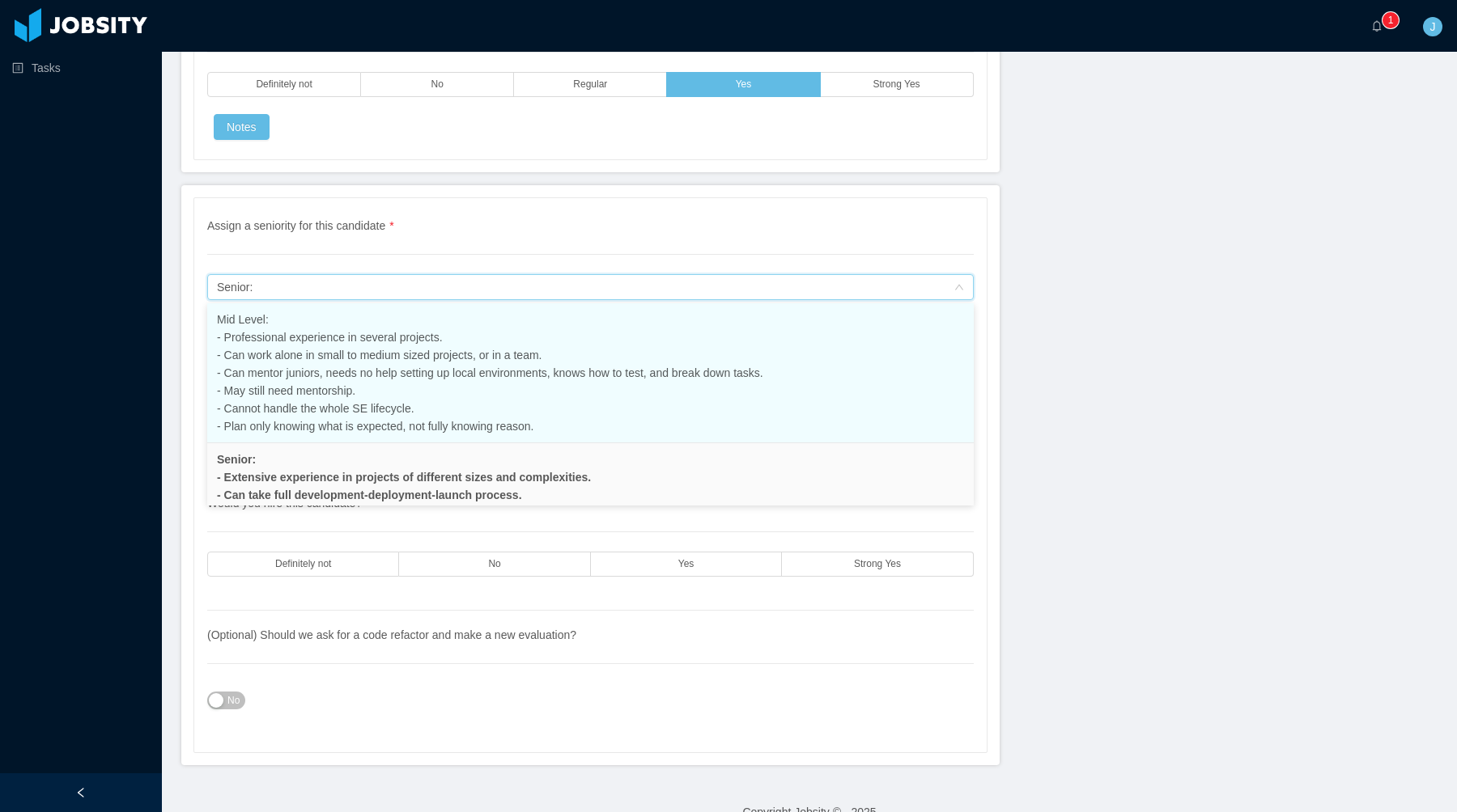
click at [501, 395] on li "Mid Level: - Professional experience in several projects. - Can work alone in s…" at bounding box center [591, 373] width 766 height 140
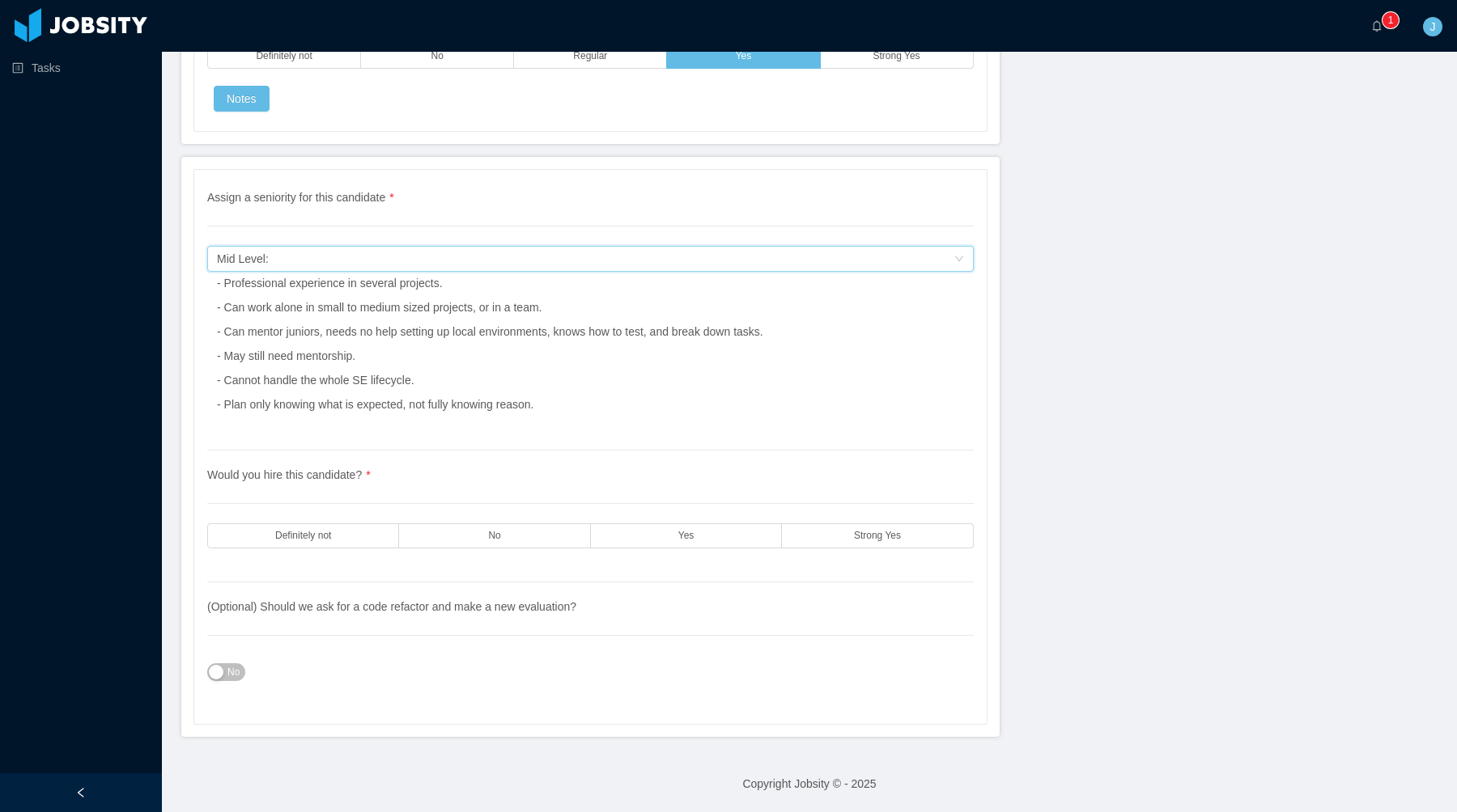
click at [639, 404] on div "Mid Level: - Professional experience in several projects. - Can work alone in s…" at bounding box center [490, 331] width 547 height 170
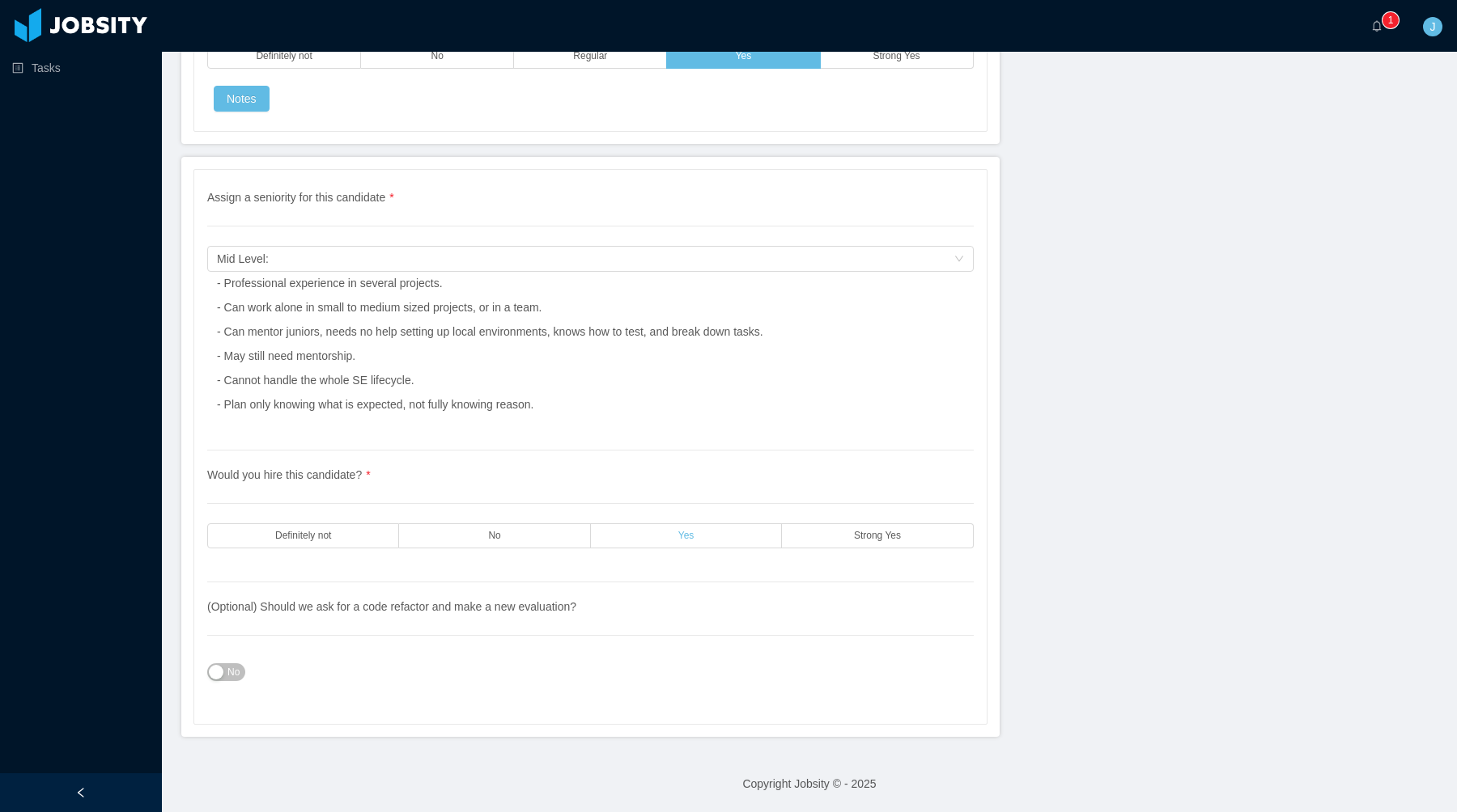
click at [726, 533] on label "Yes" at bounding box center [686, 536] width 191 height 25
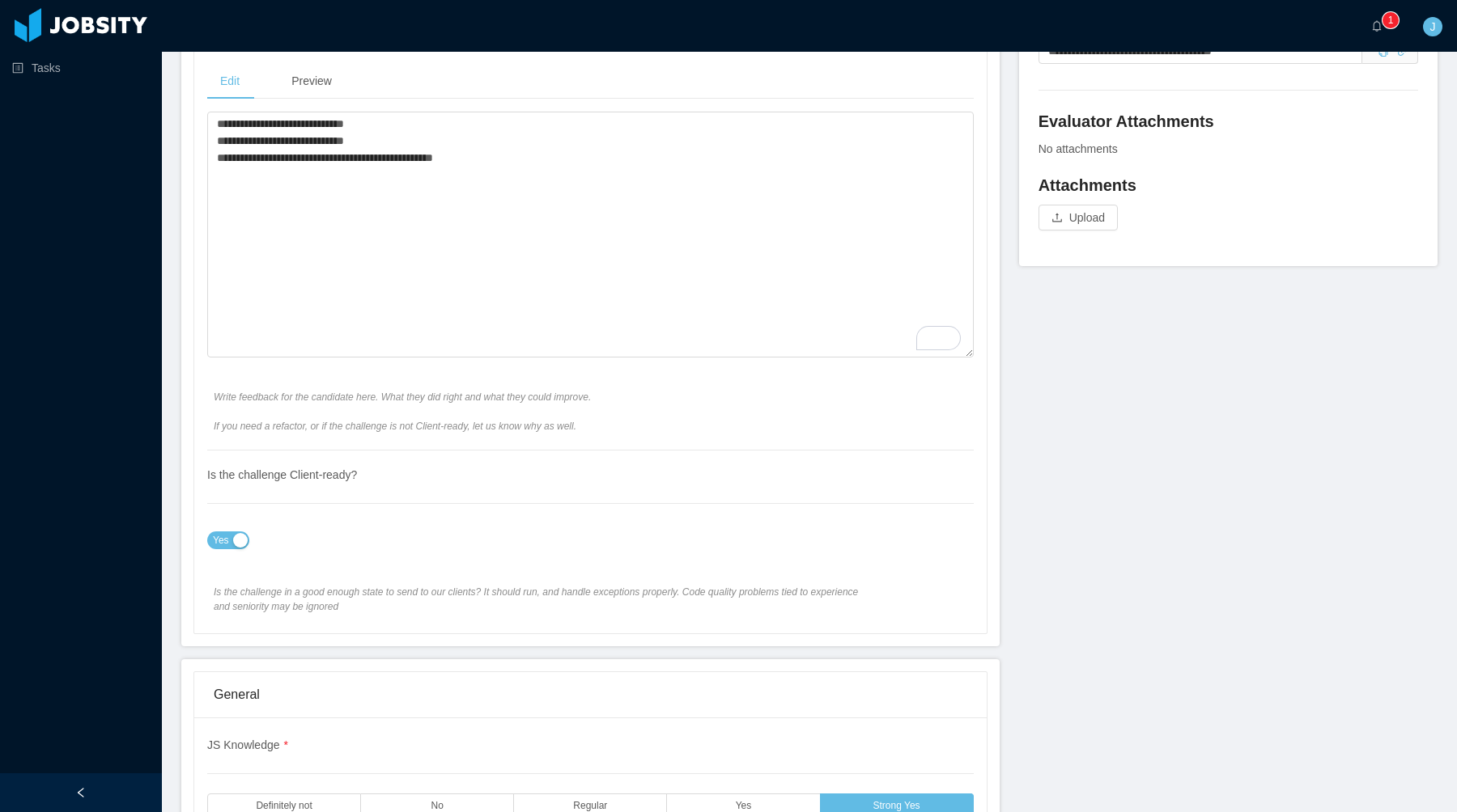
scroll to position [0, 0]
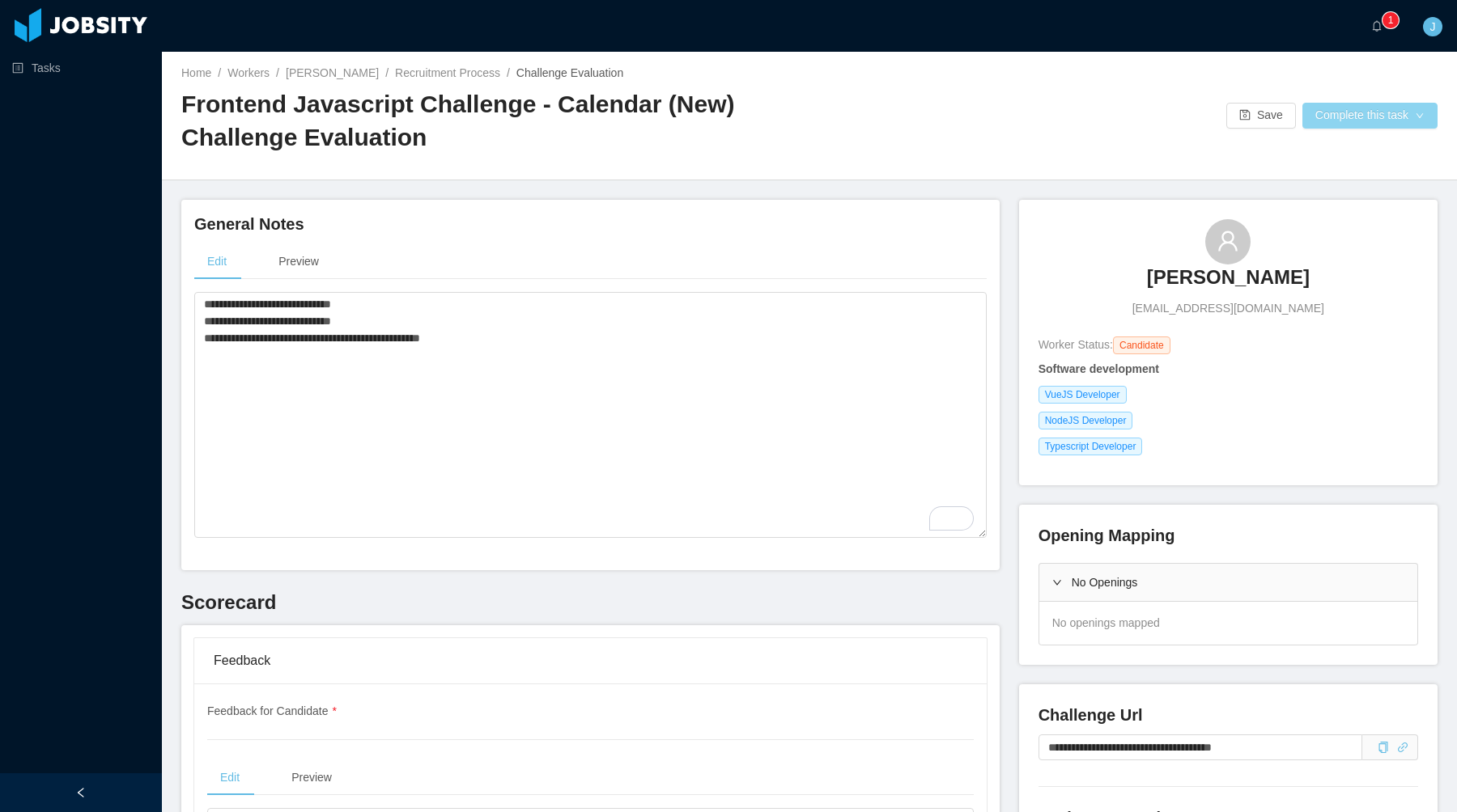
click at [1367, 114] on button "Complete this task" at bounding box center [1369, 116] width 135 height 26
click at [1330, 149] on button "Save Evaluation" at bounding box center [1368, 152] width 126 height 26
click at [1326, 113] on button "Complete this task" at bounding box center [1369, 116] width 135 height 26
click at [1316, 154] on button "Save Evaluation" at bounding box center [1368, 152] width 126 height 26
click at [341, 430] on textarea "**********" at bounding box center [591, 415] width 792 height 246
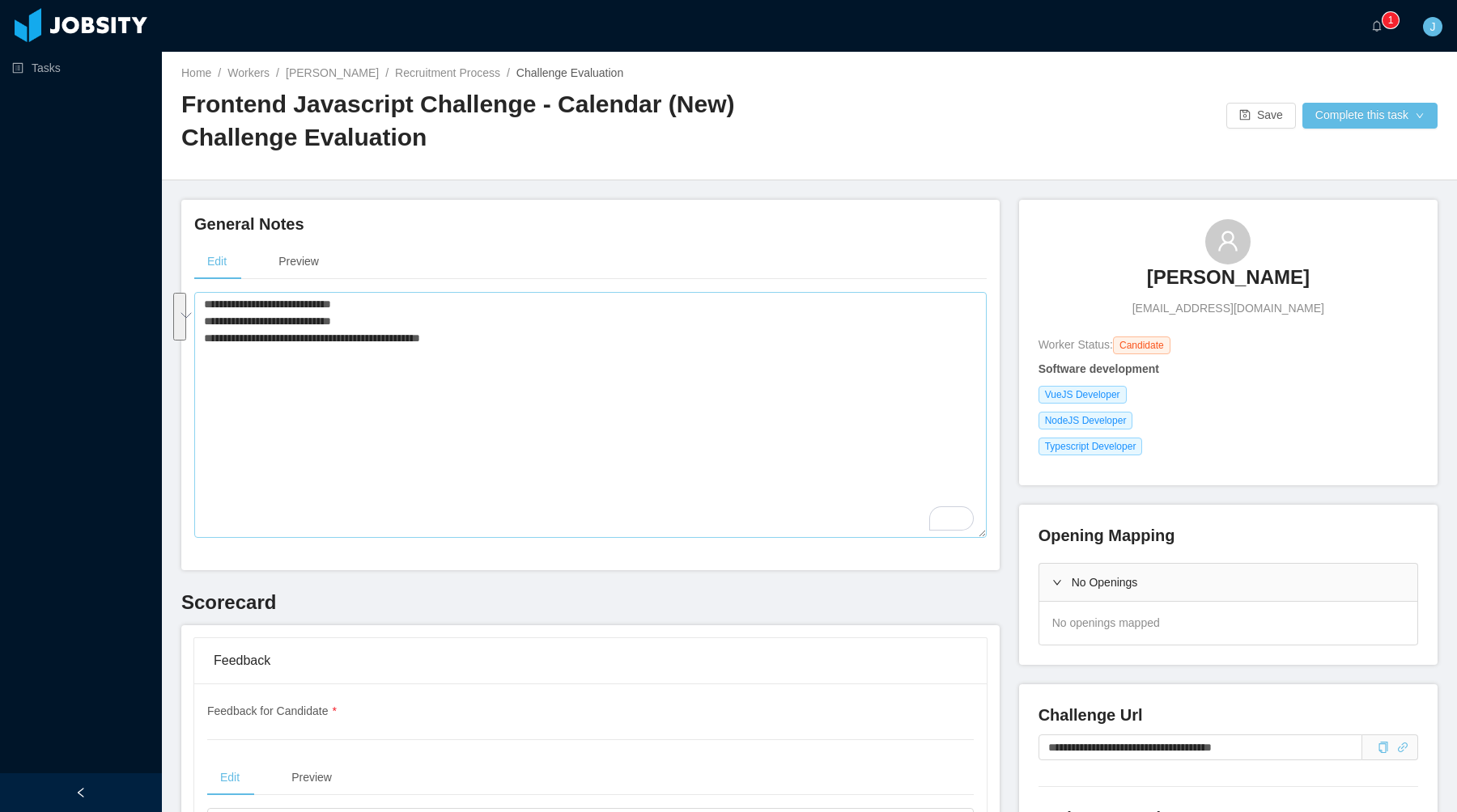
click at [719, 206] on div "**********" at bounding box center [591, 384] width 818 height 370
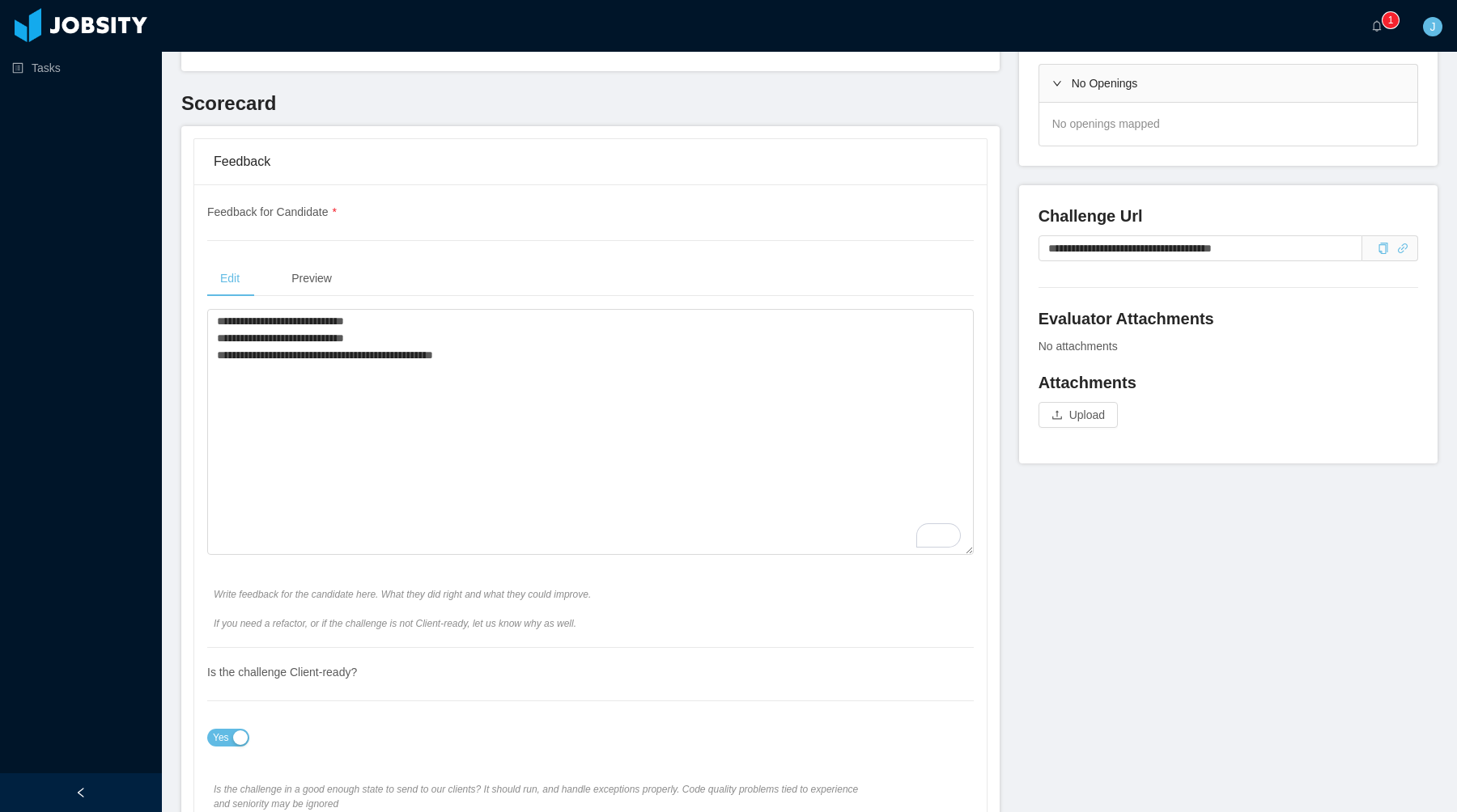
click at [723, 285] on div "Edit Preview" at bounding box center [591, 278] width 766 height 37
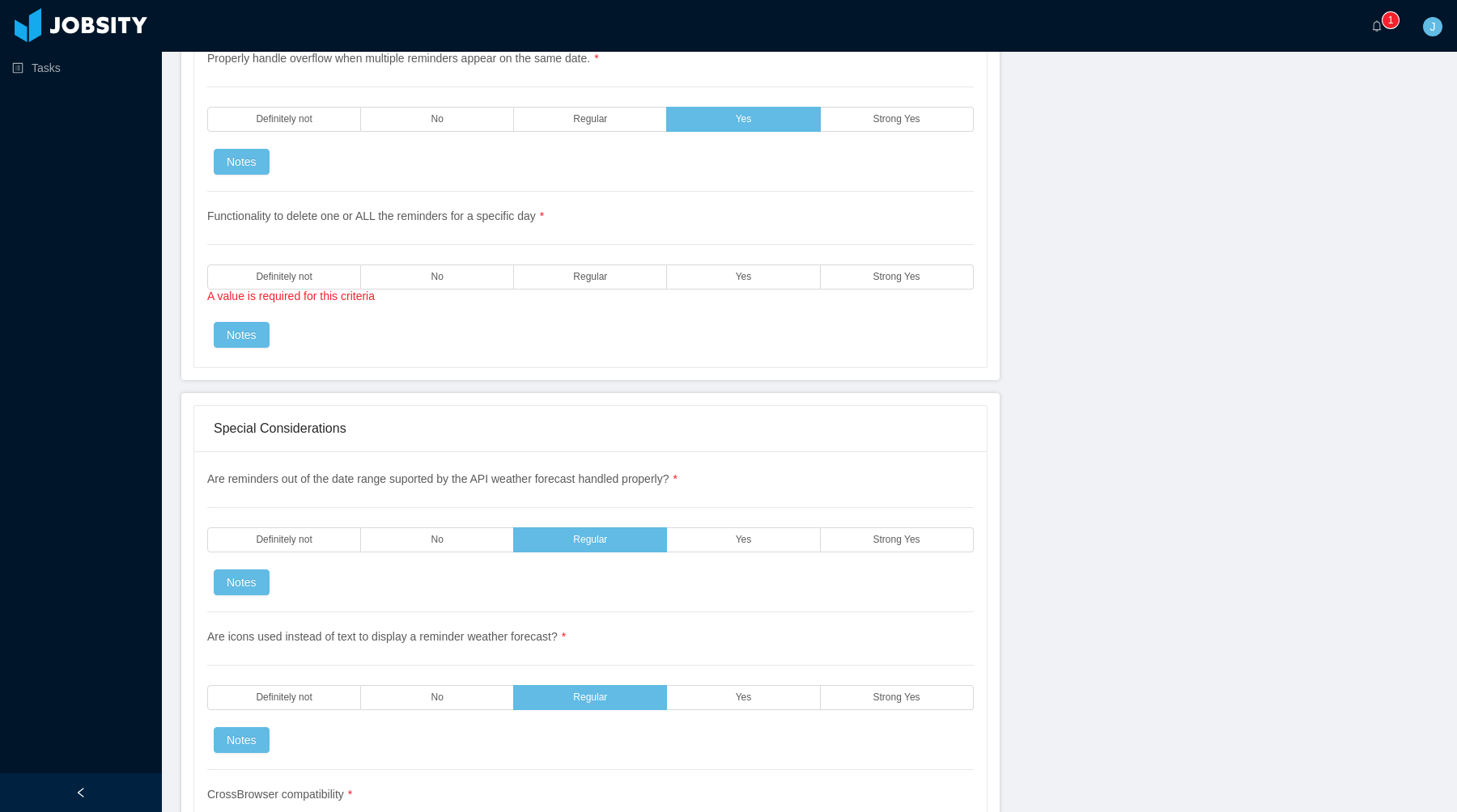
scroll to position [4259, 0]
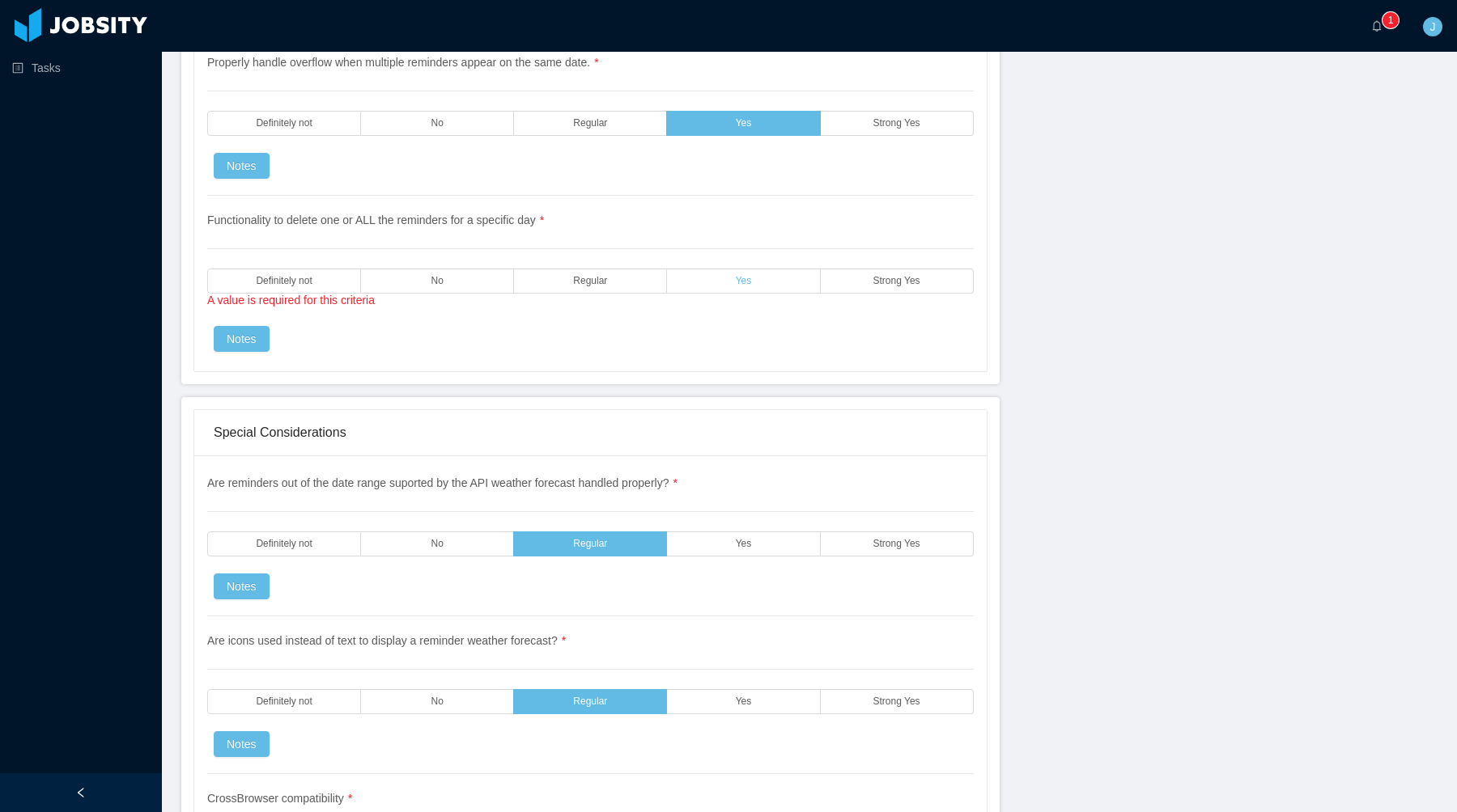
click at [714, 271] on label "Yes" at bounding box center [742, 280] width 153 height 25
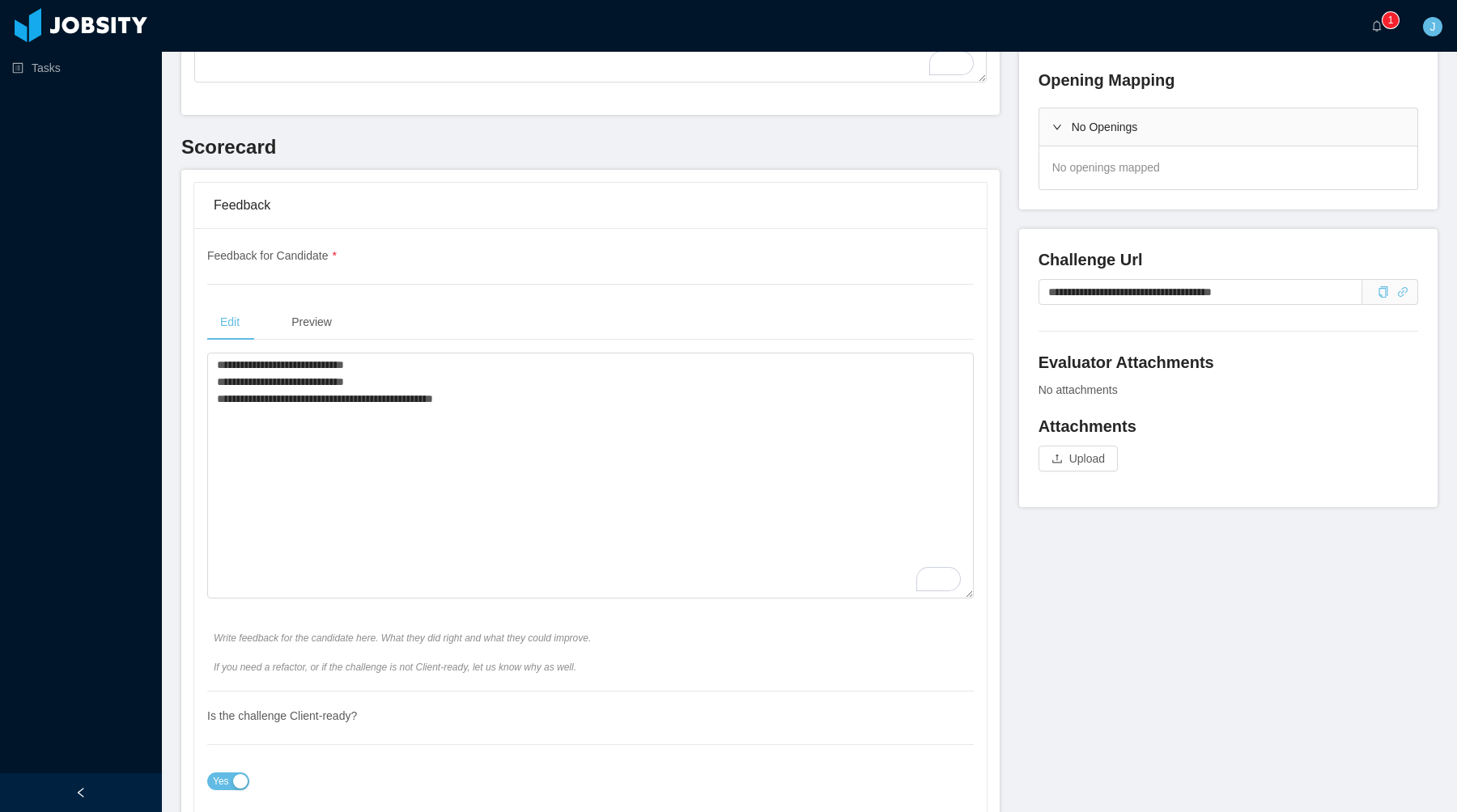
scroll to position [0, 0]
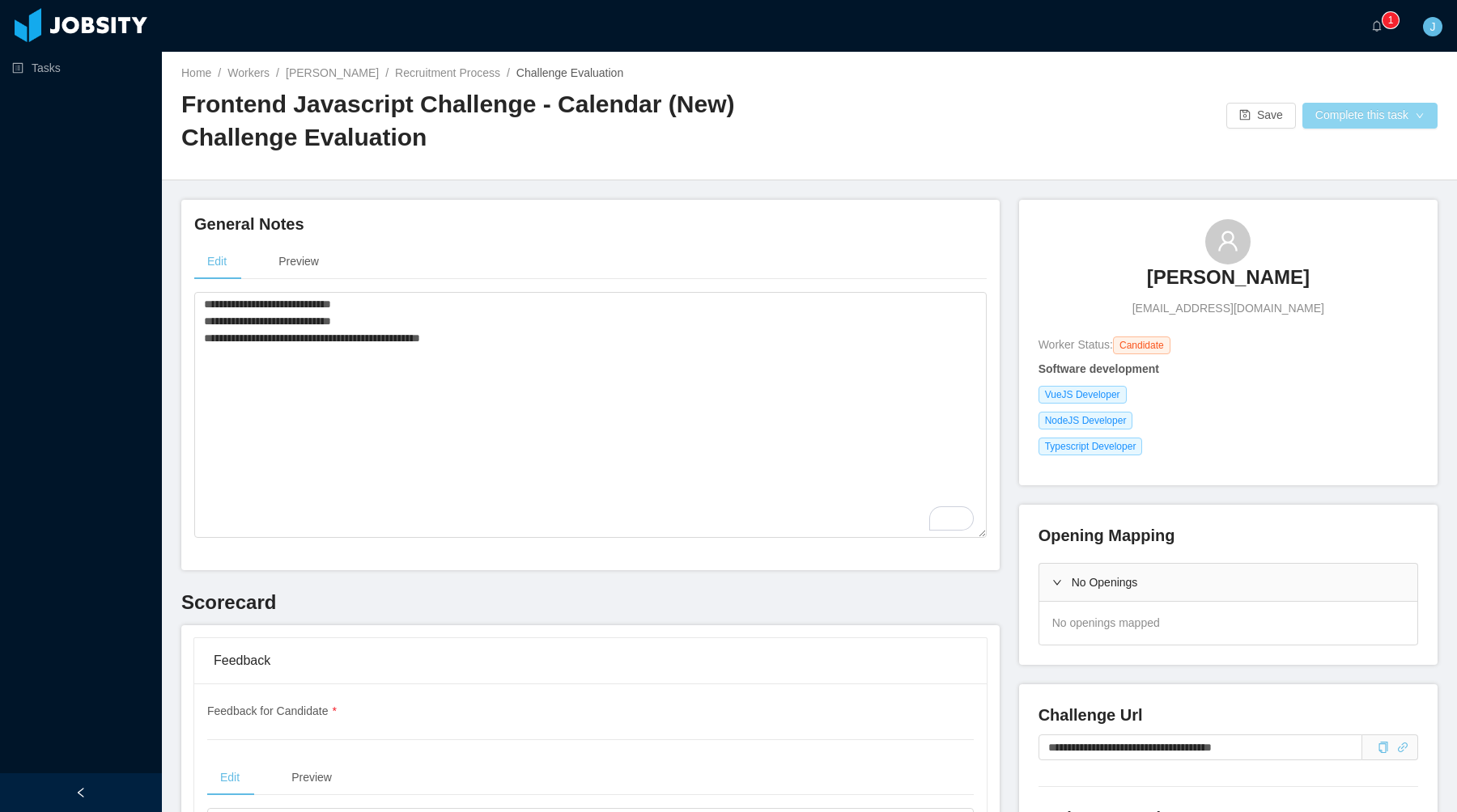
click at [1313, 118] on button "Complete this task" at bounding box center [1369, 116] width 135 height 26
click at [1306, 152] on button "Save Evaluation" at bounding box center [1368, 152] width 126 height 26
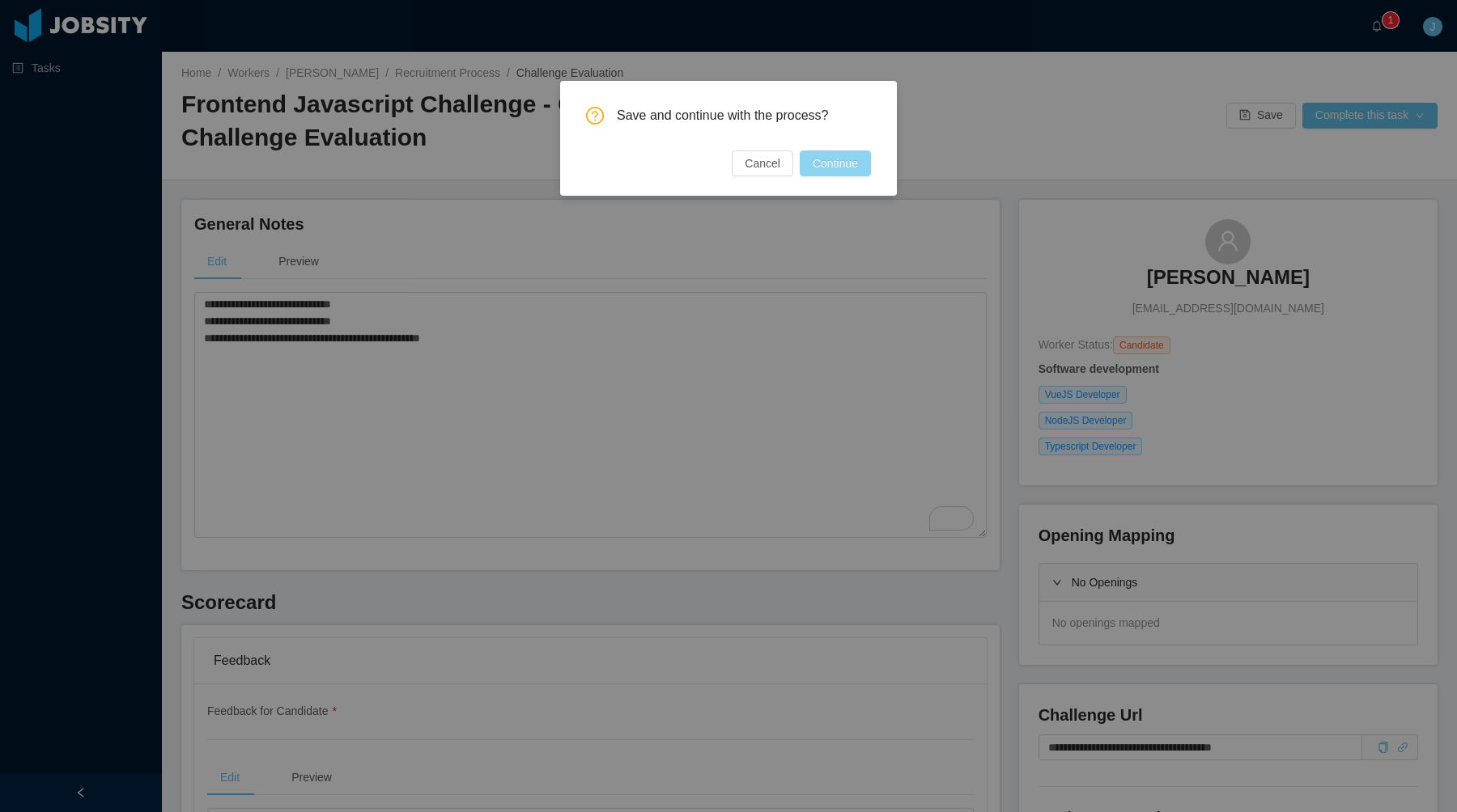
click at [850, 158] on button "Continue" at bounding box center [834, 164] width 71 height 26
